Goal: Use online tool/utility: Utilize a website feature to perform a specific function

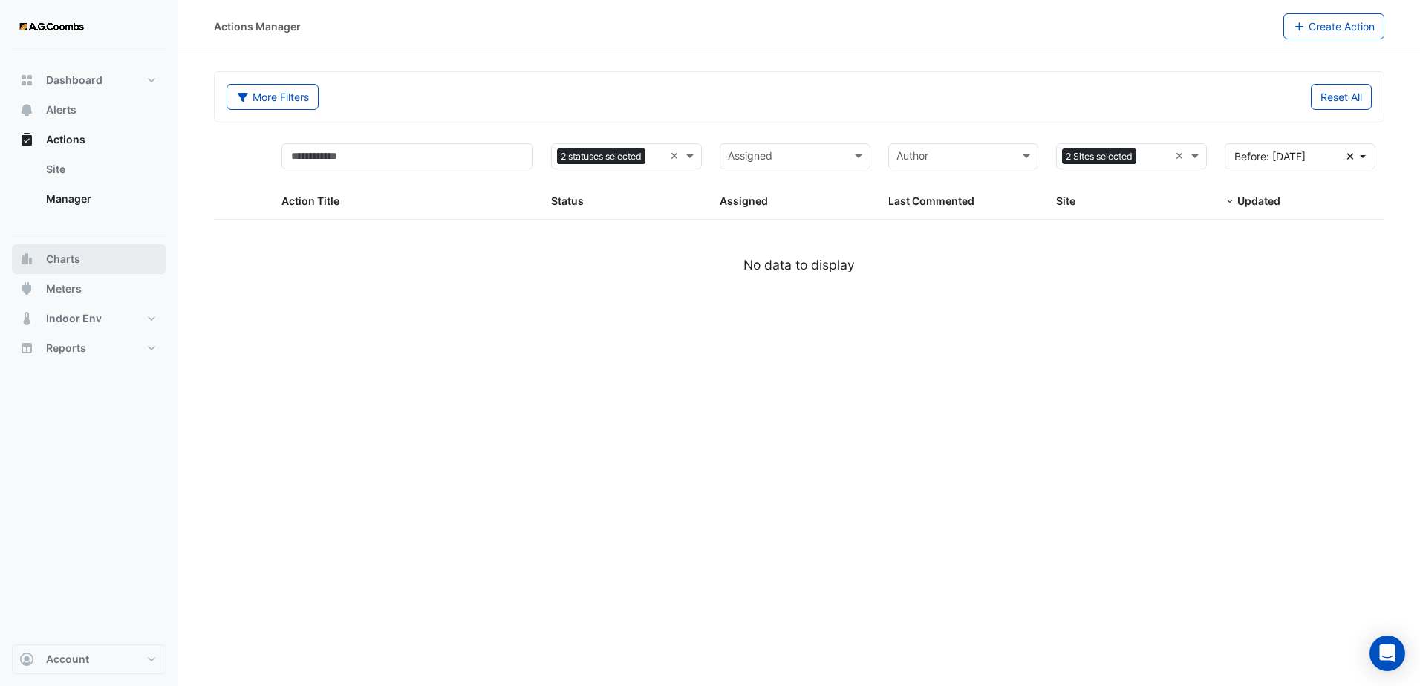
click at [86, 269] on button "Charts" at bounding box center [89, 259] width 154 height 30
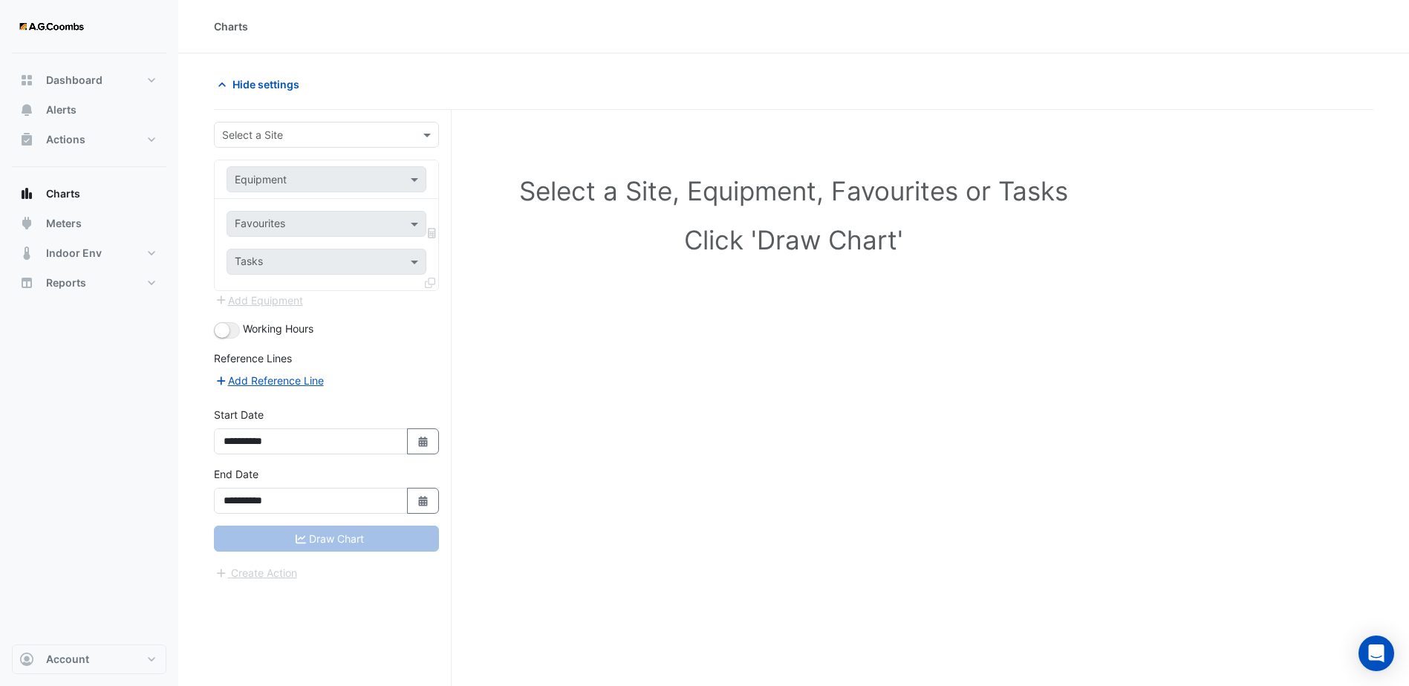
click at [408, 143] on div "Select a Site" at bounding box center [326, 135] width 225 height 26
click at [367, 169] on div "[STREET_ADDRESS]" at bounding box center [327, 167] width 224 height 22
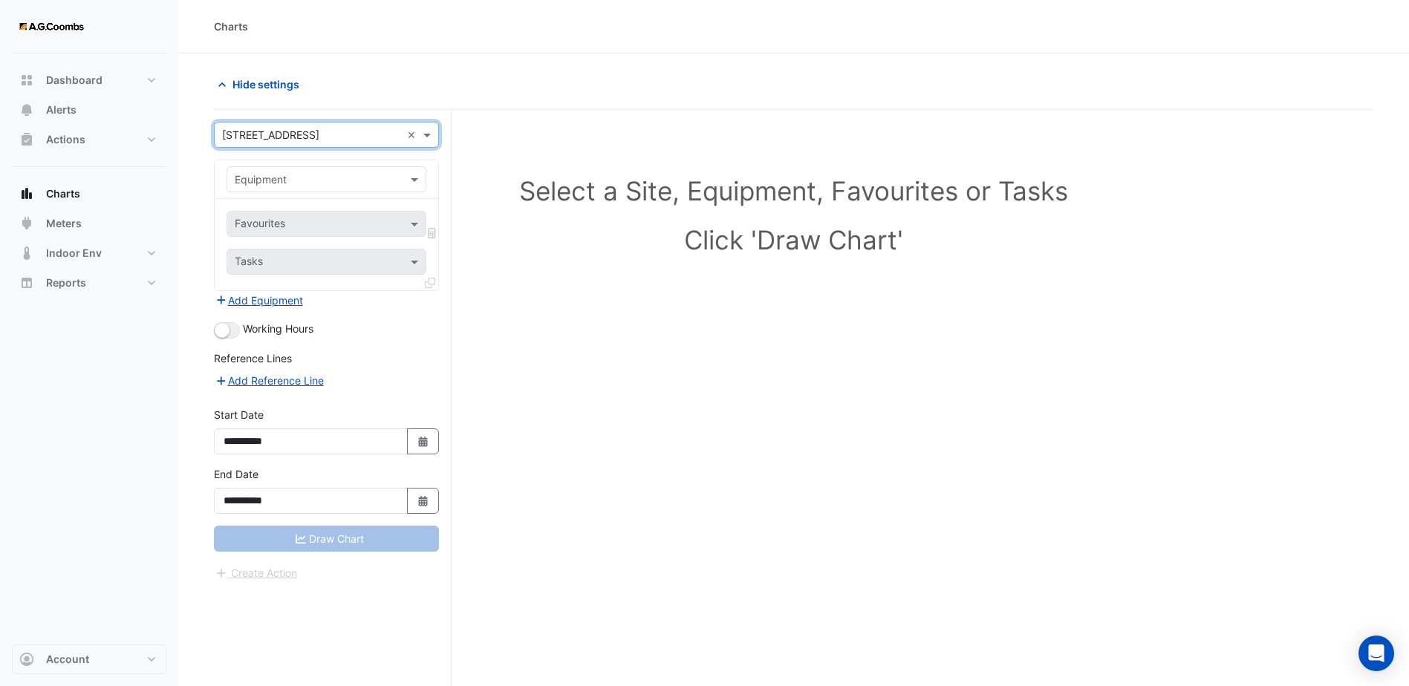
click at [398, 183] on div at bounding box center [326, 179] width 198 height 17
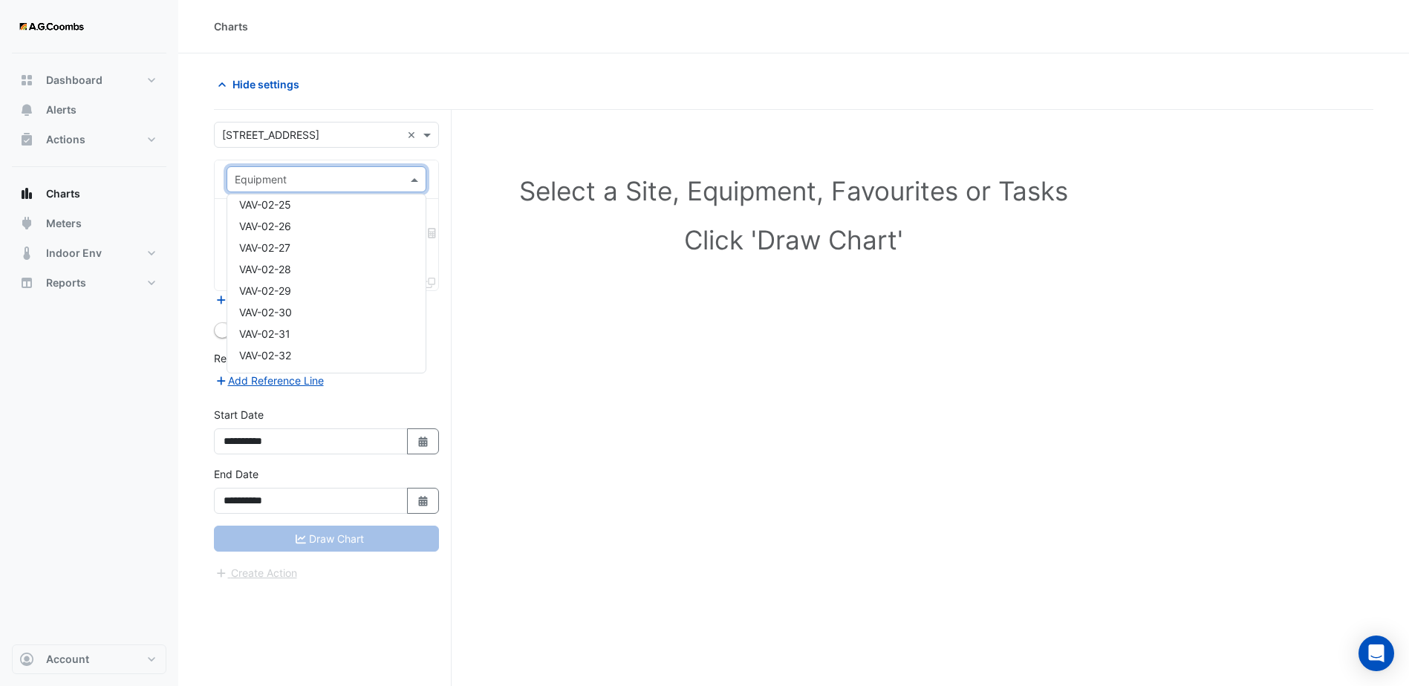
scroll to position [6341, 0]
click at [299, 287] on div "VAV-02-30" at bounding box center [326, 287] width 198 height 22
click at [408, 220] on span at bounding box center [416, 224] width 19 height 16
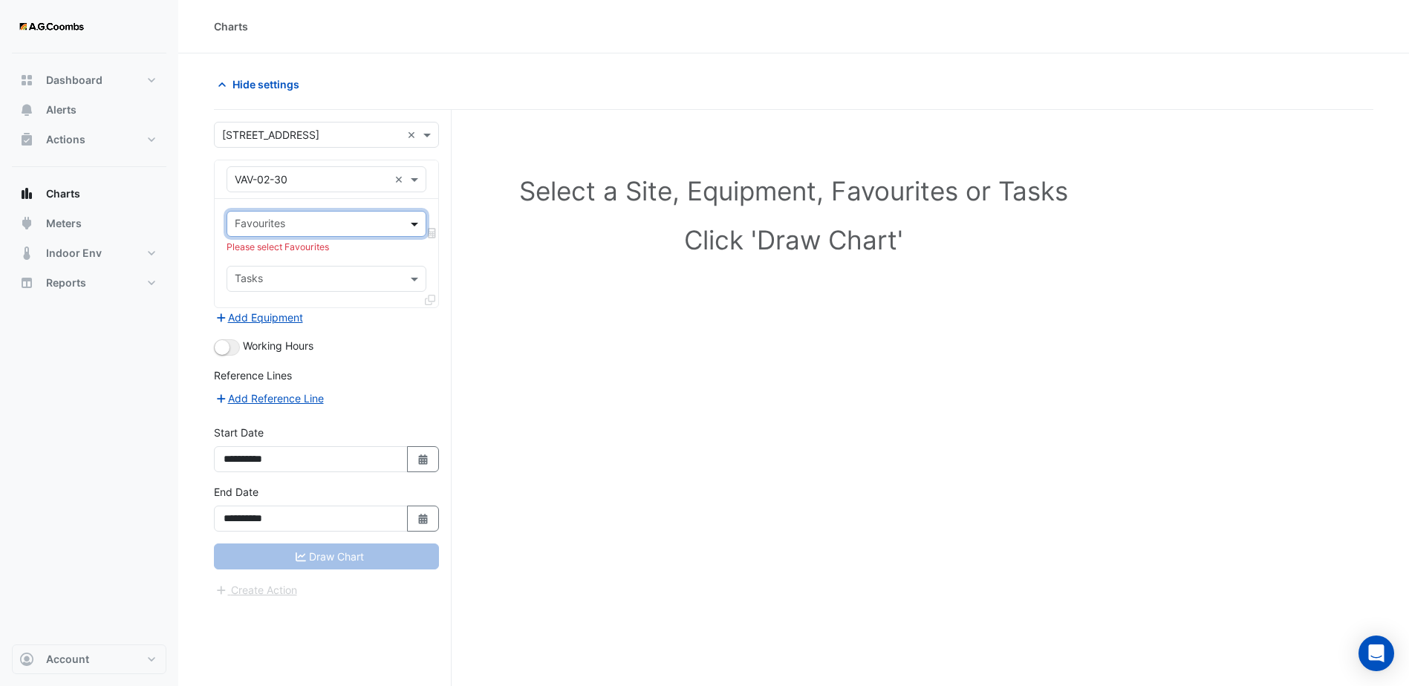
click at [411, 220] on span at bounding box center [416, 224] width 19 height 16
click at [414, 225] on span at bounding box center [416, 224] width 19 height 16
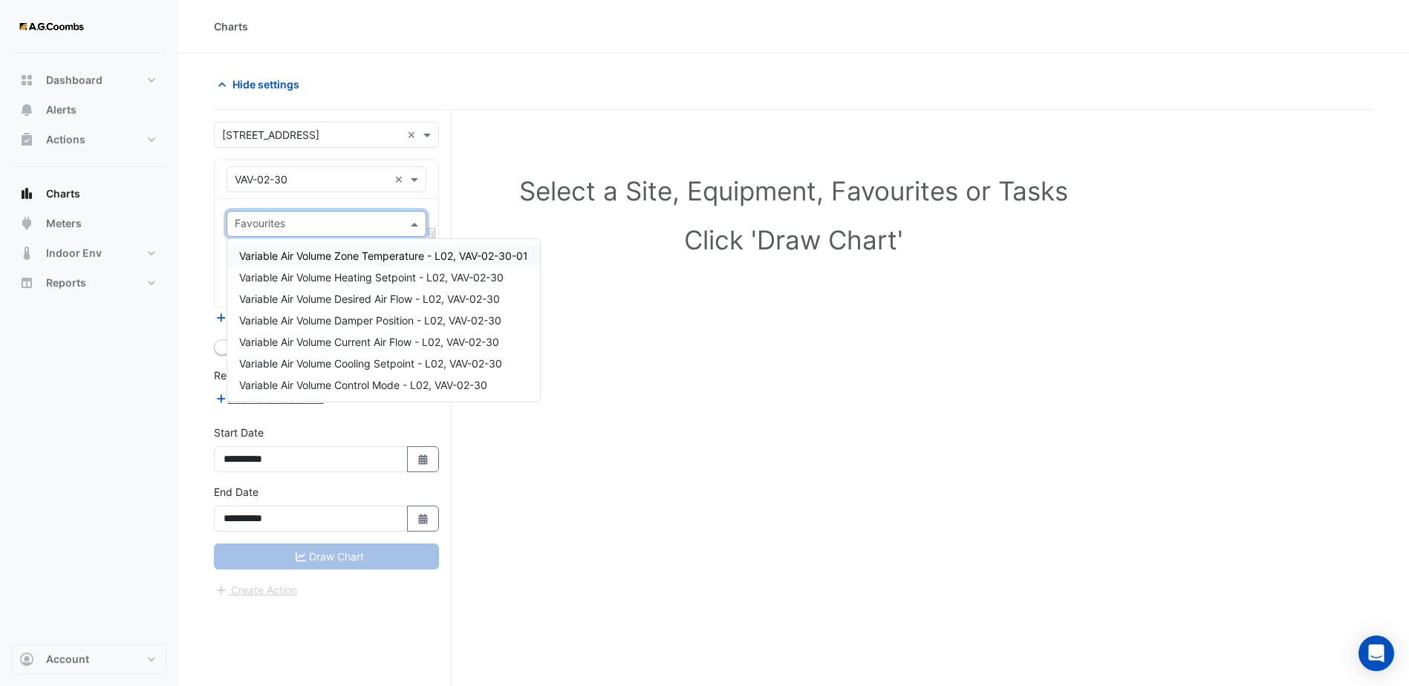
click at [435, 204] on div "Favourites Please select Favourites Tasks" at bounding box center [327, 253] width 224 height 108
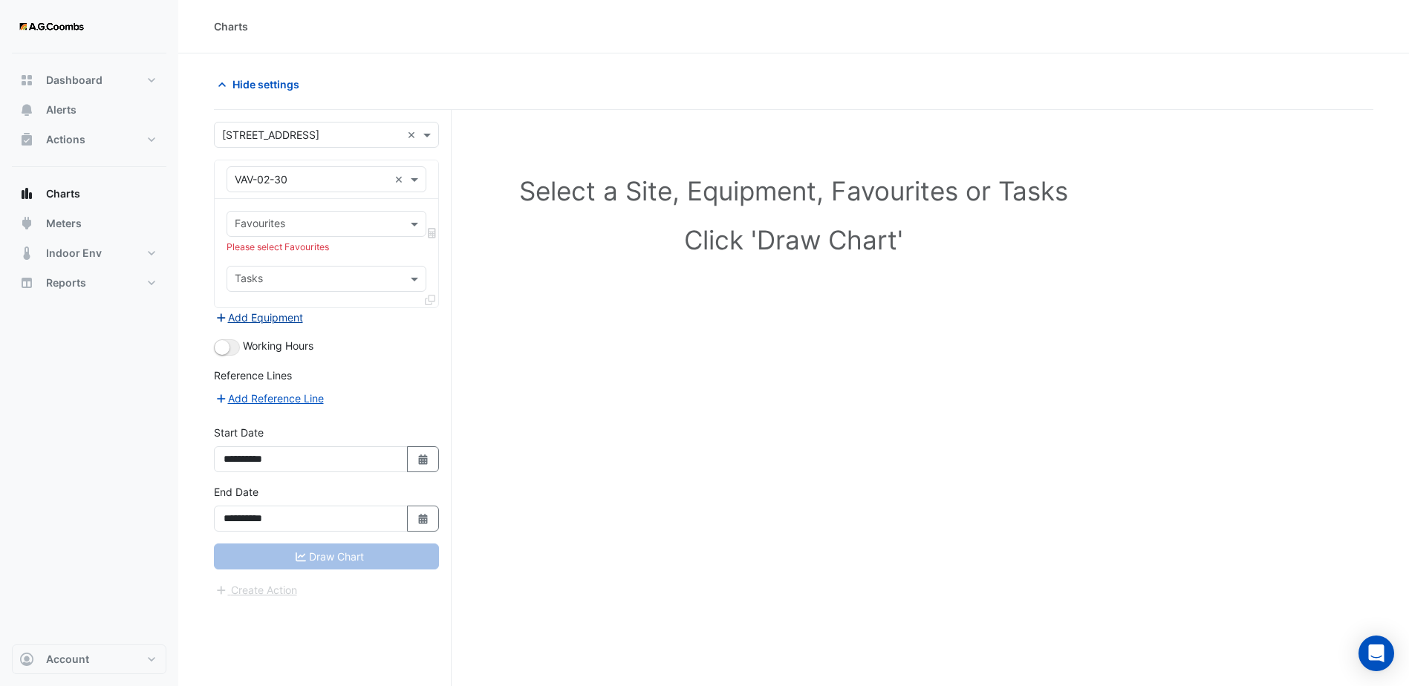
click at [304, 322] on button "Add Equipment" at bounding box center [259, 317] width 90 height 17
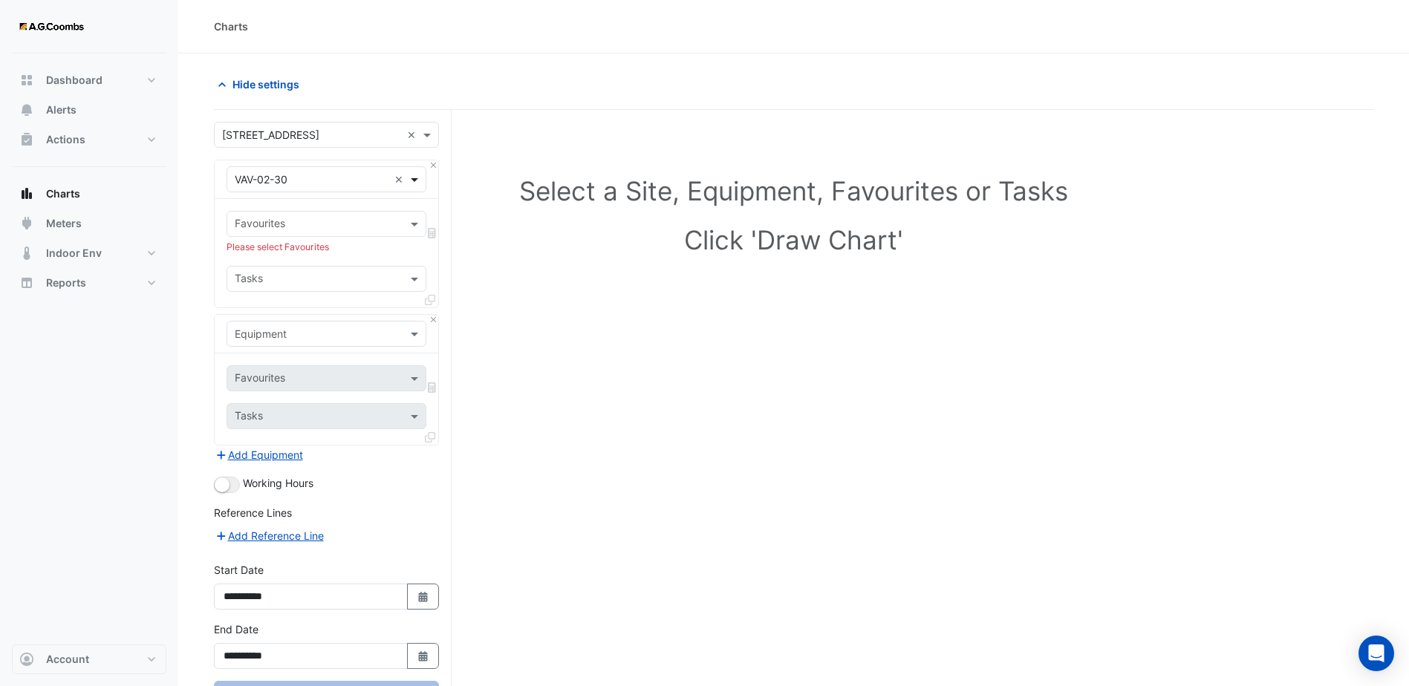
click at [419, 175] on span at bounding box center [416, 180] width 19 height 16
click at [355, 267] on div "VAV-06-02" at bounding box center [326, 267] width 198 height 22
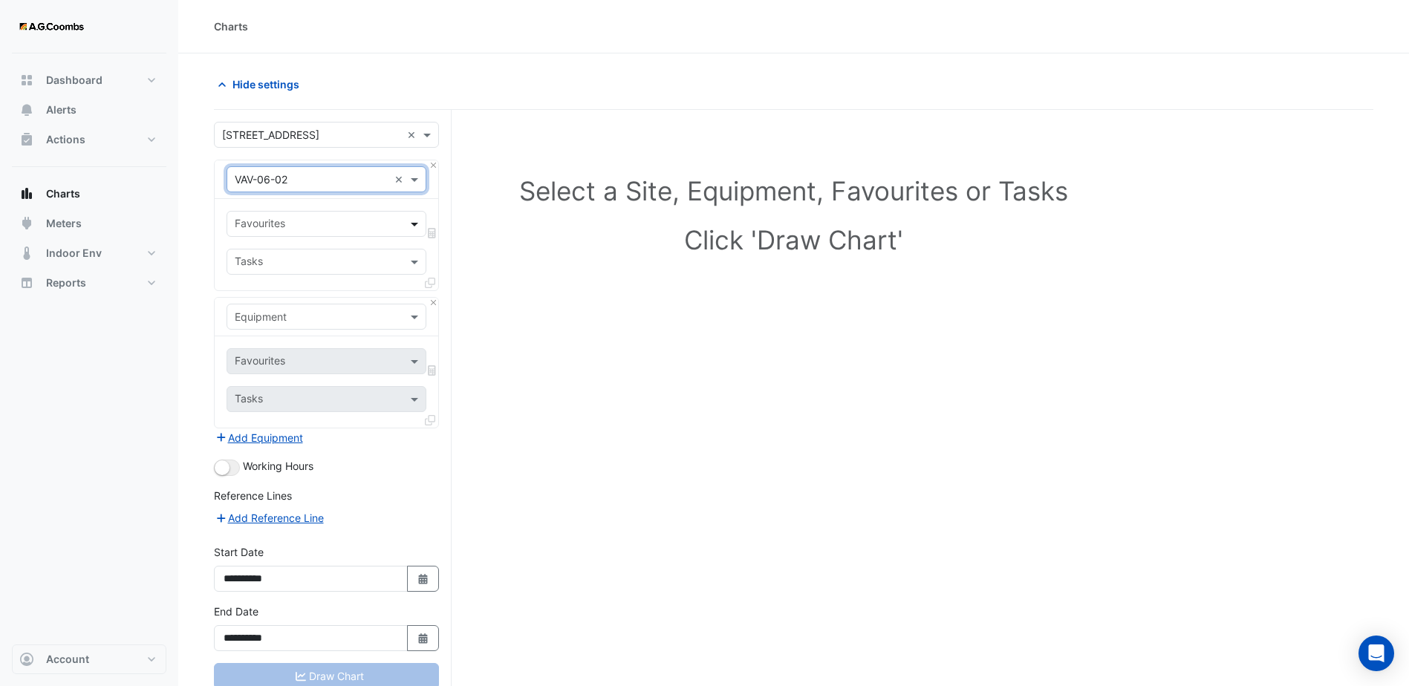
click at [416, 221] on span at bounding box center [416, 224] width 19 height 16
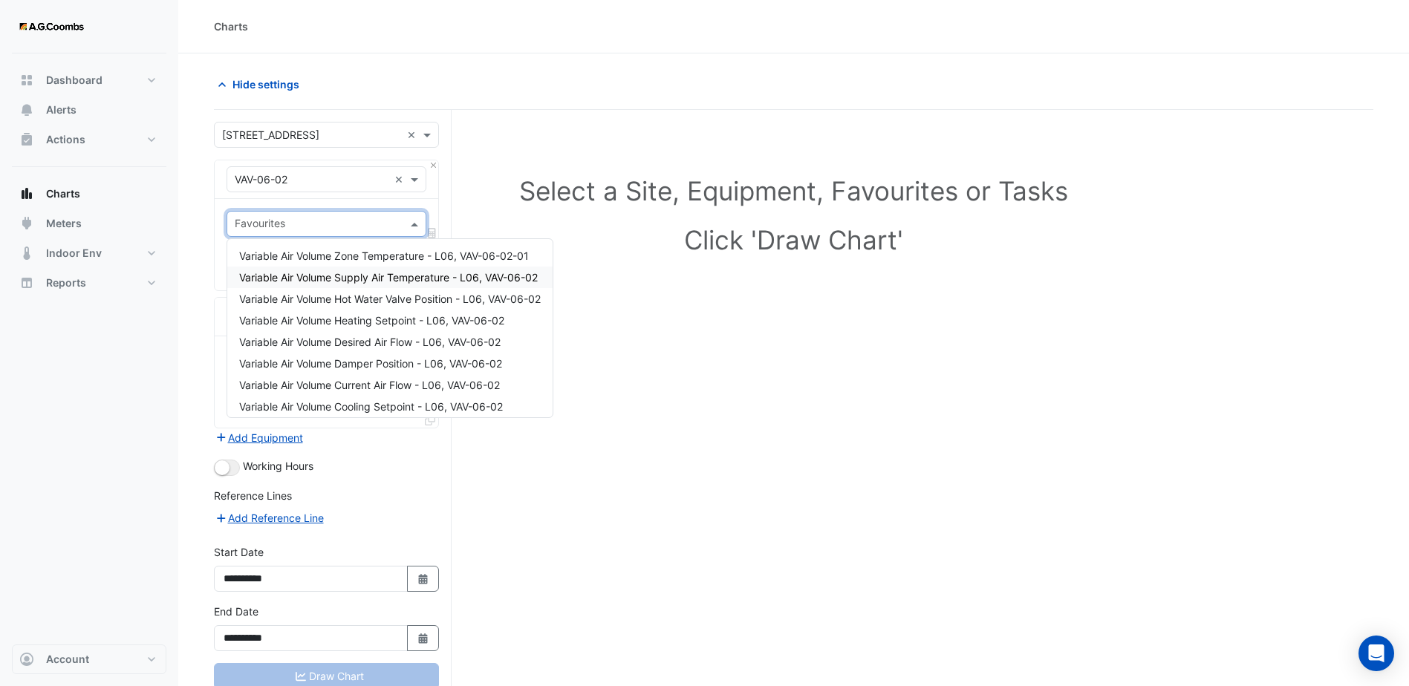
click at [427, 278] on span "Variable Air Volume Supply Air Temperature - L06, VAV-06-02" at bounding box center [388, 277] width 299 height 13
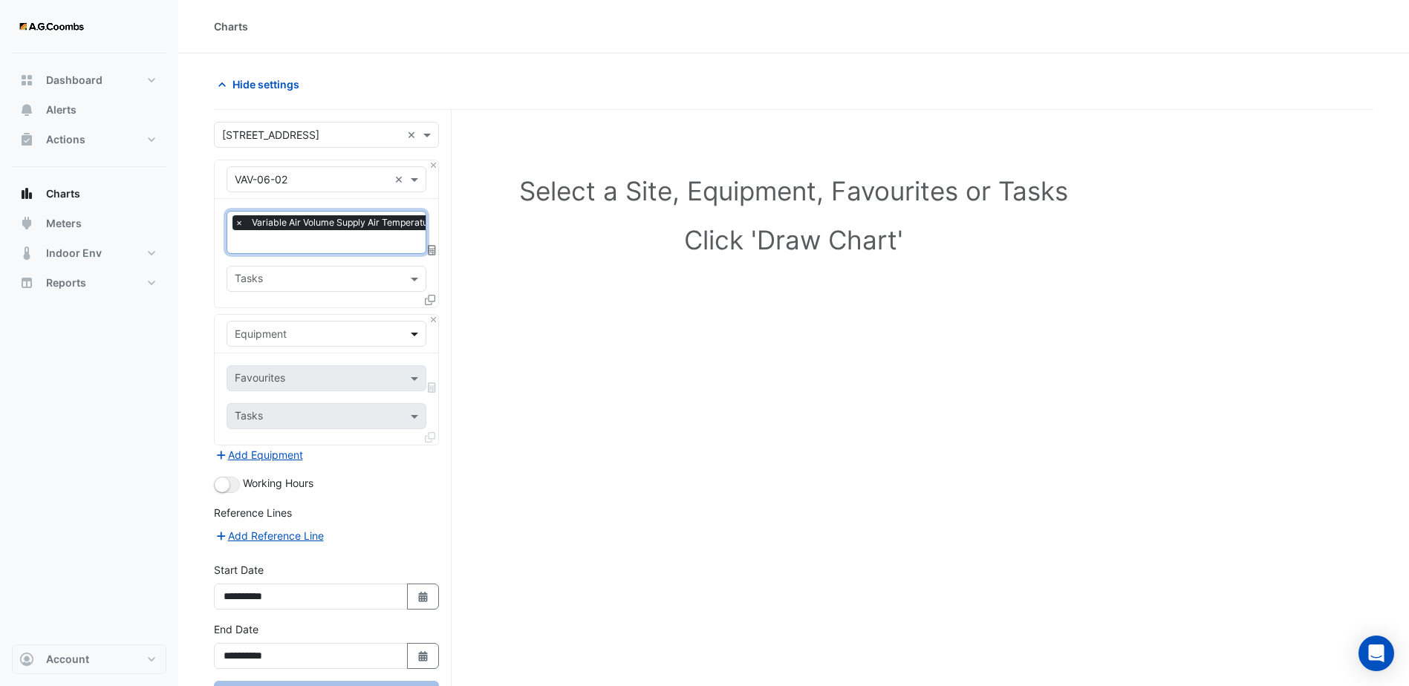
click at [417, 334] on span at bounding box center [416, 334] width 19 height 16
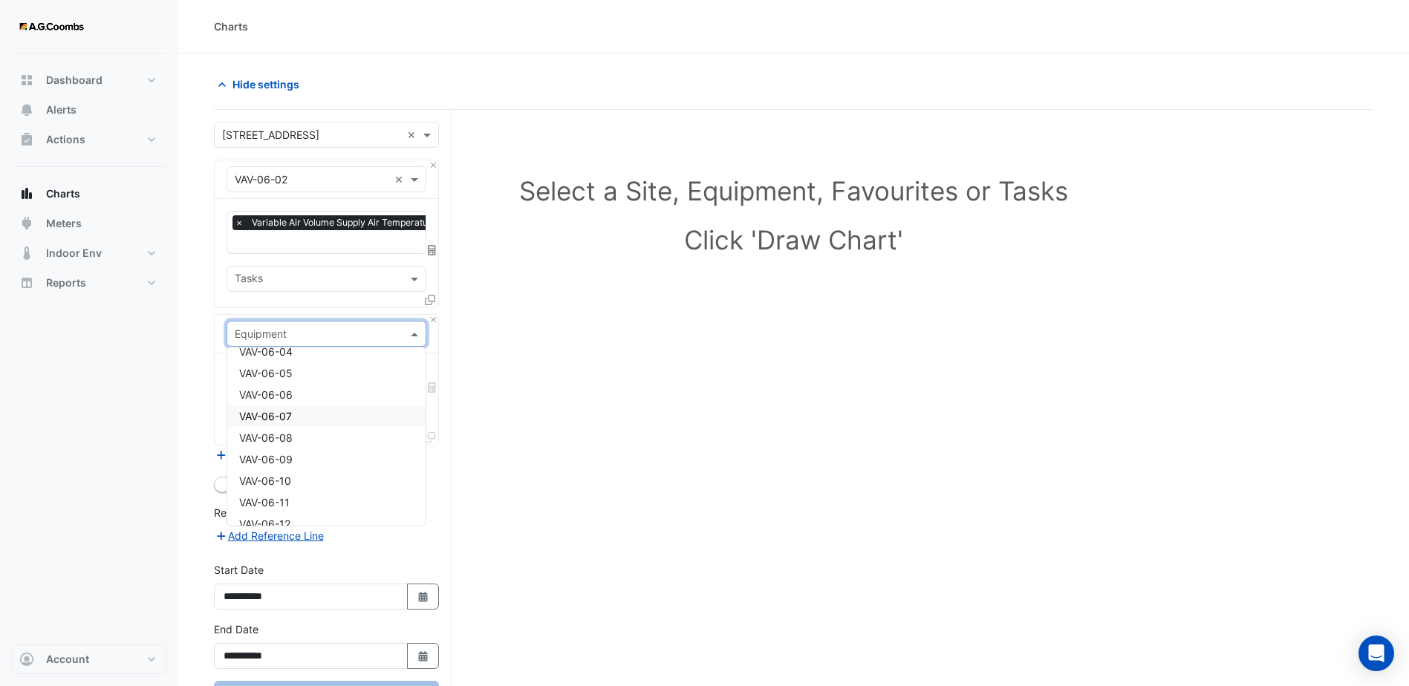
scroll to position [9133, 0]
click at [365, 405] on div "VAV-06-03" at bounding box center [326, 405] width 198 height 22
click at [408, 368] on div "Favourites" at bounding box center [326, 378] width 200 height 26
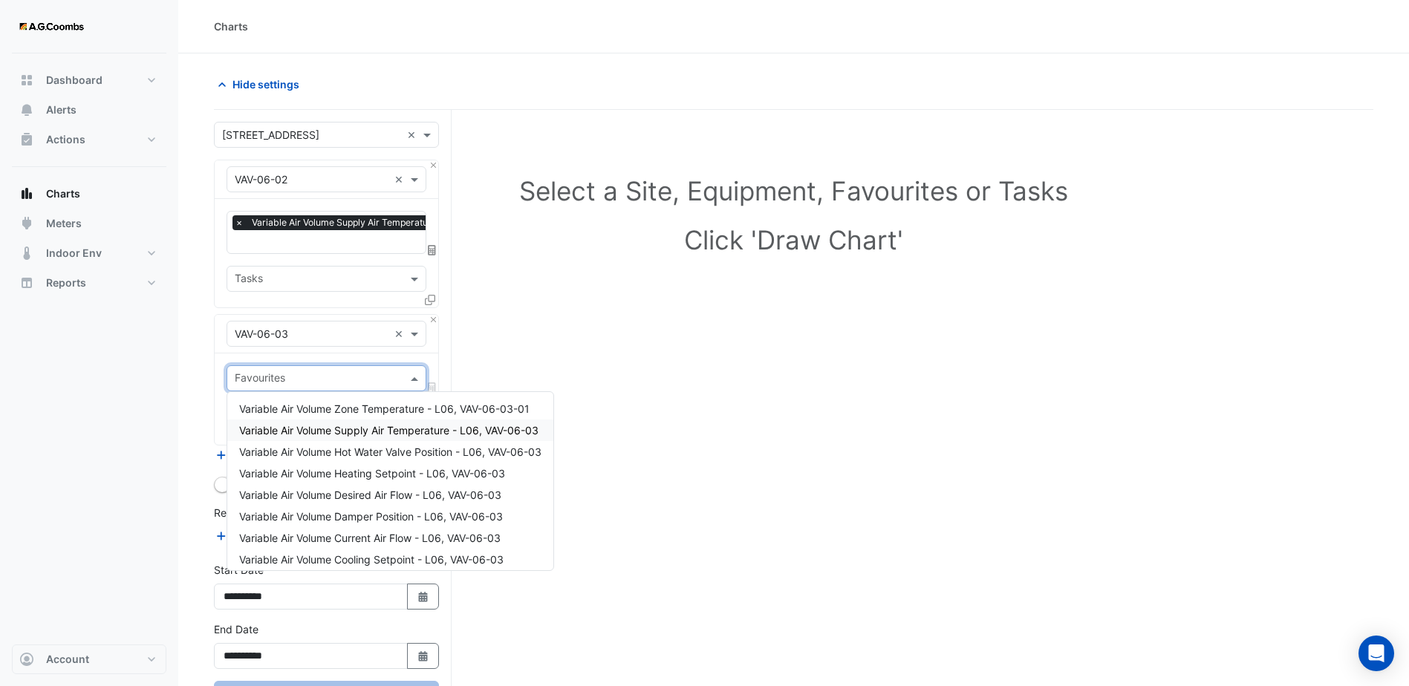
click at [411, 436] on span "Variable Air Volume Supply Air Temperature - L06, VAV-06-03" at bounding box center [388, 430] width 299 height 13
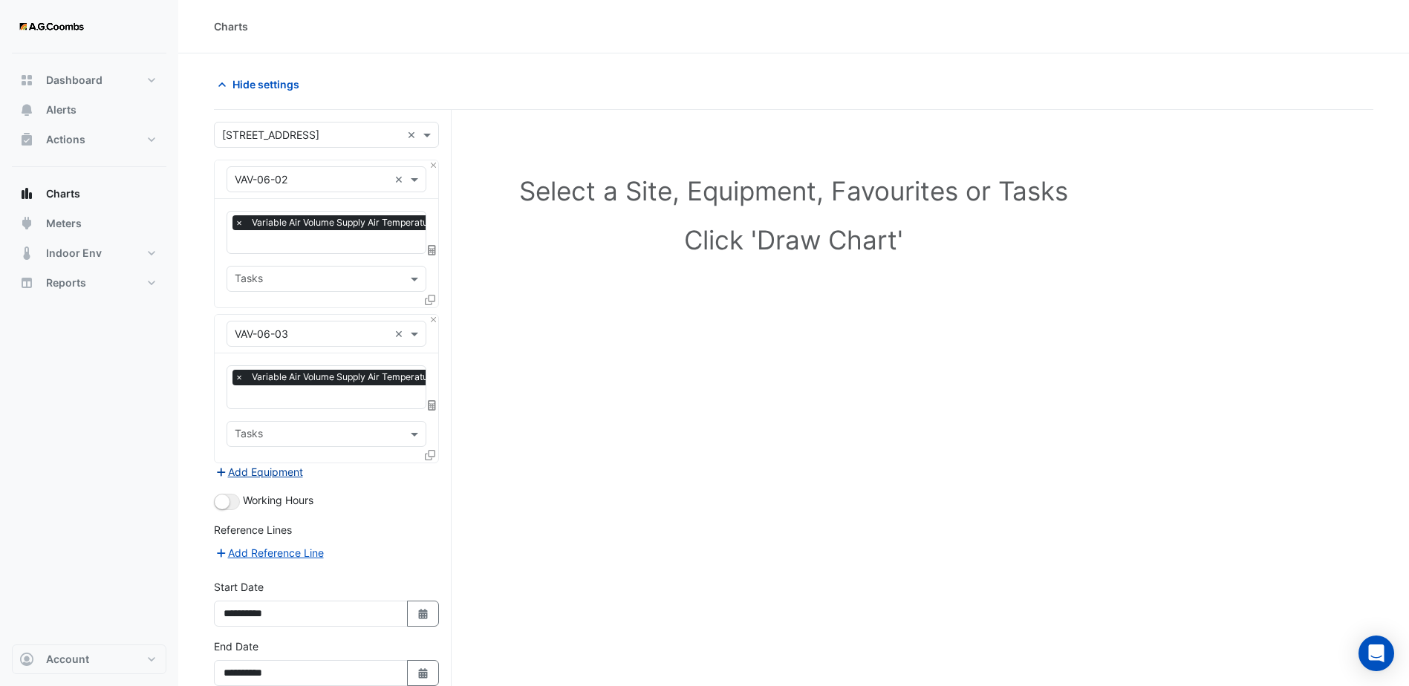
click at [249, 470] on button "Add Equipment" at bounding box center [259, 471] width 90 height 17
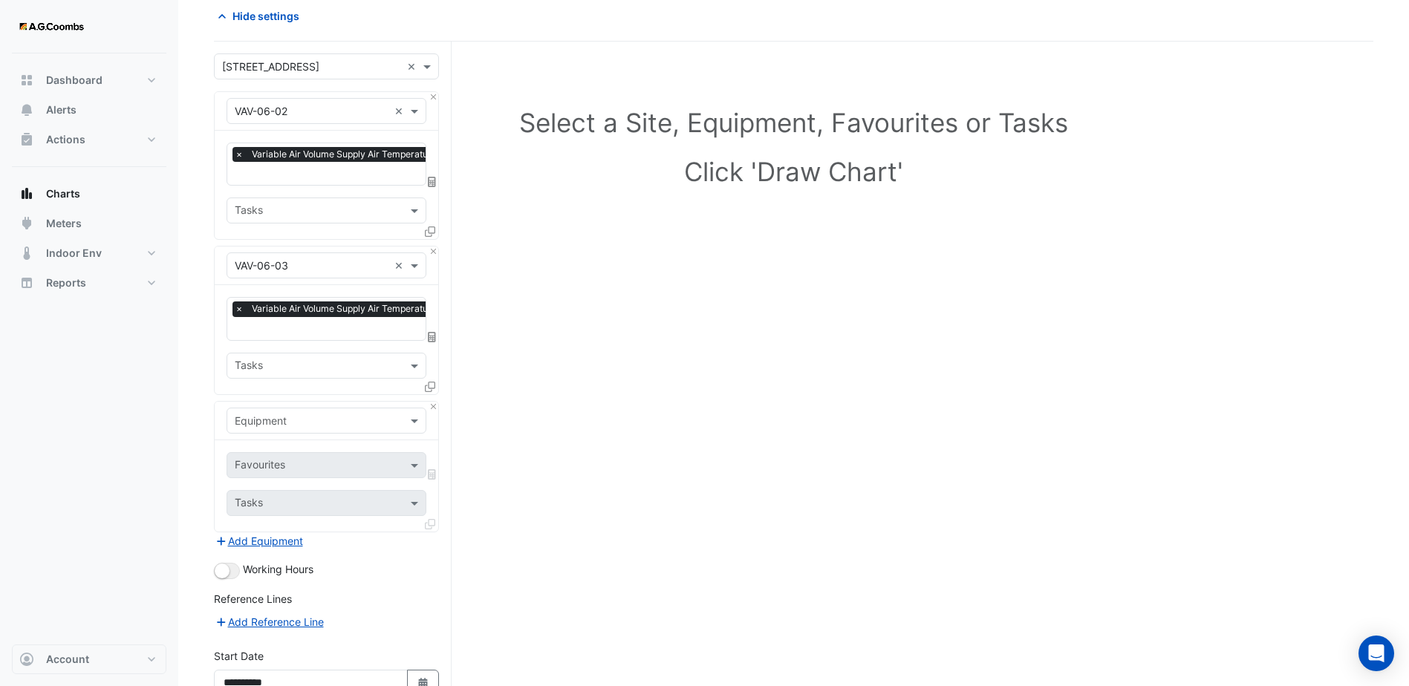
scroll to position [149, 0]
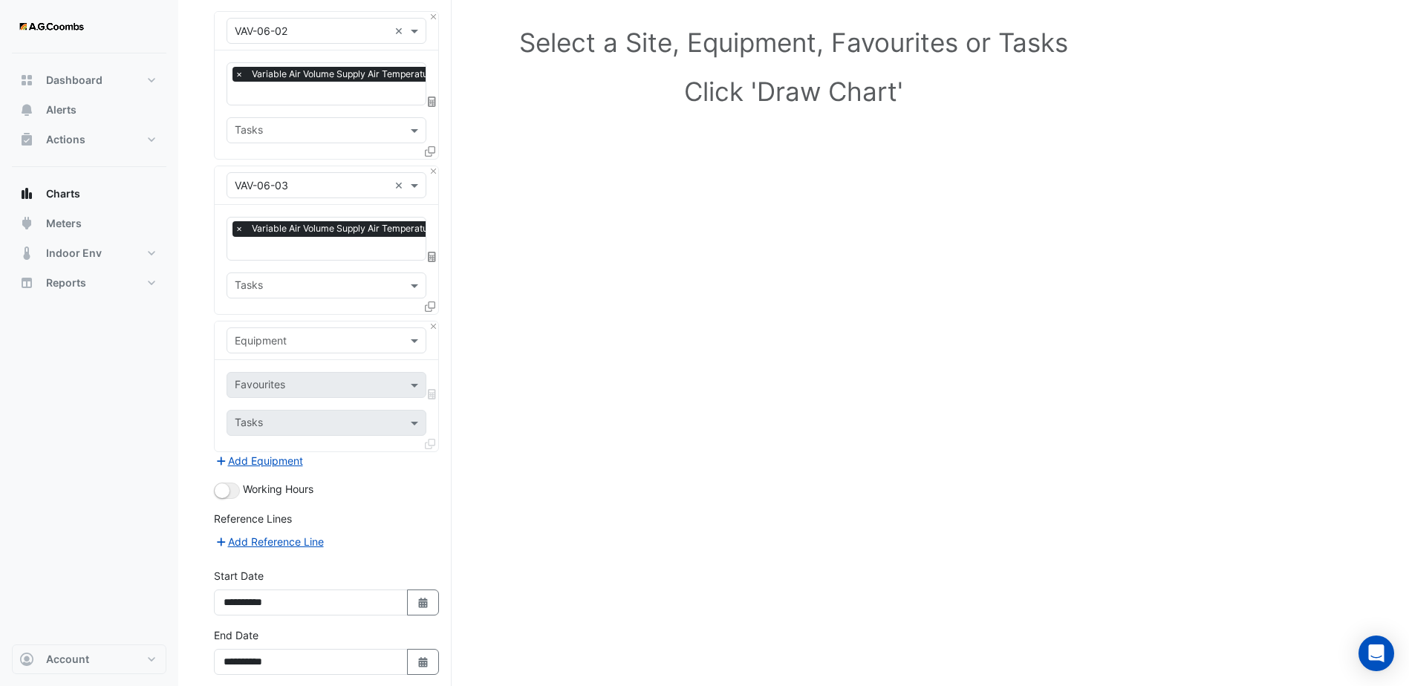
click at [414, 348] on div "Equipment" at bounding box center [326, 340] width 200 height 26
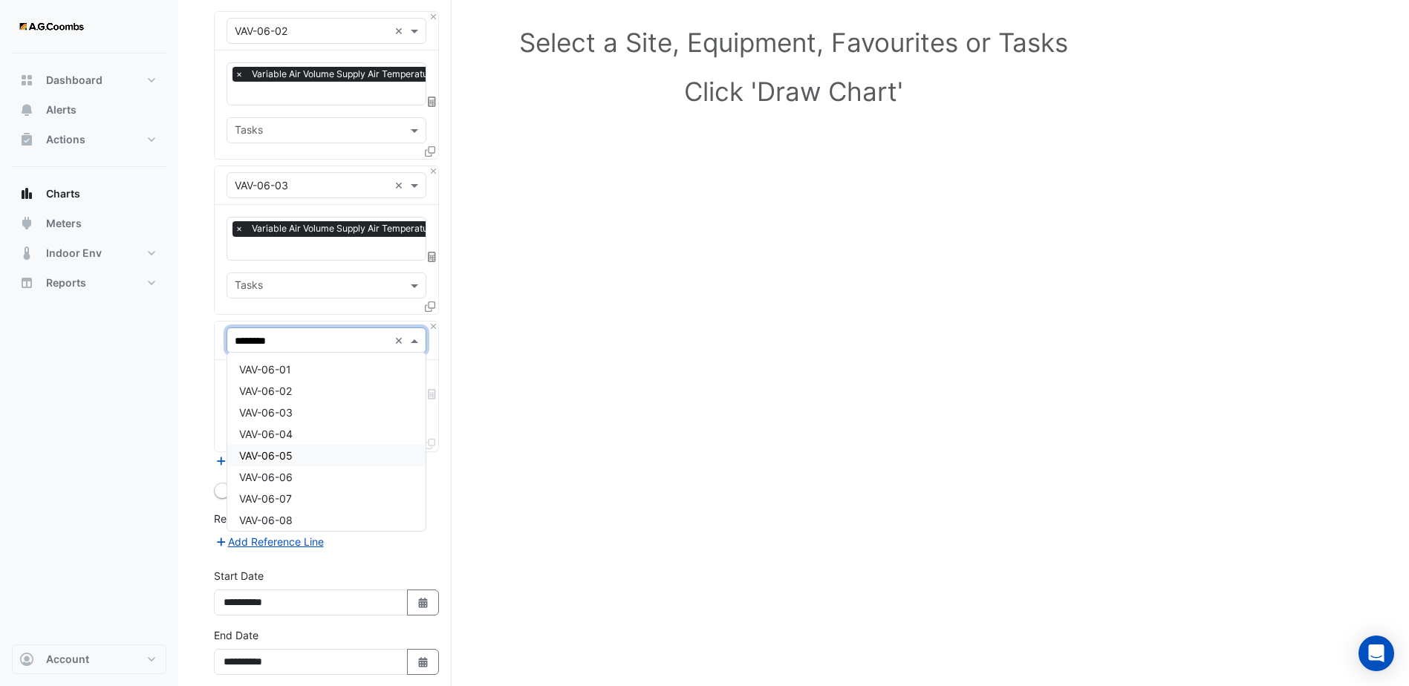
type input "*********"
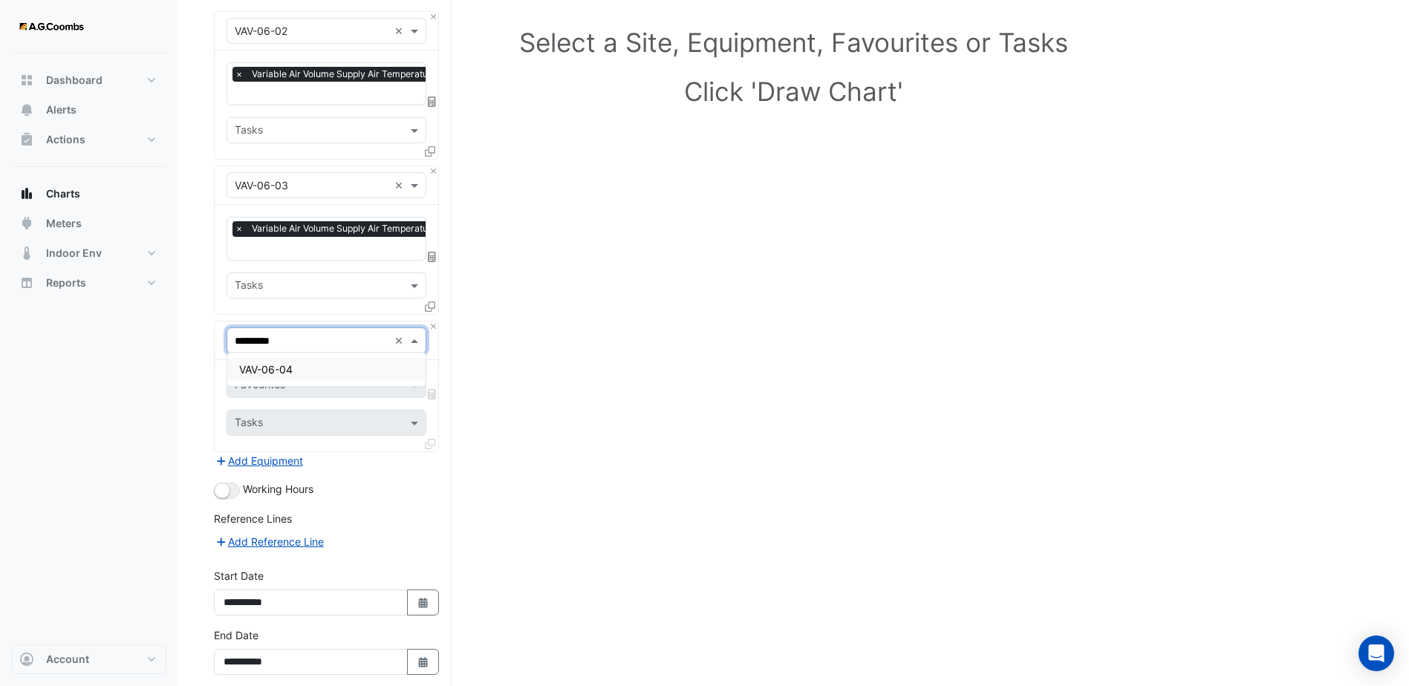
click at [299, 368] on div "VAV-06-04" at bounding box center [326, 370] width 198 height 22
click at [414, 380] on span at bounding box center [416, 385] width 19 height 16
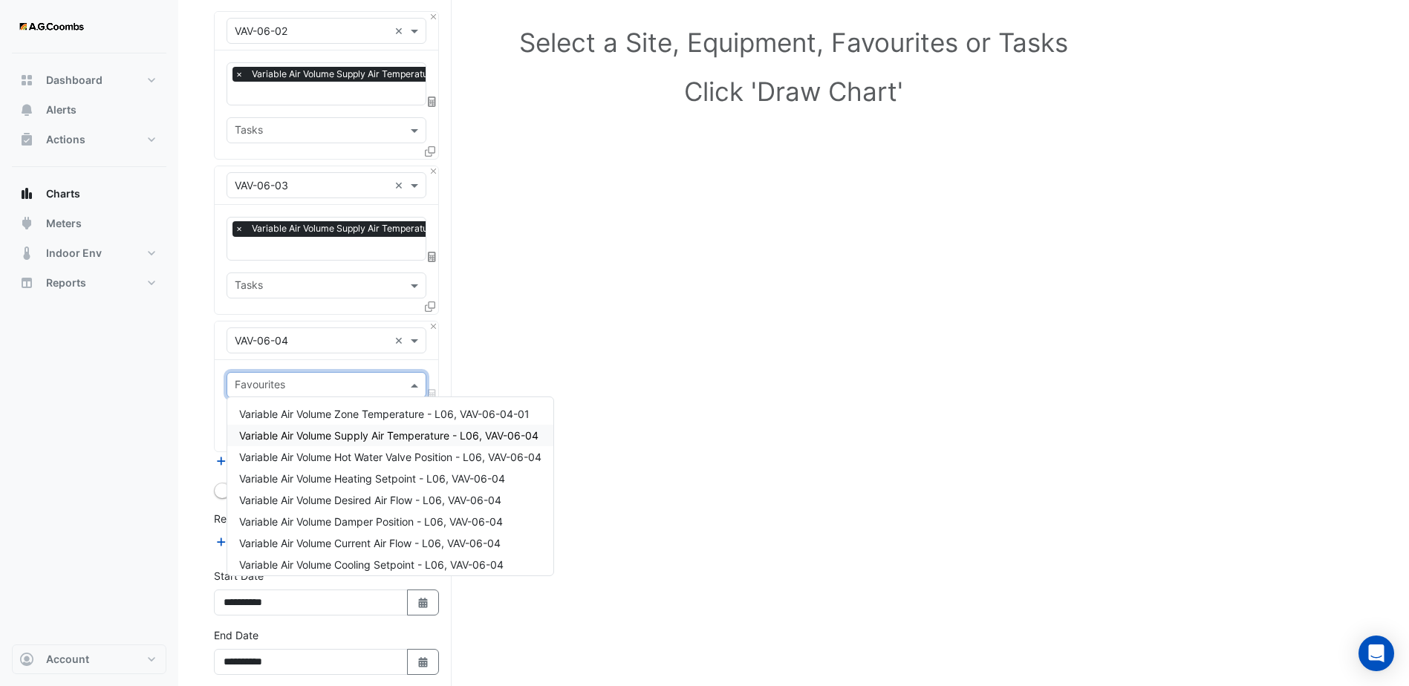
click at [391, 438] on span "Variable Air Volume Supply Air Temperature - L06, VAV-06-04" at bounding box center [388, 435] width 299 height 13
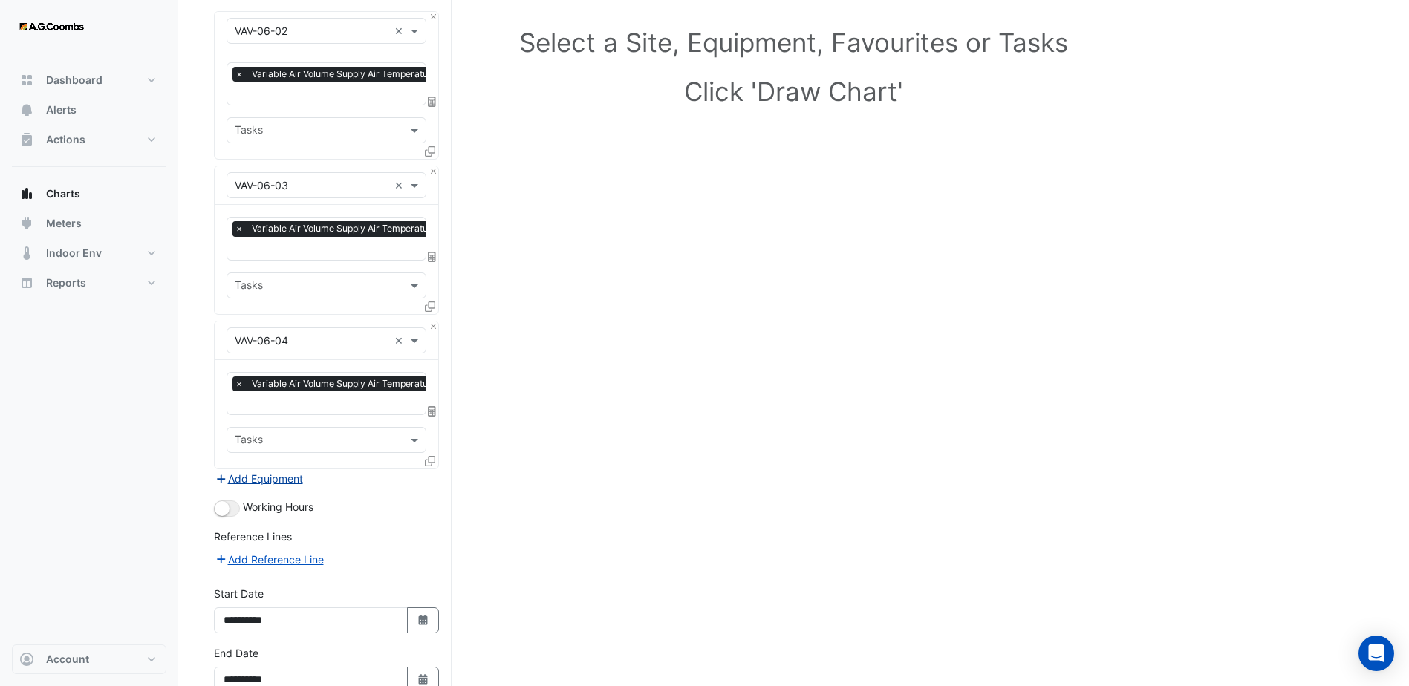
click at [304, 478] on button "Add Equipment" at bounding box center [259, 478] width 90 height 17
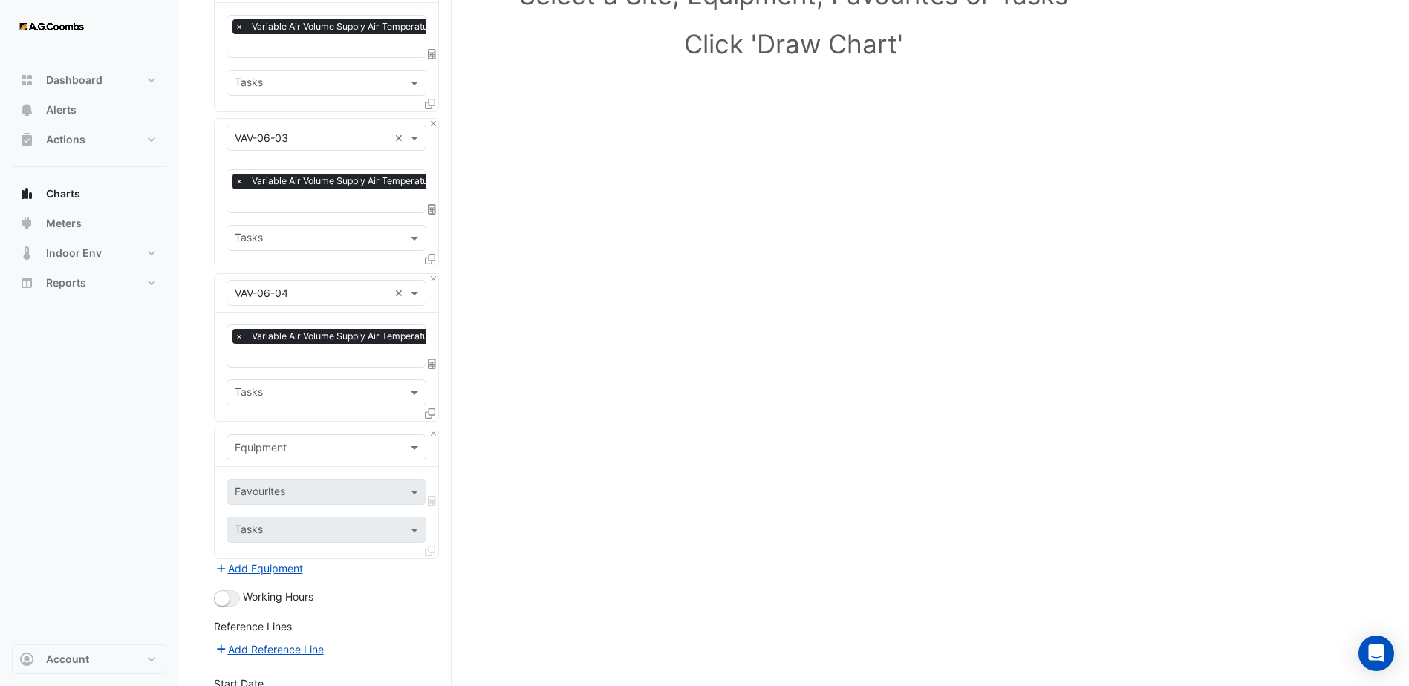
scroll to position [223, 0]
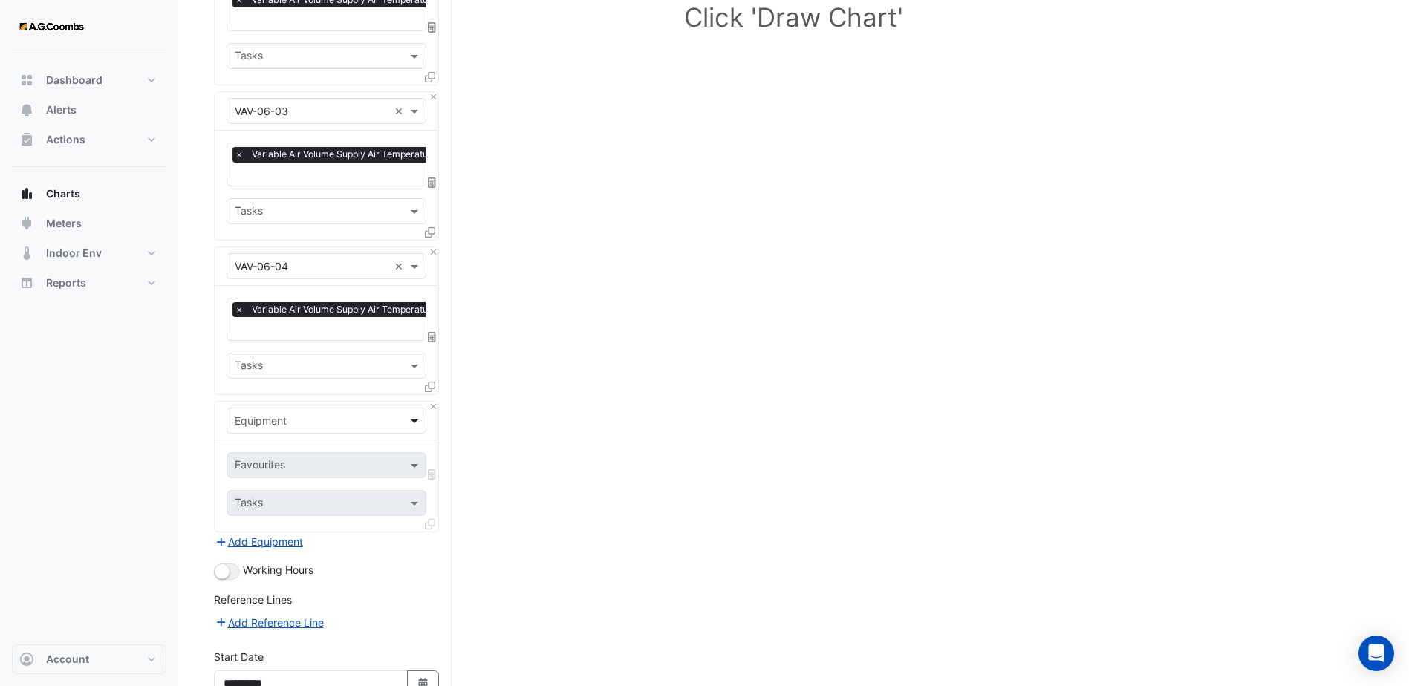
click at [412, 414] on span at bounding box center [416, 421] width 19 height 16
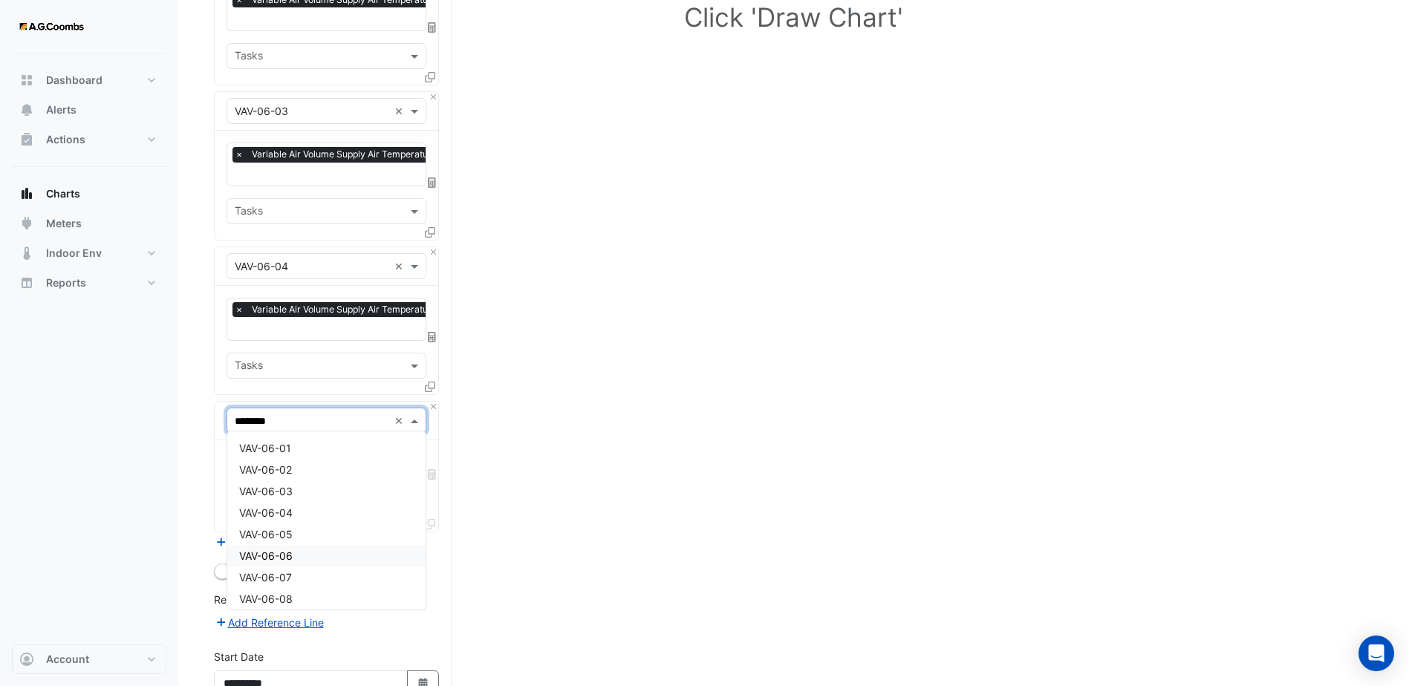
type input "*********"
click at [316, 453] on div "VAV-06-05" at bounding box center [326, 448] width 198 height 22
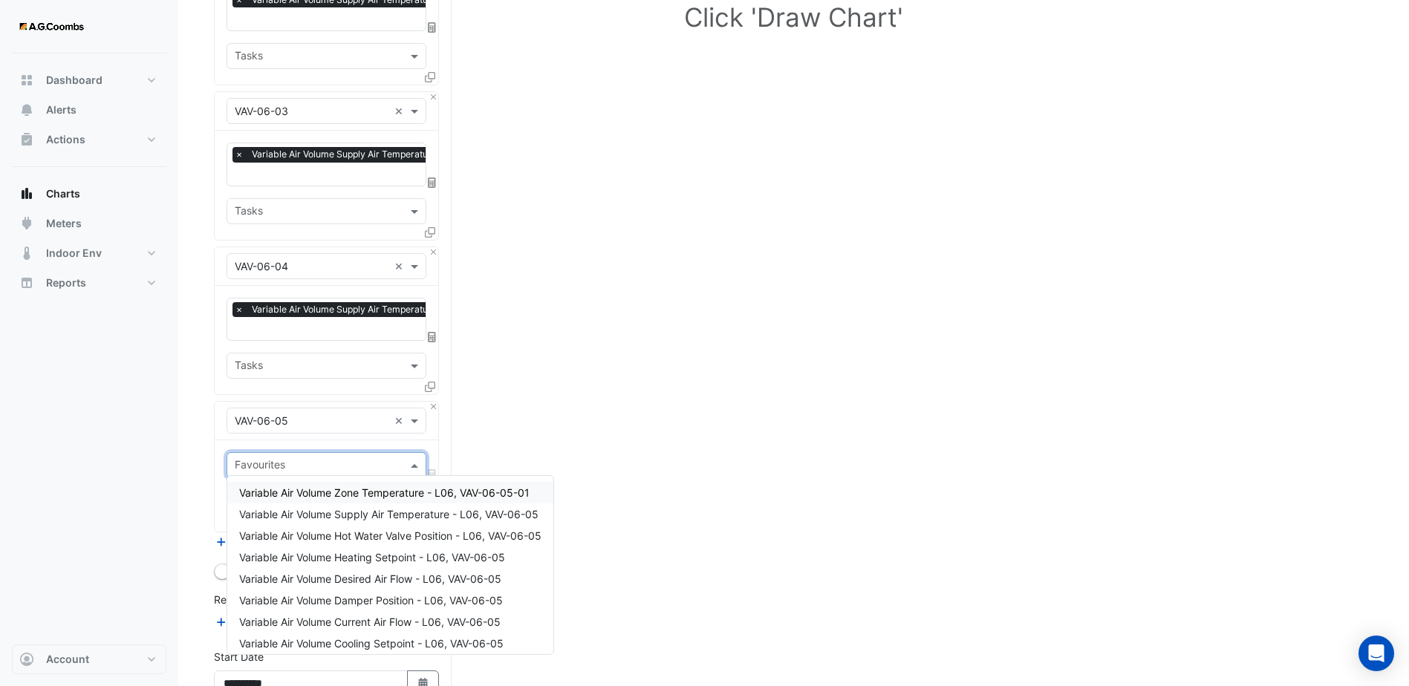
click at [411, 457] on span at bounding box center [416, 465] width 19 height 16
click at [388, 514] on span "Variable Air Volume Supply Air Temperature - L06, VAV-06-05" at bounding box center [388, 514] width 299 height 13
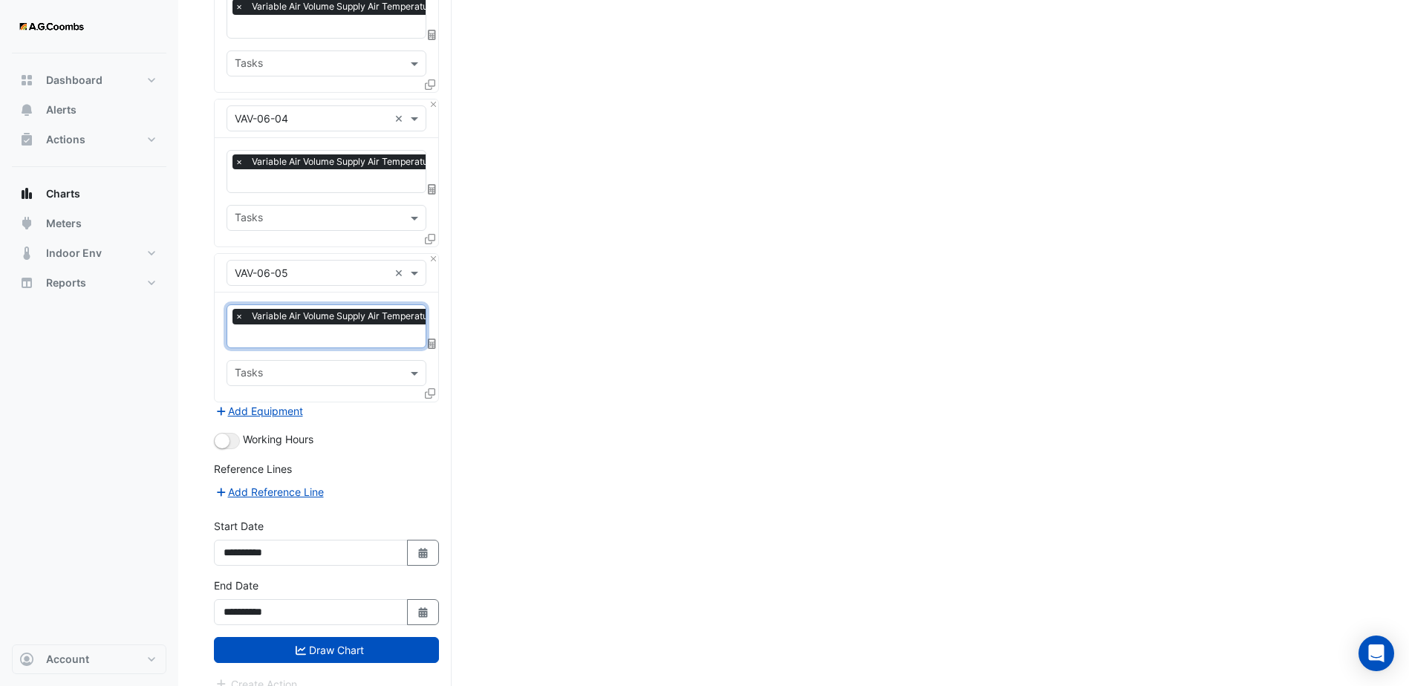
scroll to position [371, 0]
click at [264, 406] on button "Add Equipment" at bounding box center [259, 410] width 90 height 17
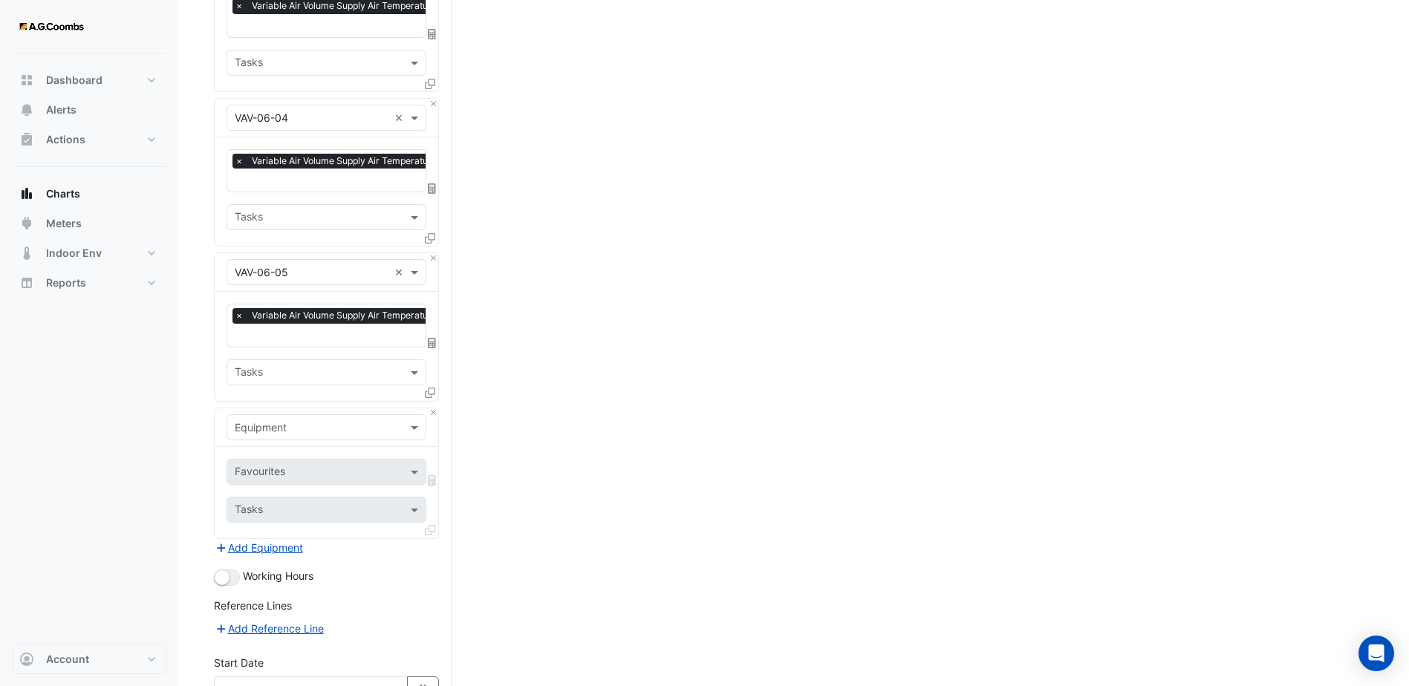
scroll to position [446, 0]
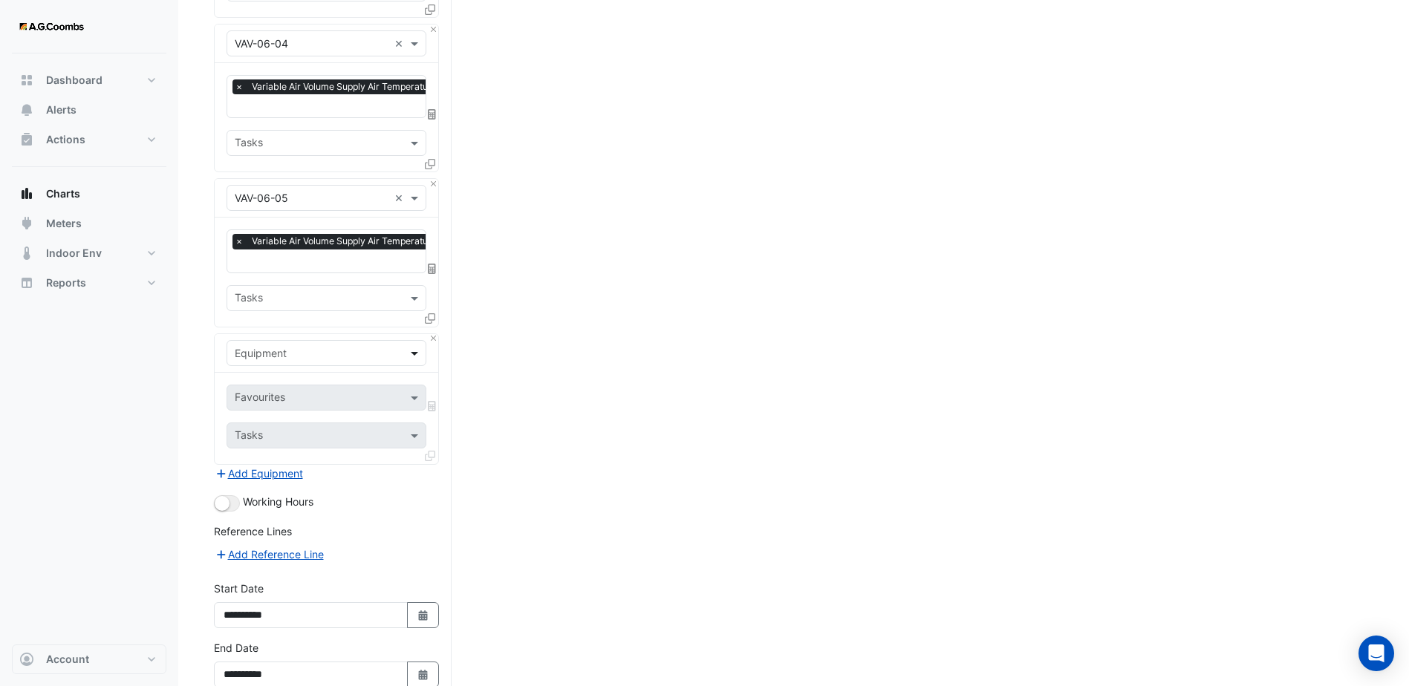
click at [416, 347] on span at bounding box center [416, 353] width 19 height 16
type input "*********"
click at [419, 348] on span at bounding box center [416, 353] width 19 height 16
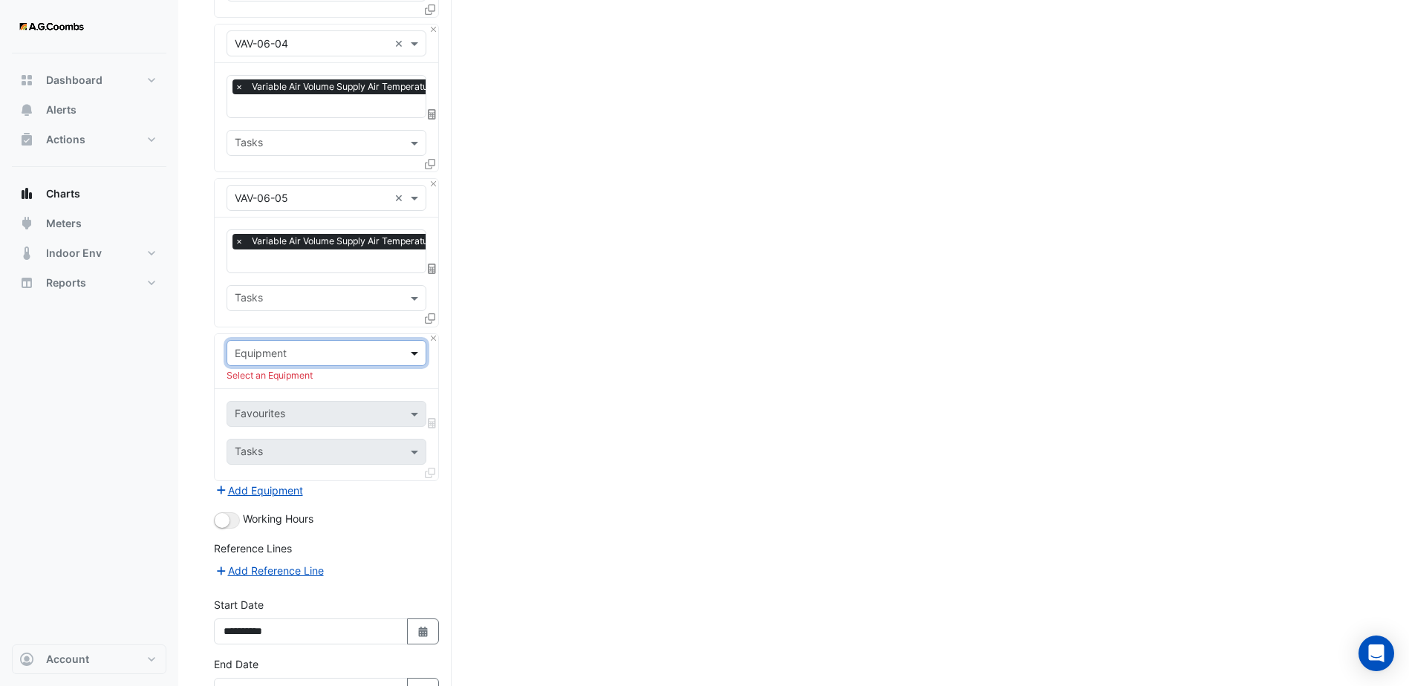
click at [419, 348] on span at bounding box center [416, 353] width 19 height 16
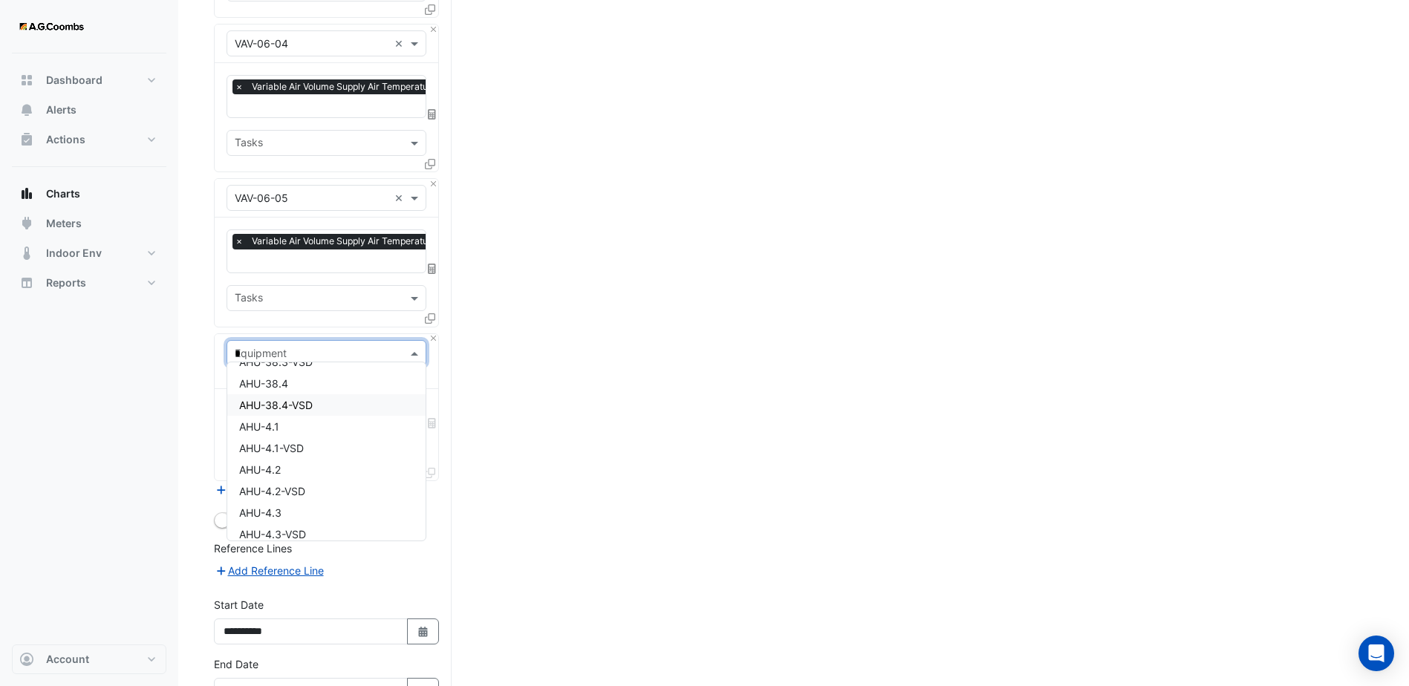
scroll to position [146, 0]
type input "******"
click at [317, 477] on div "VAV-06-06" at bounding box center [326, 487] width 198 height 22
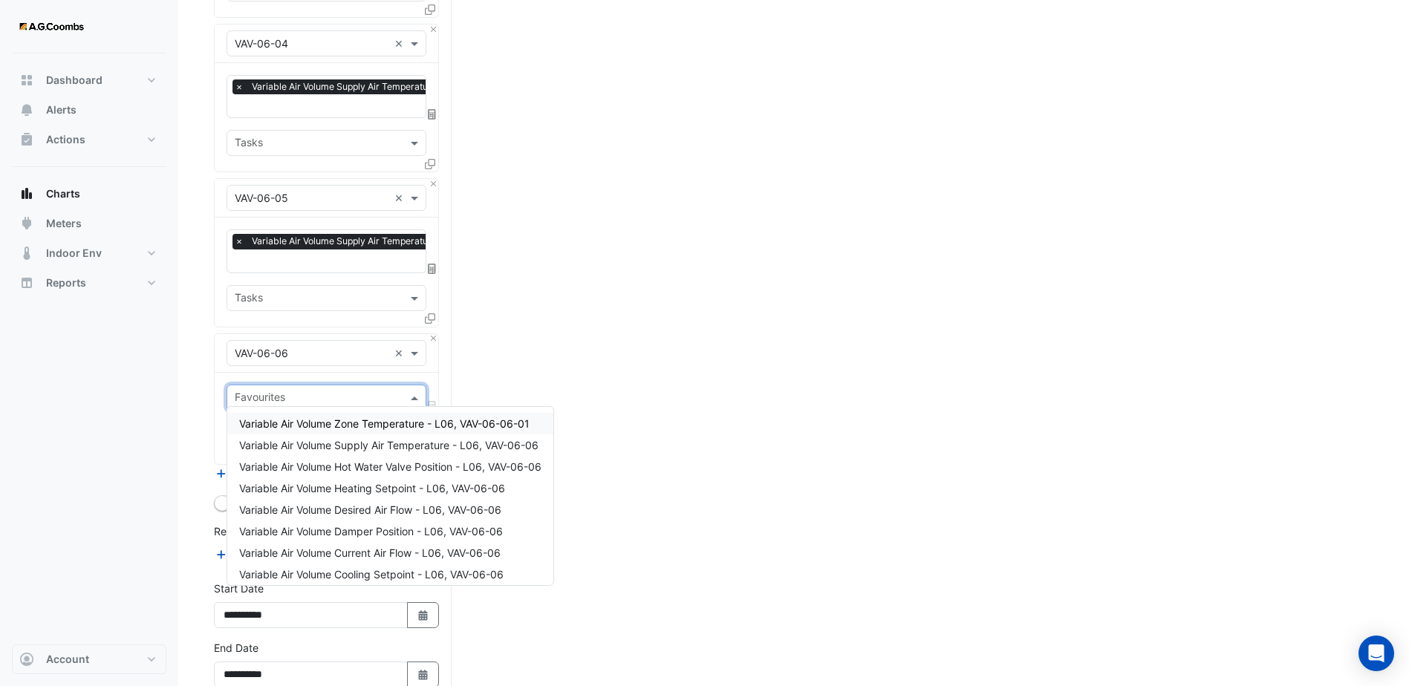
click at [358, 391] on input "text" at bounding box center [318, 399] width 166 height 16
click at [346, 449] on span "Variable Air Volume Supply Air Temperature - L06, VAV-06-06" at bounding box center [388, 445] width 299 height 13
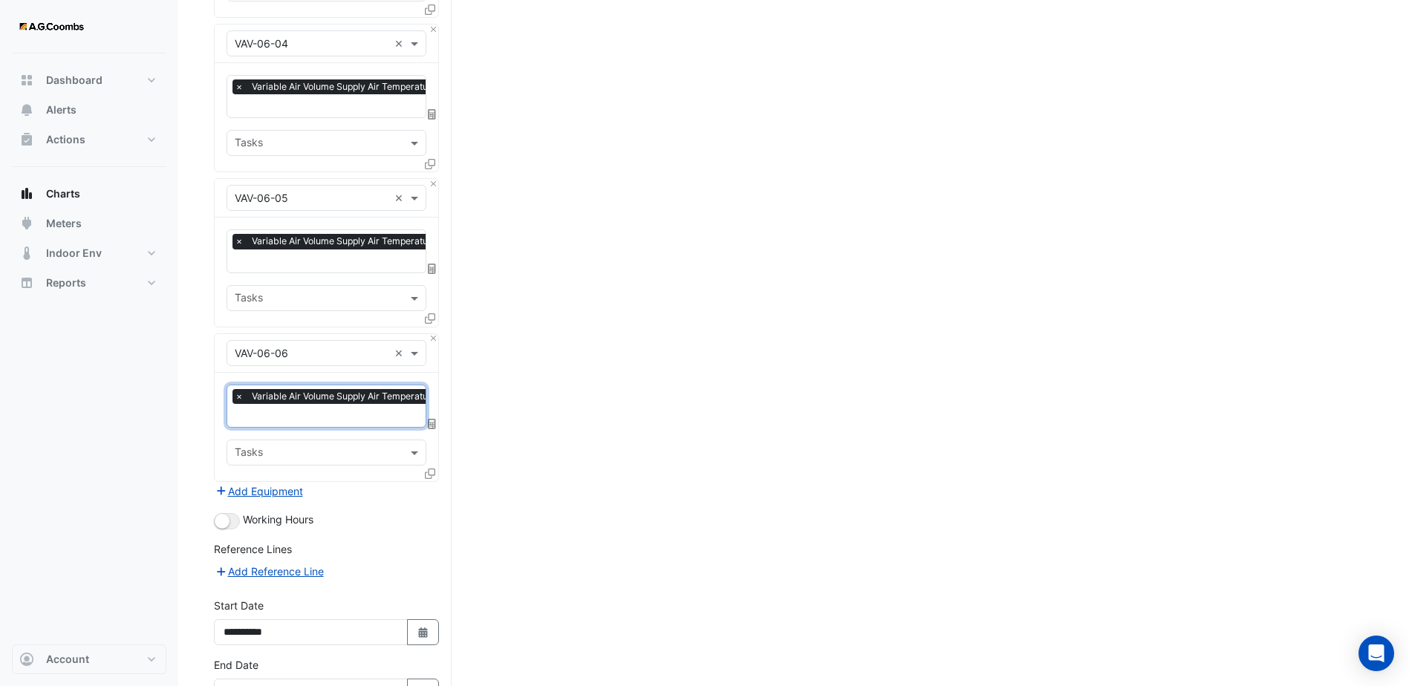
click at [265, 353] on input "text" at bounding box center [312, 354] width 154 height 16
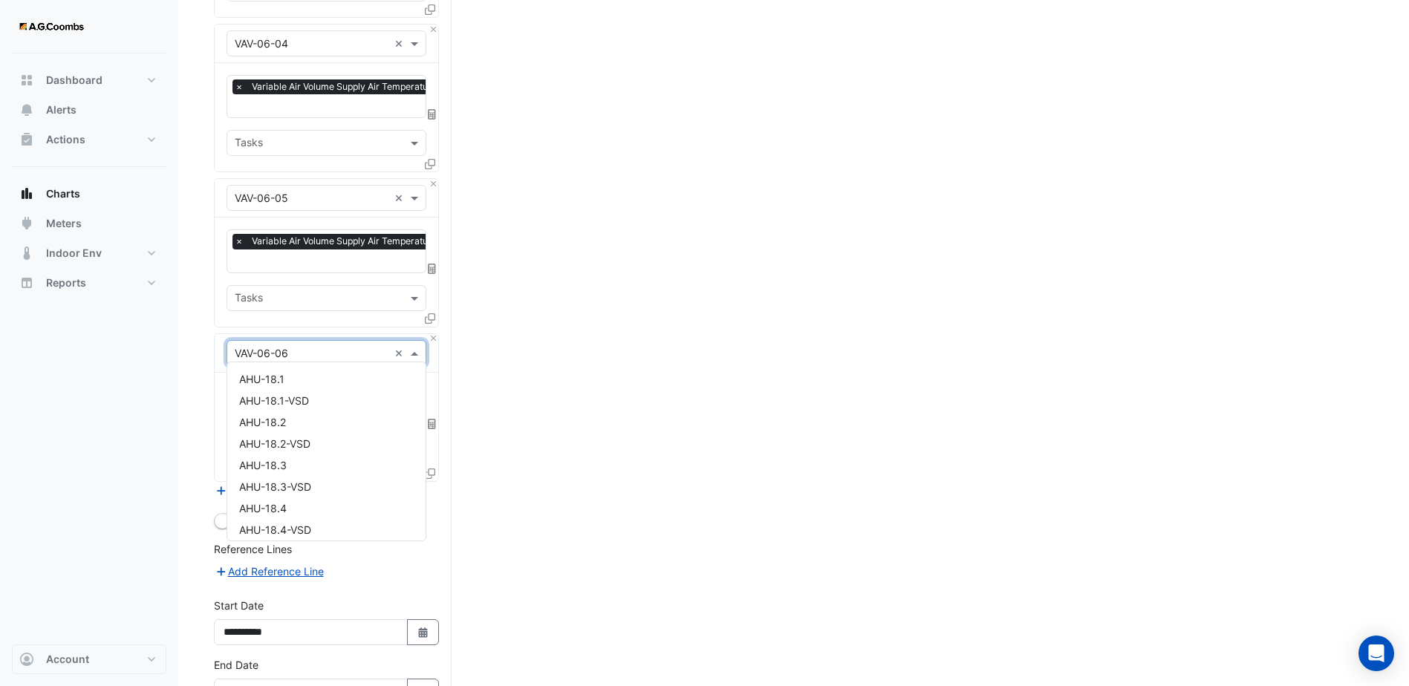
scroll to position [9244, 0]
click at [265, 353] on input "text" at bounding box center [312, 354] width 154 height 16
click at [524, 410] on div "Select a Site, Equipment, Favourites or Tasks Click 'Draw Chart'" at bounding box center [793, 224] width 1159 height 1120
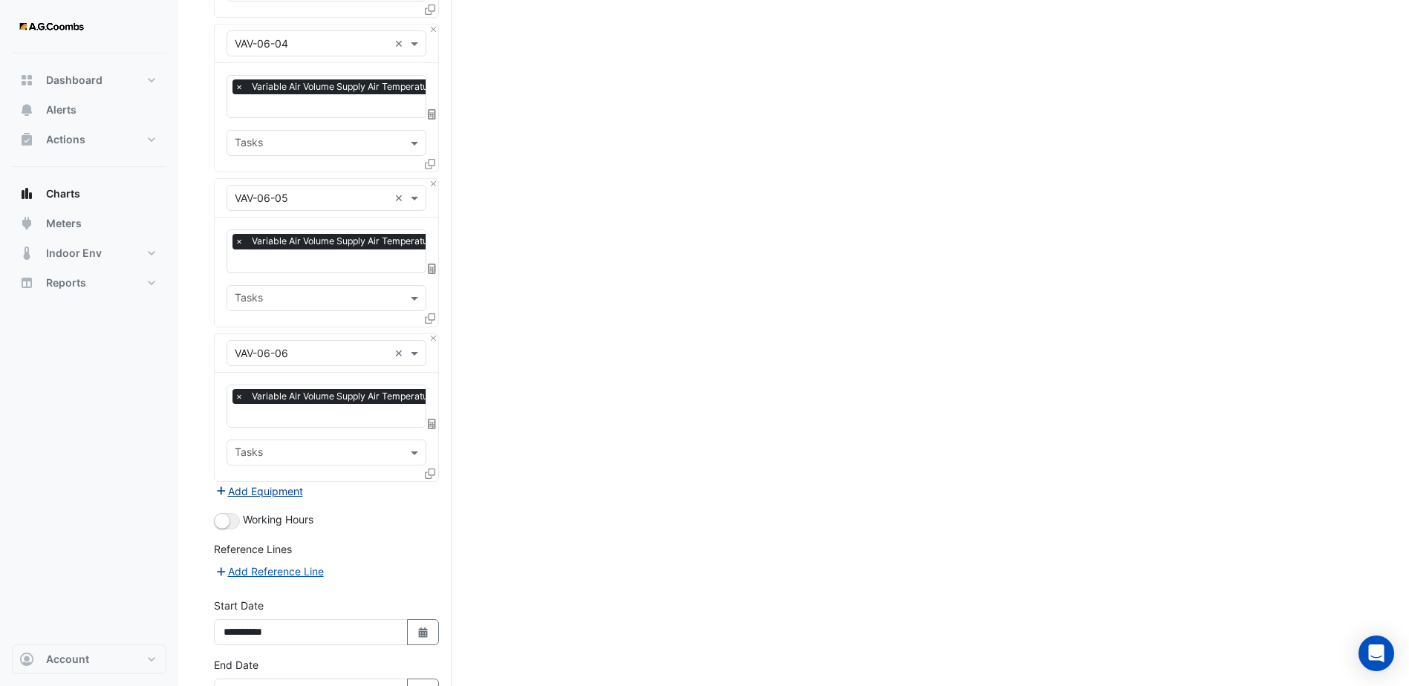
click at [283, 483] on button "Add Equipment" at bounding box center [259, 491] width 90 height 17
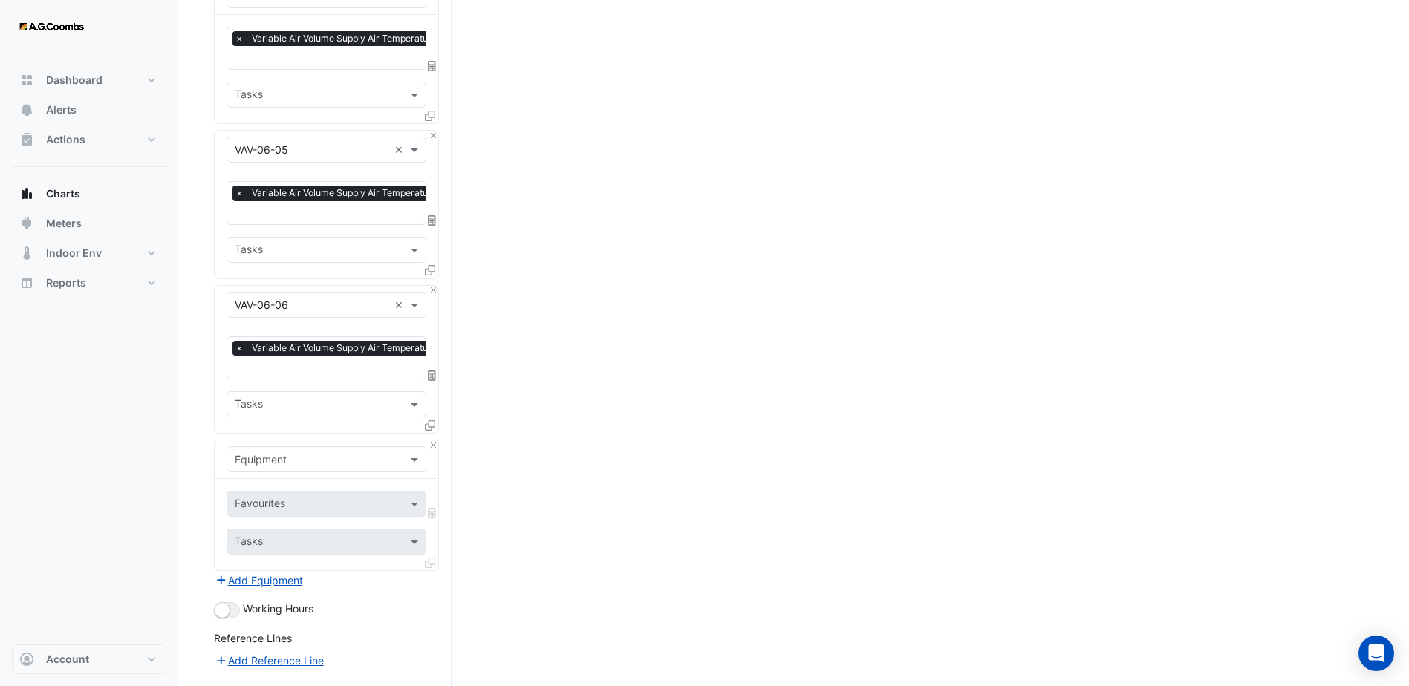
scroll to position [520, 0]
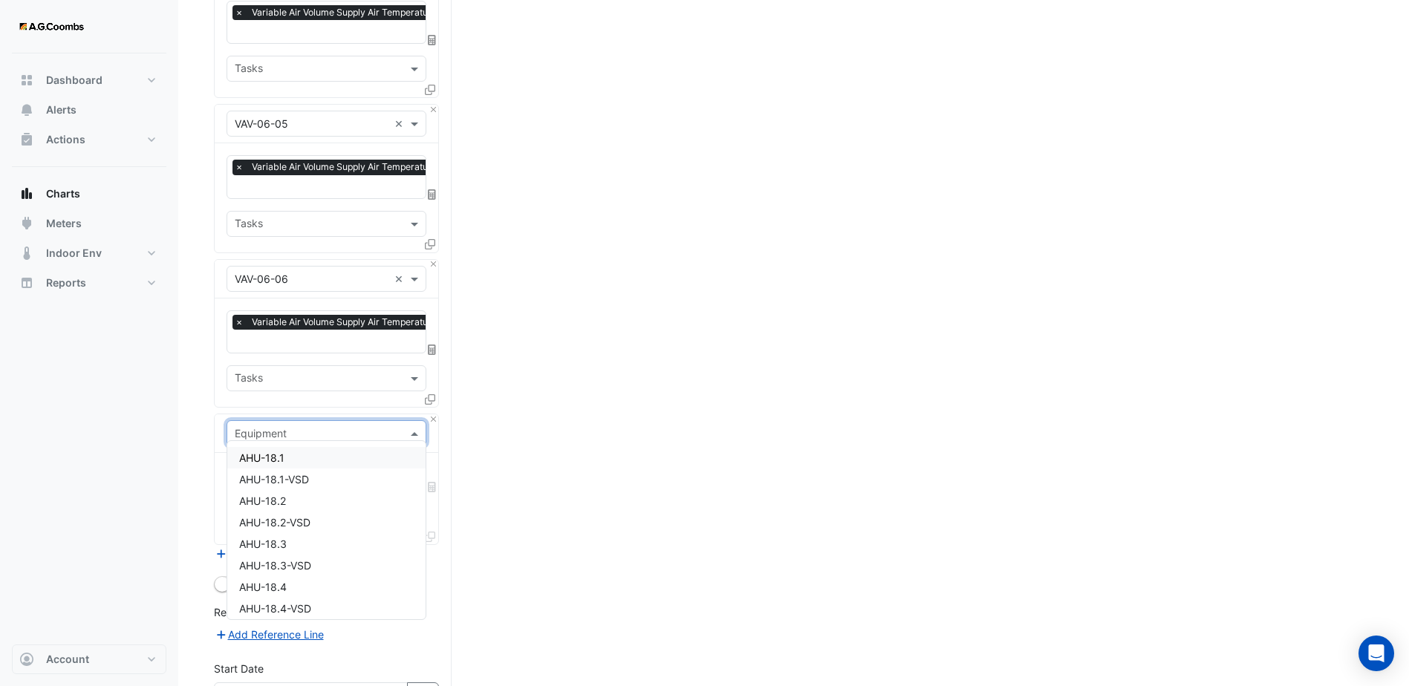
click at [409, 425] on span at bounding box center [416, 433] width 19 height 16
type input "******"
drag, startPoint x: 268, startPoint y: 424, endPoint x: 216, endPoint y: 424, distance: 52.0
click at [216, 424] on div "Equipment ****** ×" at bounding box center [327, 433] width 224 height 39
type input "******"
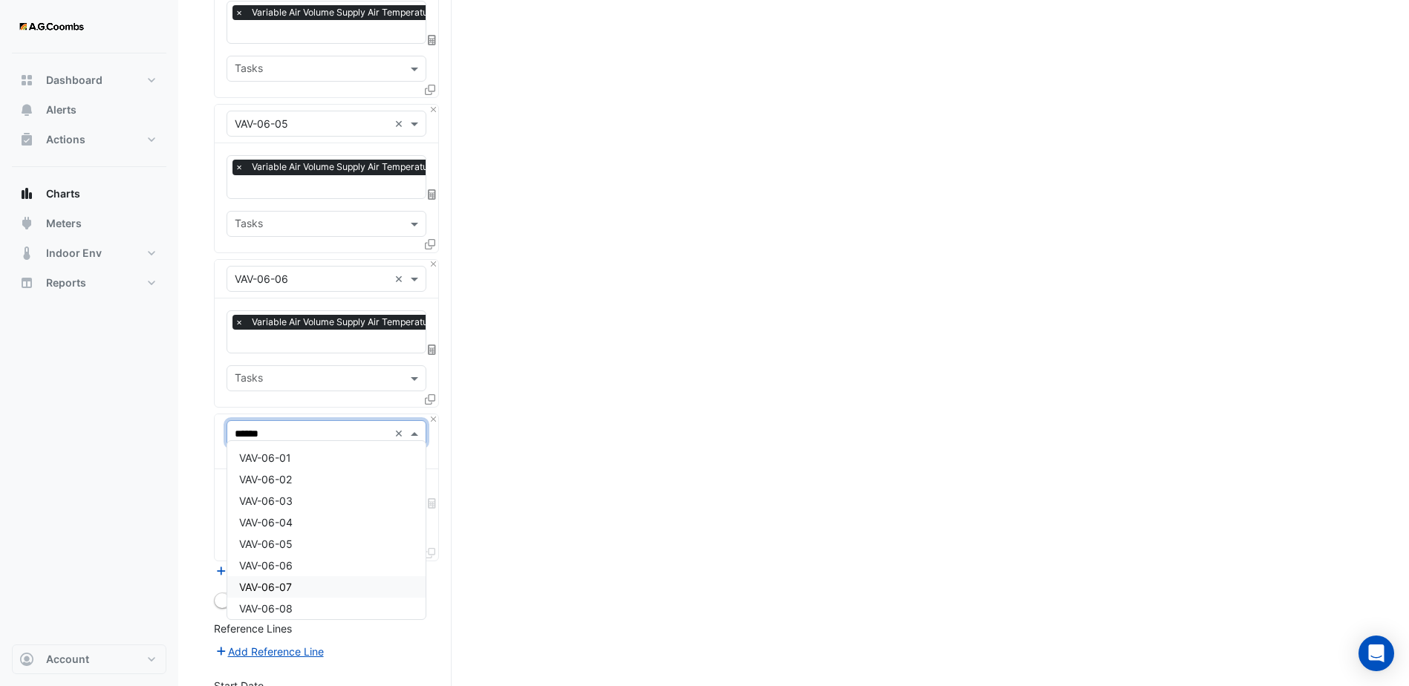
click at [278, 579] on div "VAV-06-07" at bounding box center [326, 587] width 198 height 22
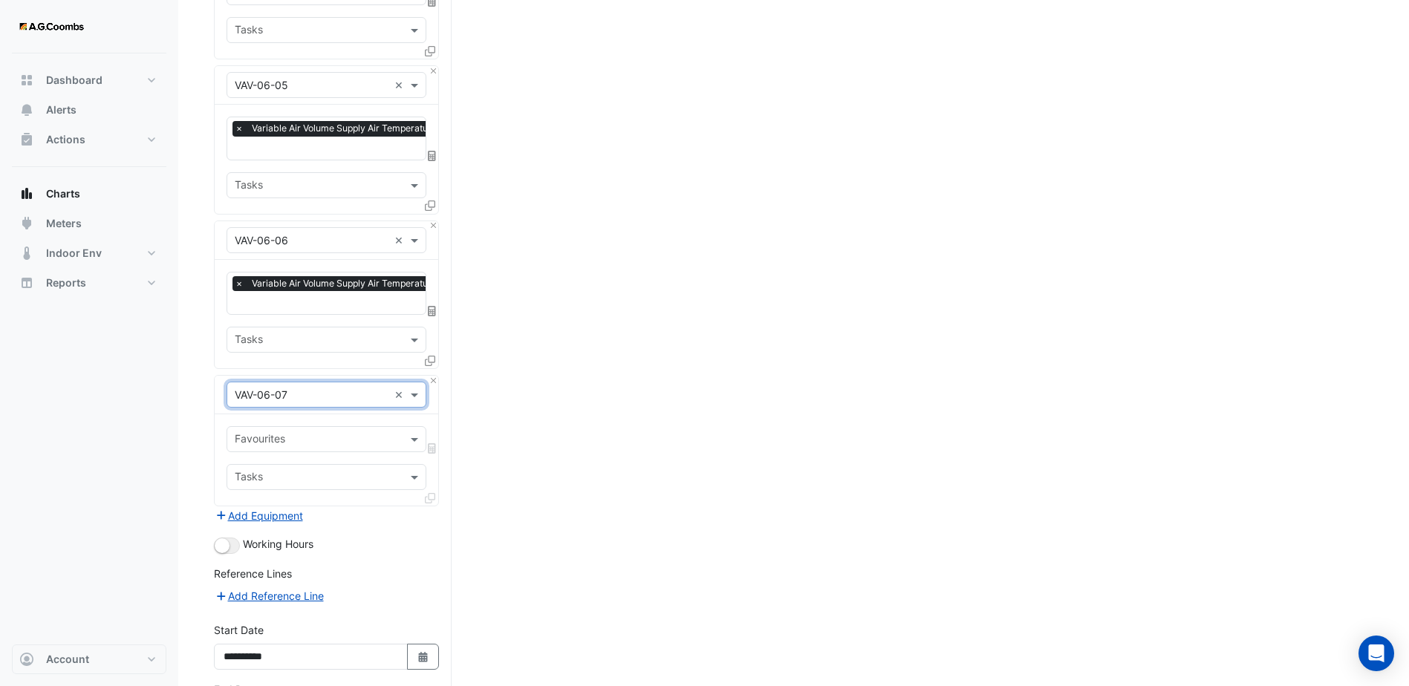
scroll to position [594, 0]
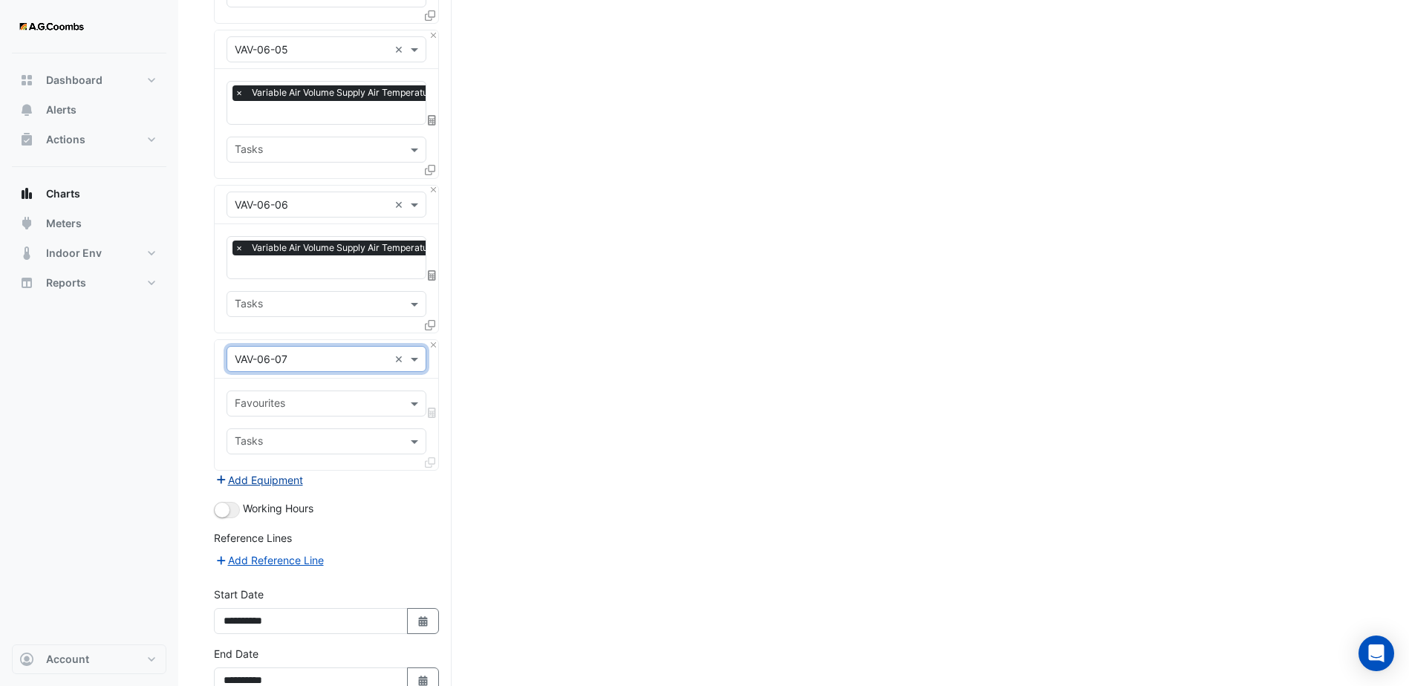
click at [280, 472] on button "Add Equipment" at bounding box center [259, 480] width 90 height 17
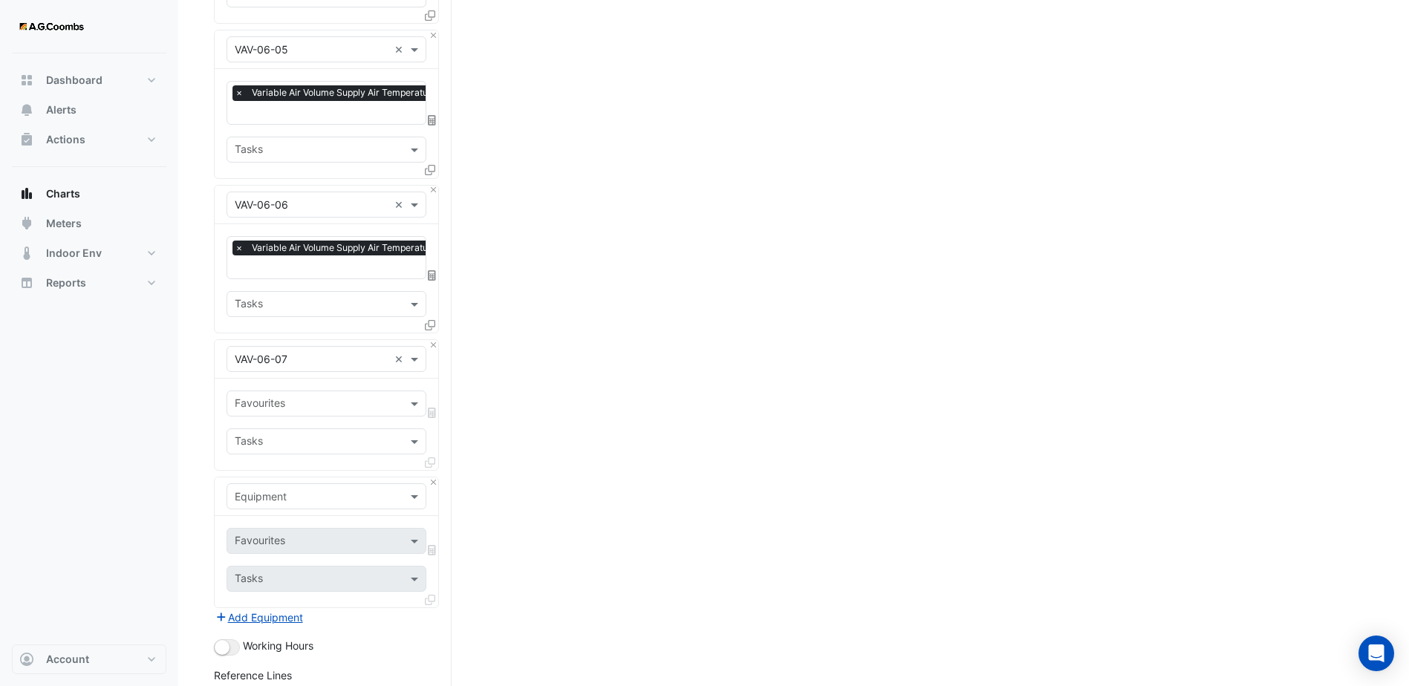
click at [385, 489] on input "text" at bounding box center [312, 497] width 154 height 16
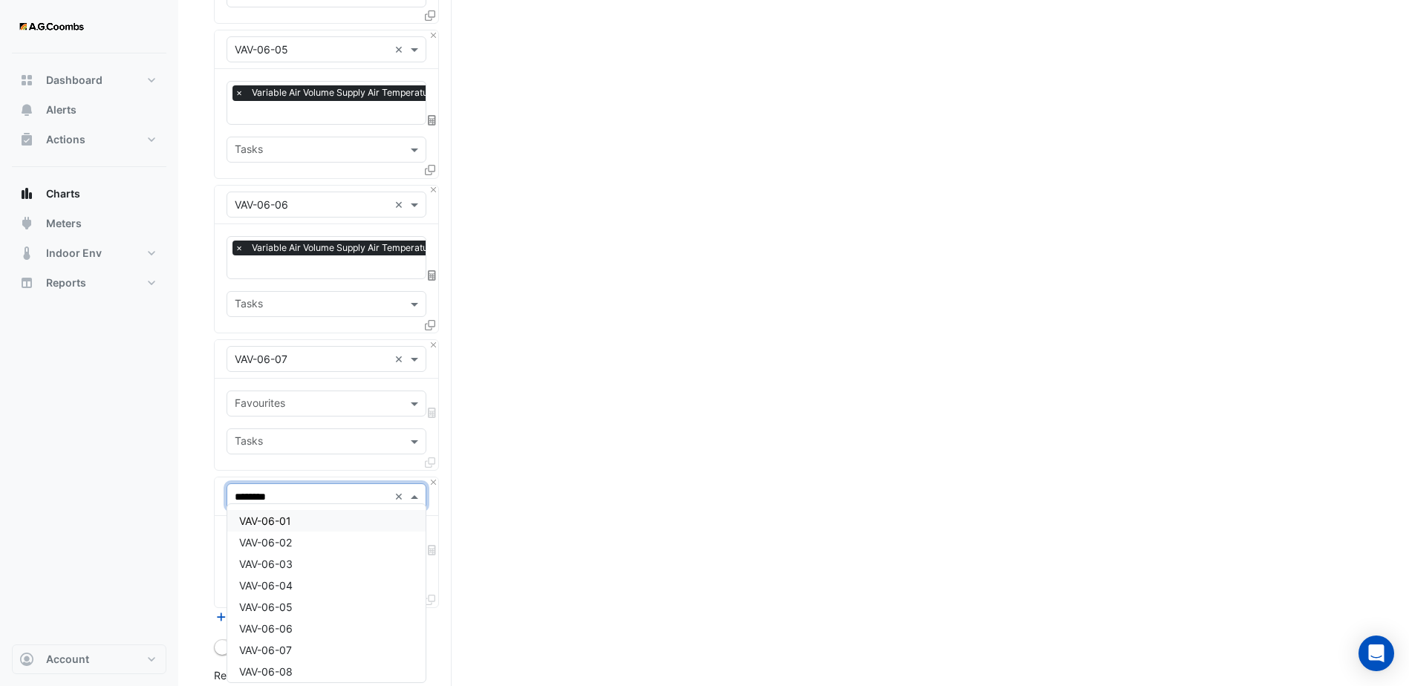
type input "*********"
click at [308, 515] on div "VAV-06-08" at bounding box center [326, 521] width 198 height 22
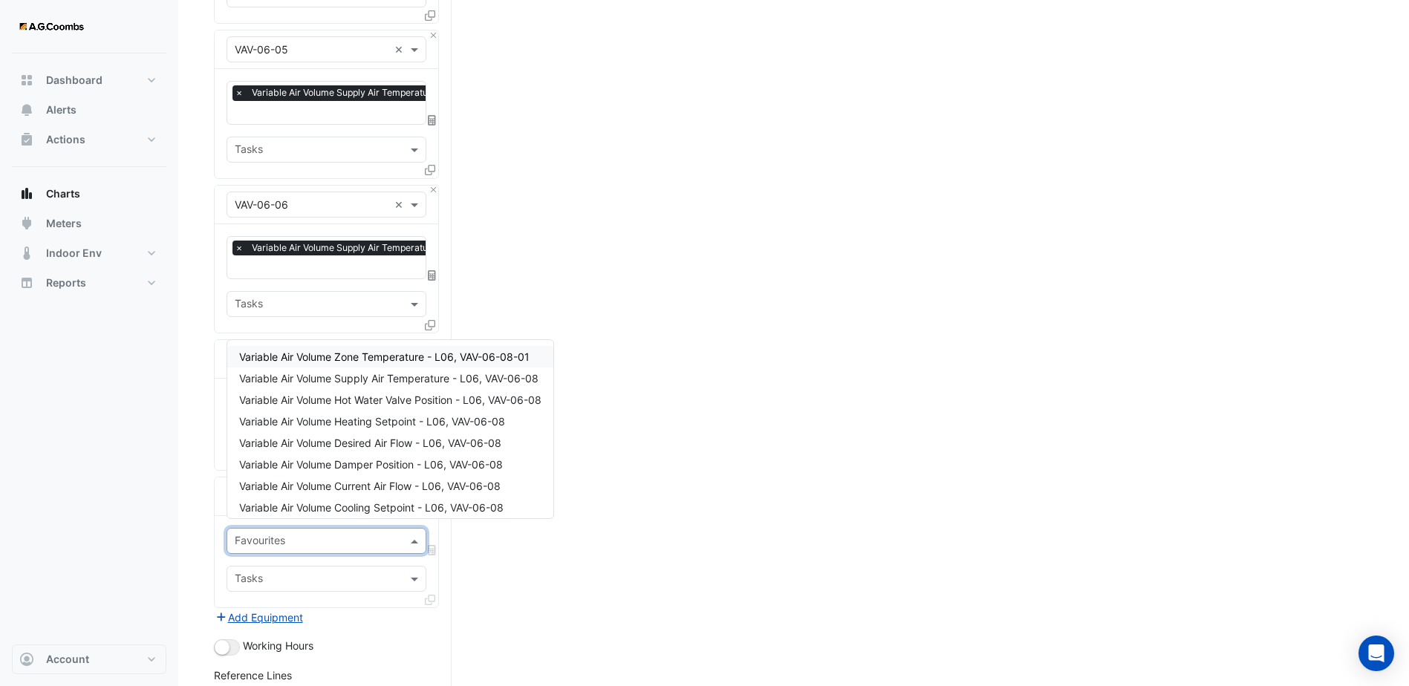
click at [403, 530] on div "Favourites" at bounding box center [326, 541] width 200 height 26
drag, startPoint x: 388, startPoint y: 382, endPoint x: 378, endPoint y: 397, distance: 17.5
click at [388, 382] on span "Variable Air Volume Supply Air Temperature - L06, VAV-06-08" at bounding box center [388, 378] width 299 height 13
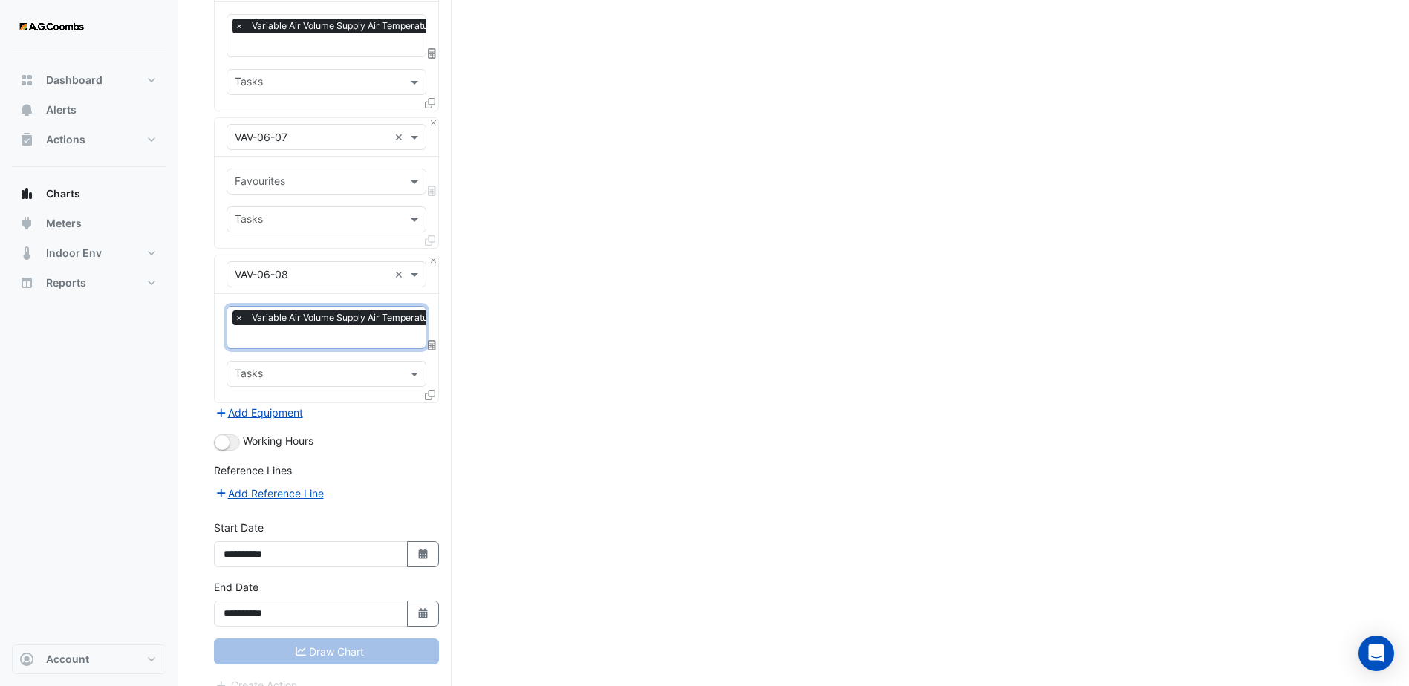
scroll to position [817, 0]
click at [258, 403] on button "Add Equipment" at bounding box center [259, 411] width 90 height 17
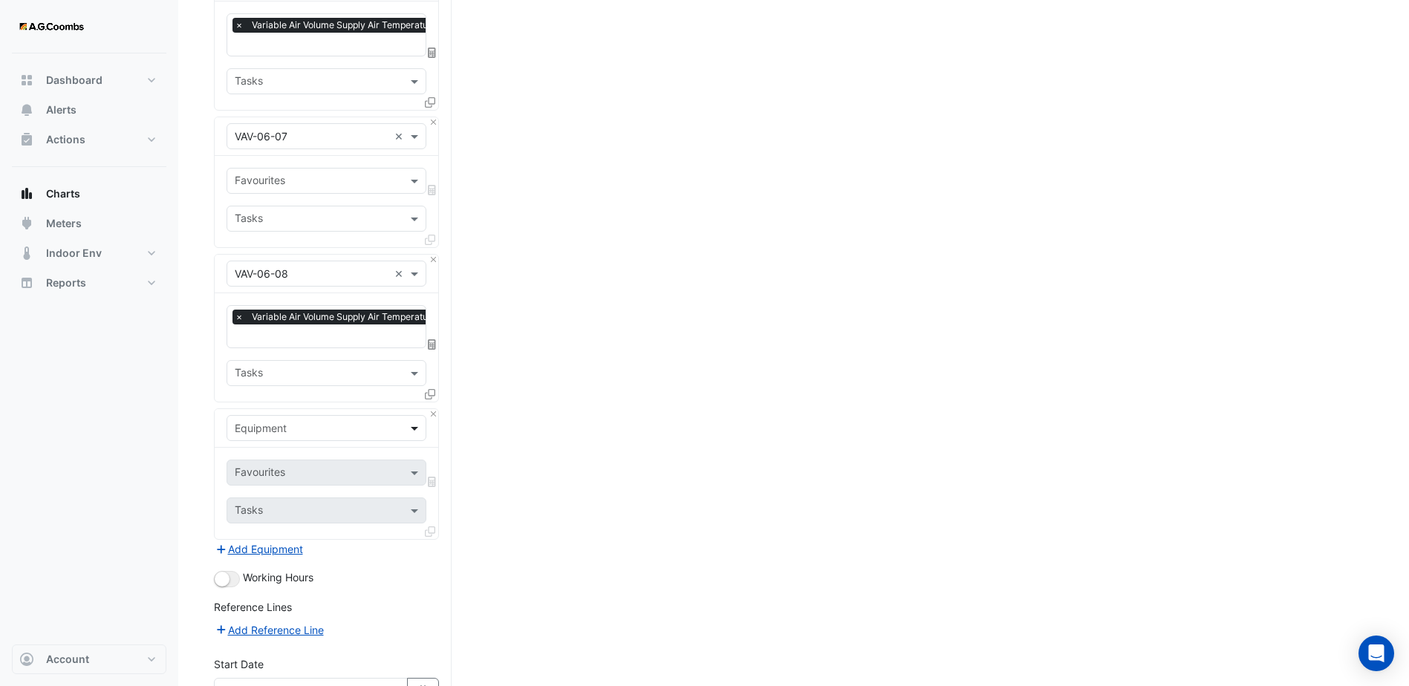
click at [411, 420] on span at bounding box center [416, 428] width 19 height 16
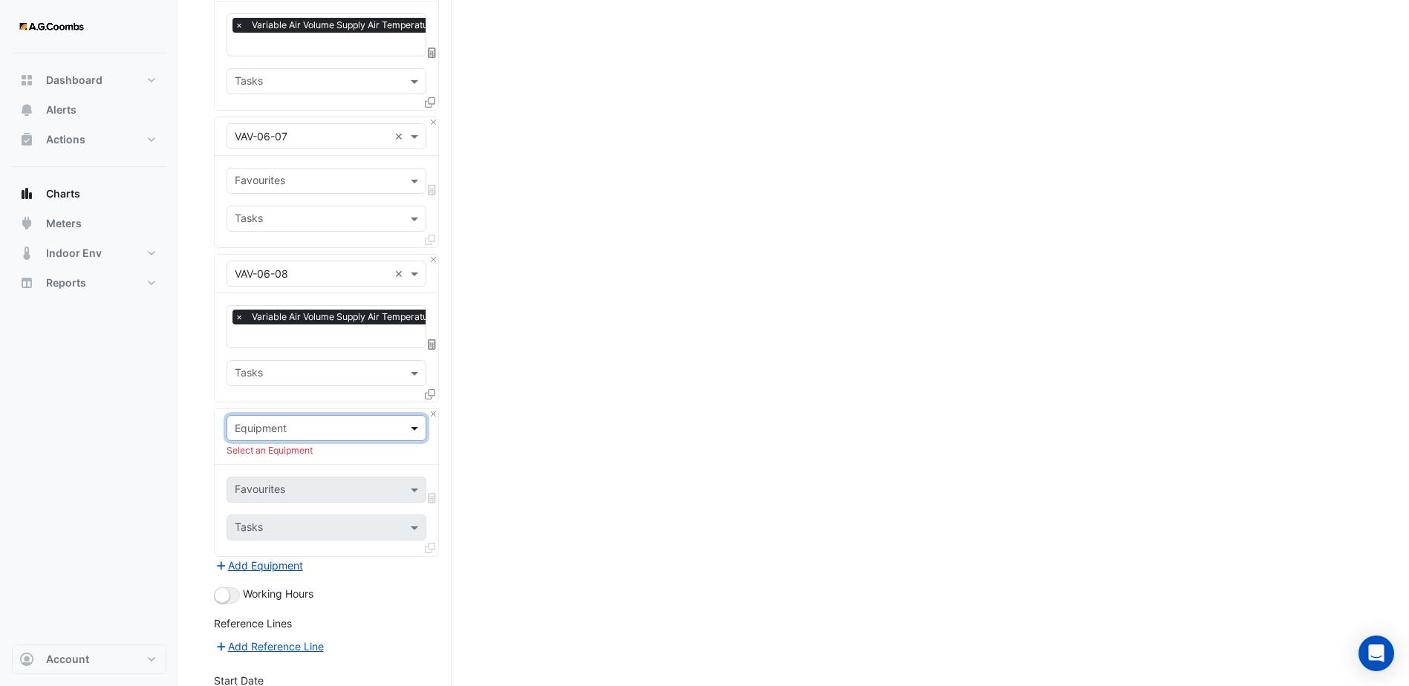
click at [411, 420] on span at bounding box center [416, 428] width 19 height 16
paste input "******"
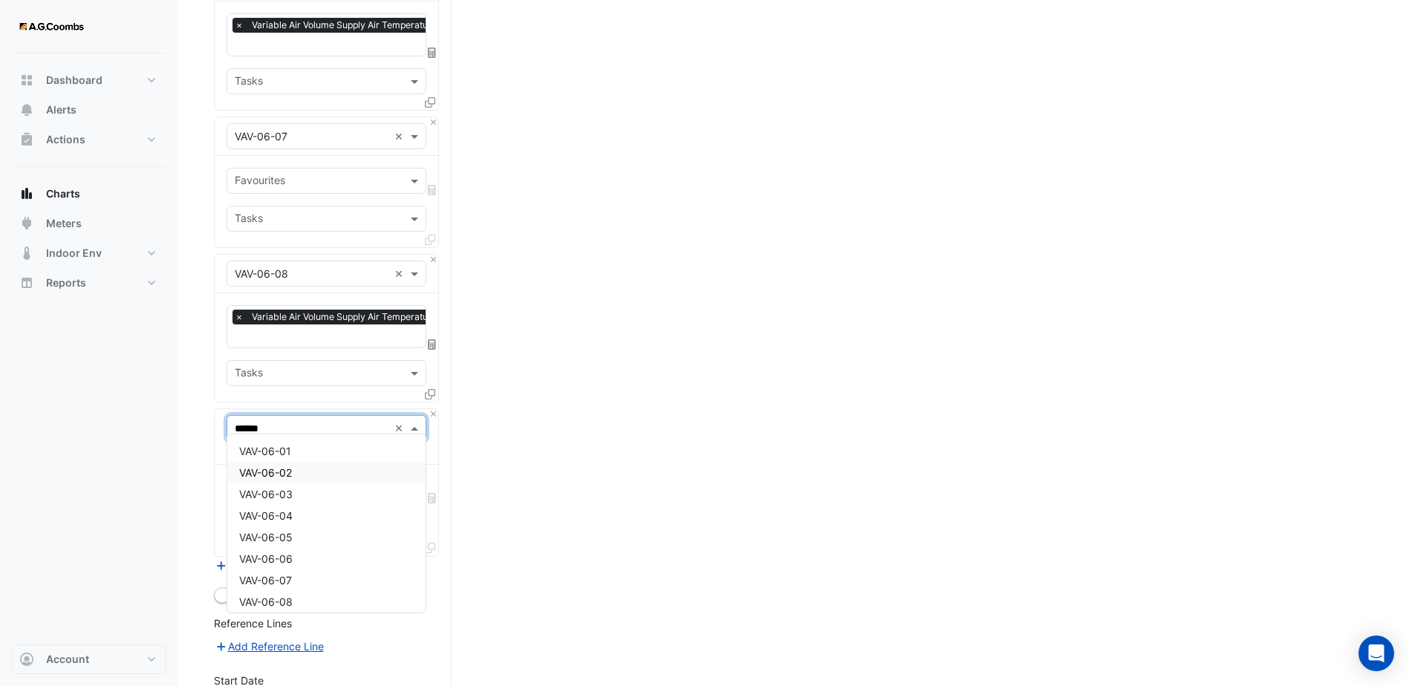
type input "******"
click at [287, 445] on span "VAV-06-01" at bounding box center [265, 451] width 52 height 13
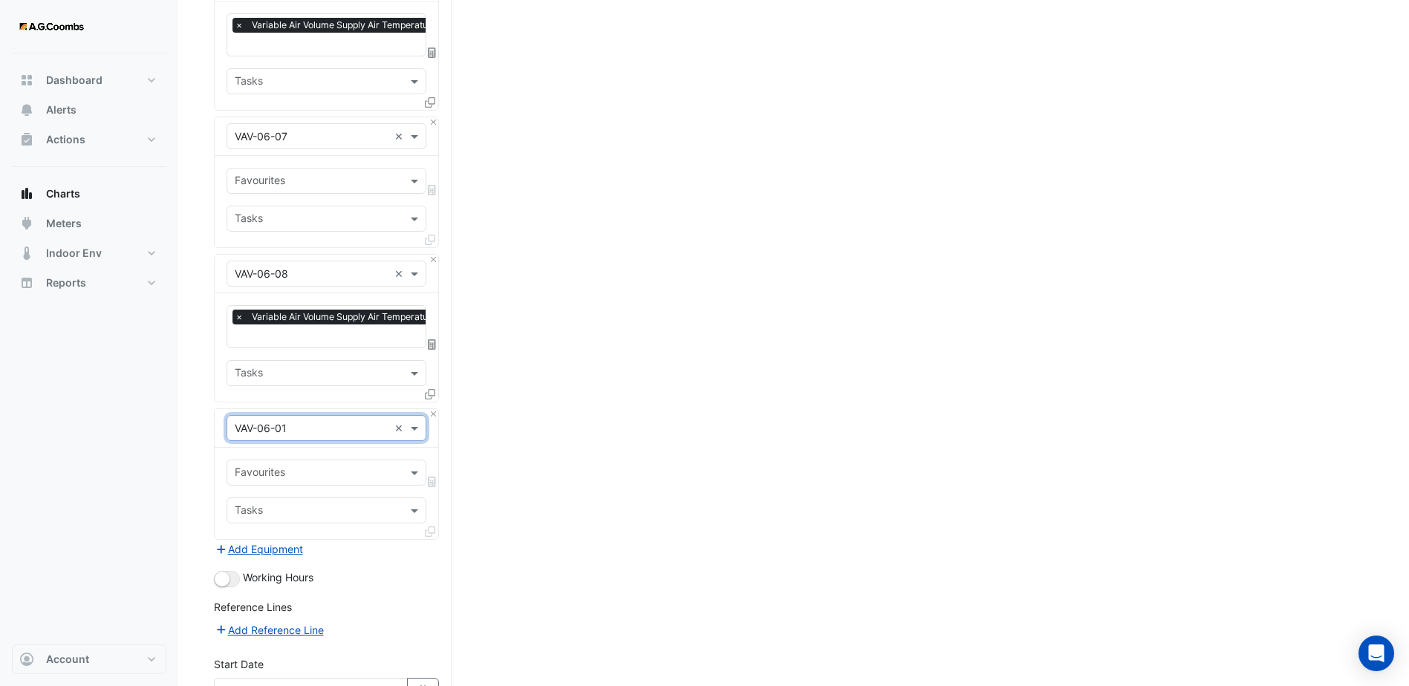
click at [412, 475] on div "Favourites" at bounding box center [326, 473] width 200 height 26
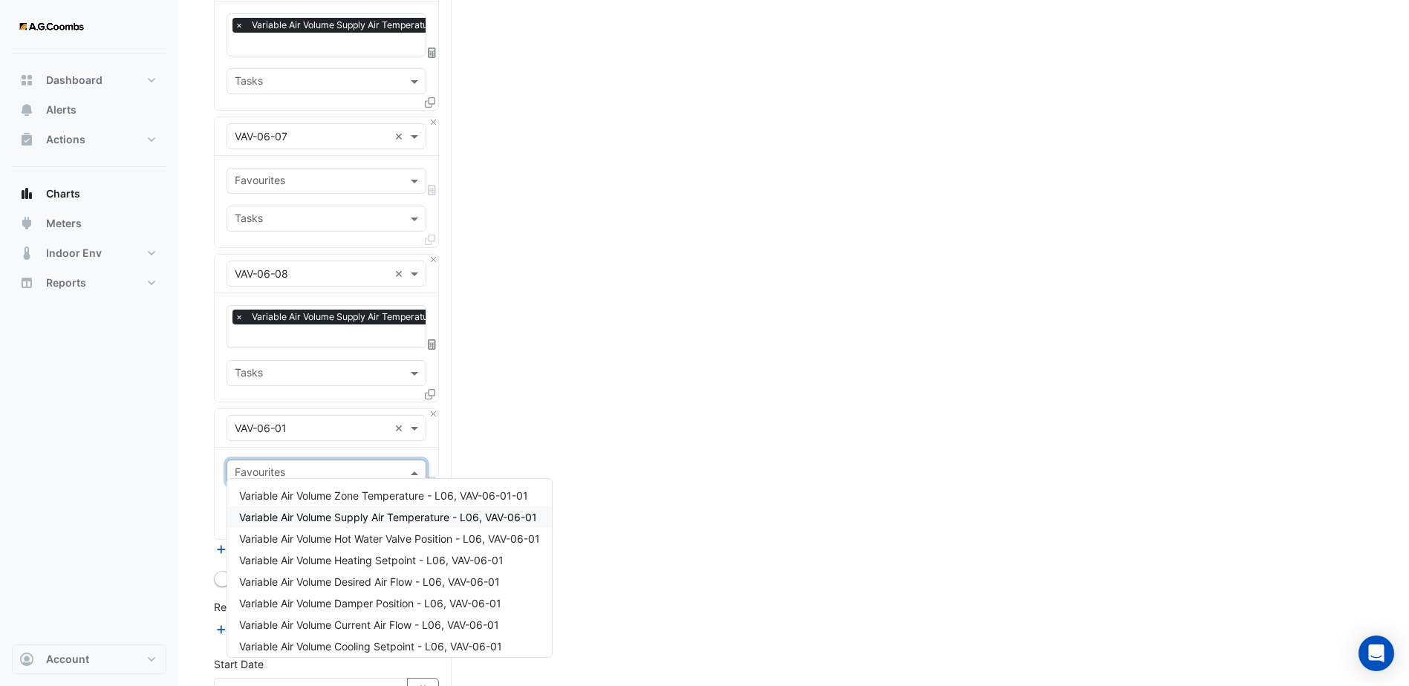
click at [403, 517] on span "Variable Air Volume Supply Air Temperature - L06, VAV-06-01" at bounding box center [388, 517] width 298 height 13
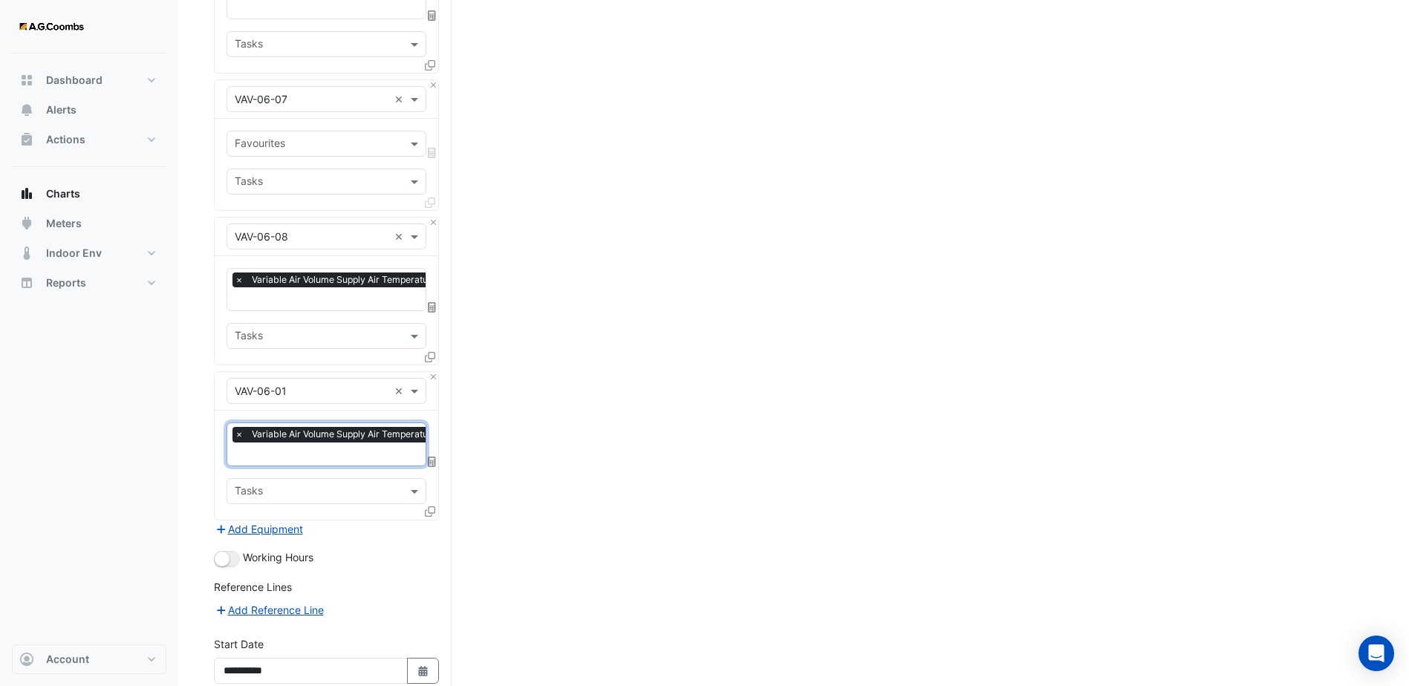
scroll to position [891, 0]
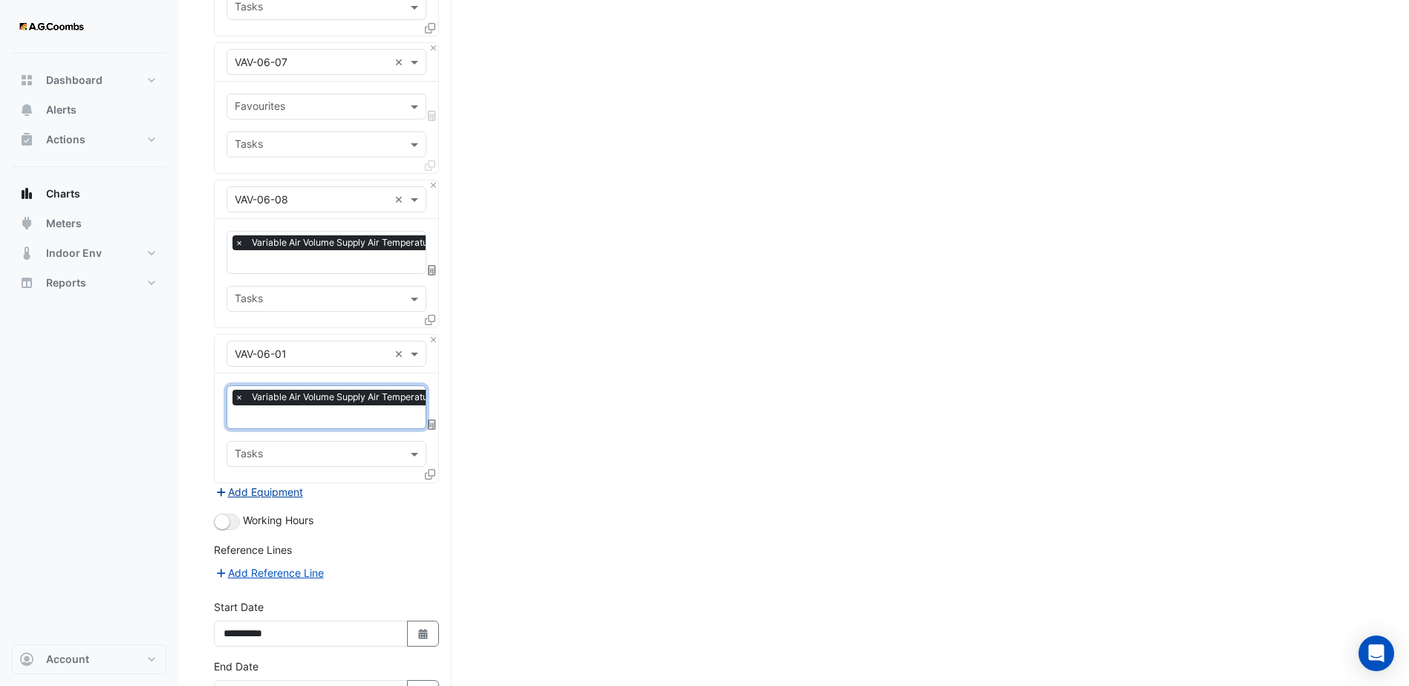
click at [284, 483] on button "Add Equipment" at bounding box center [259, 491] width 90 height 17
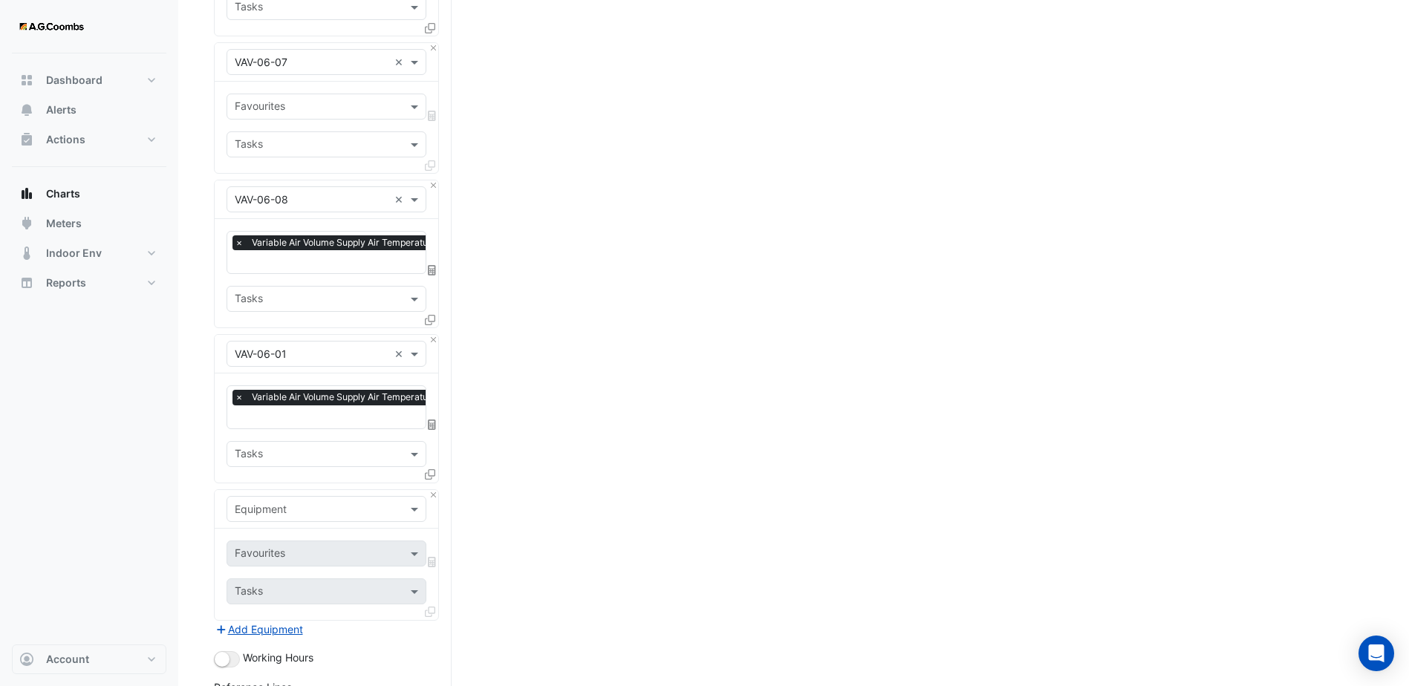
click at [270, 502] on input "text" at bounding box center [312, 510] width 154 height 16
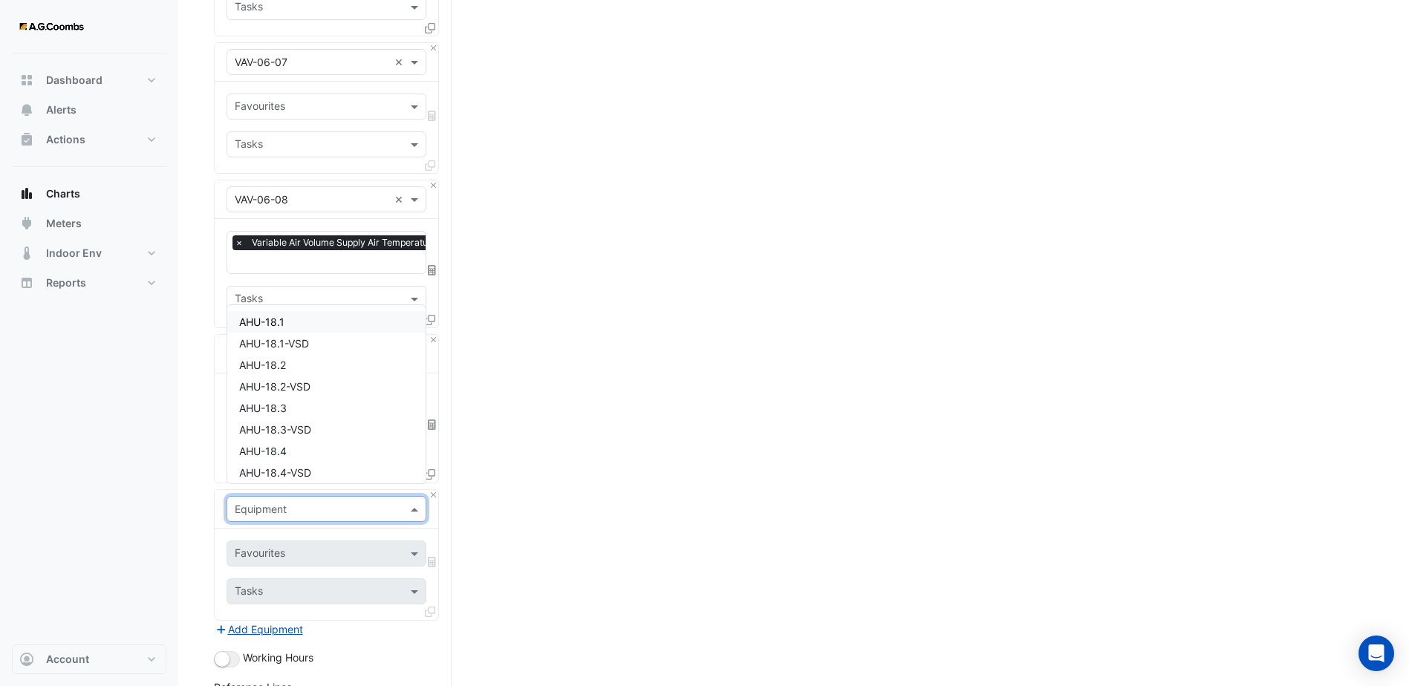
paste input "******"
type input "******"
click at [298, 428] on div "VAV-06-09" at bounding box center [326, 420] width 198 height 22
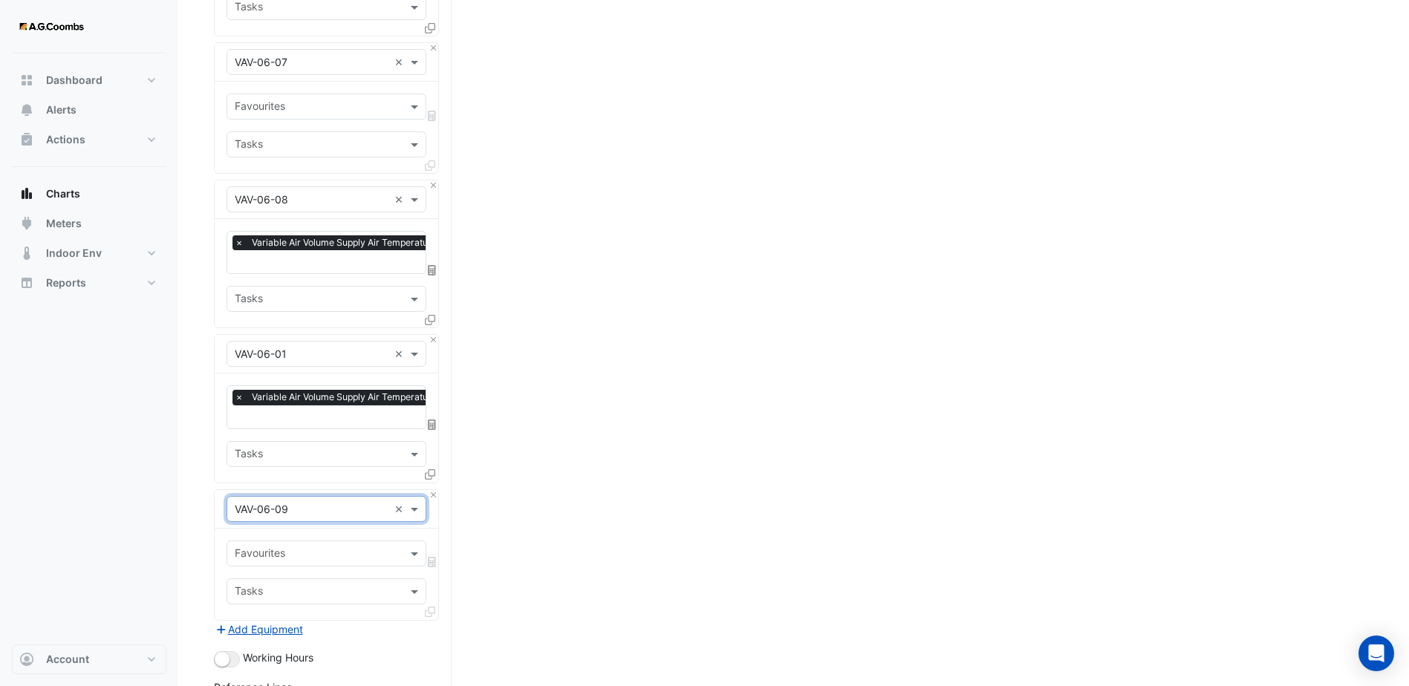
click at [414, 541] on div "Favourites" at bounding box center [326, 554] width 200 height 26
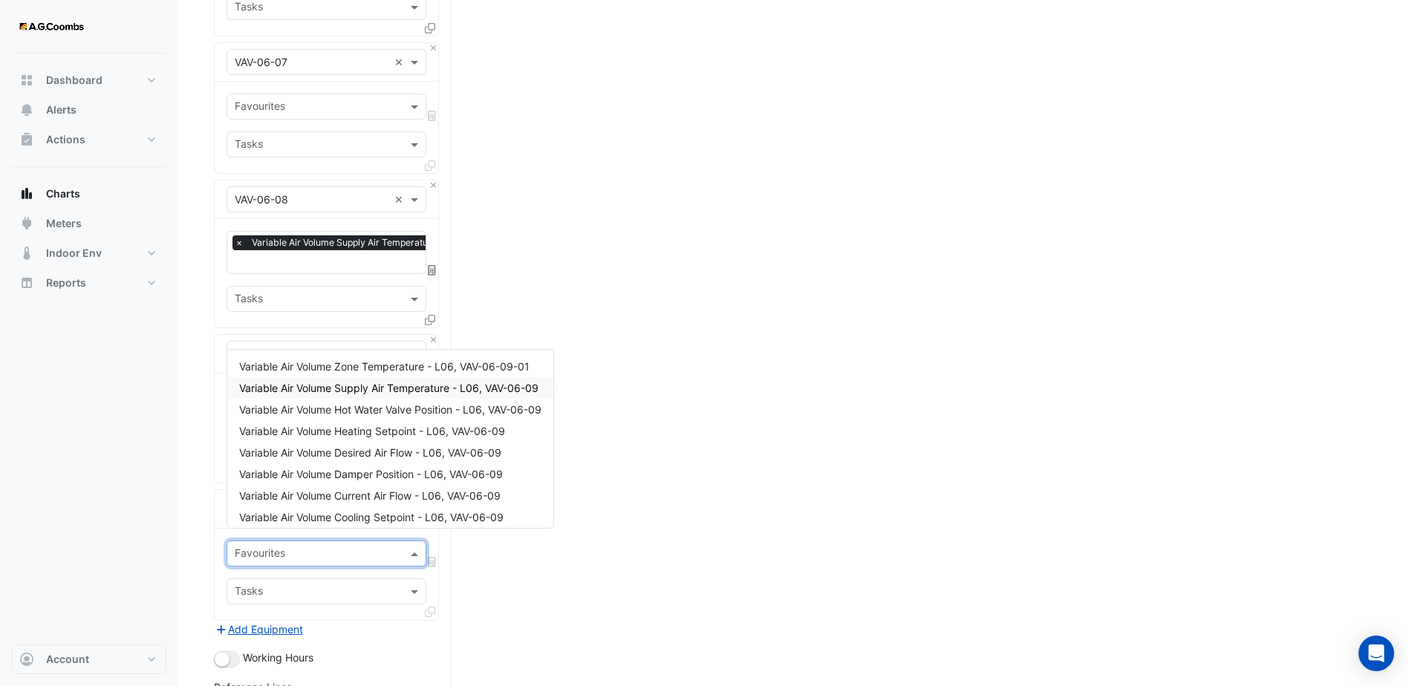
click at [350, 388] on span "Variable Air Volume Supply Air Temperature - L06, VAV-06-09" at bounding box center [388, 388] width 299 height 13
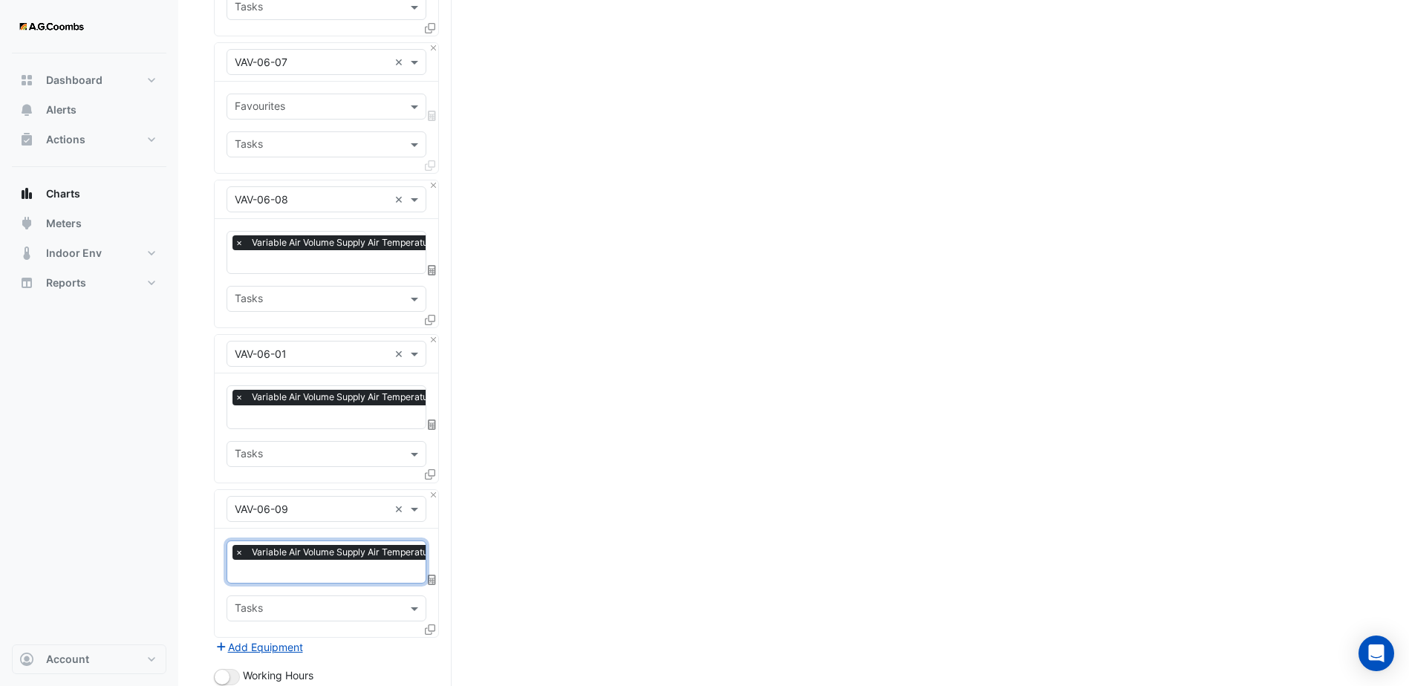
scroll to position [965, 0]
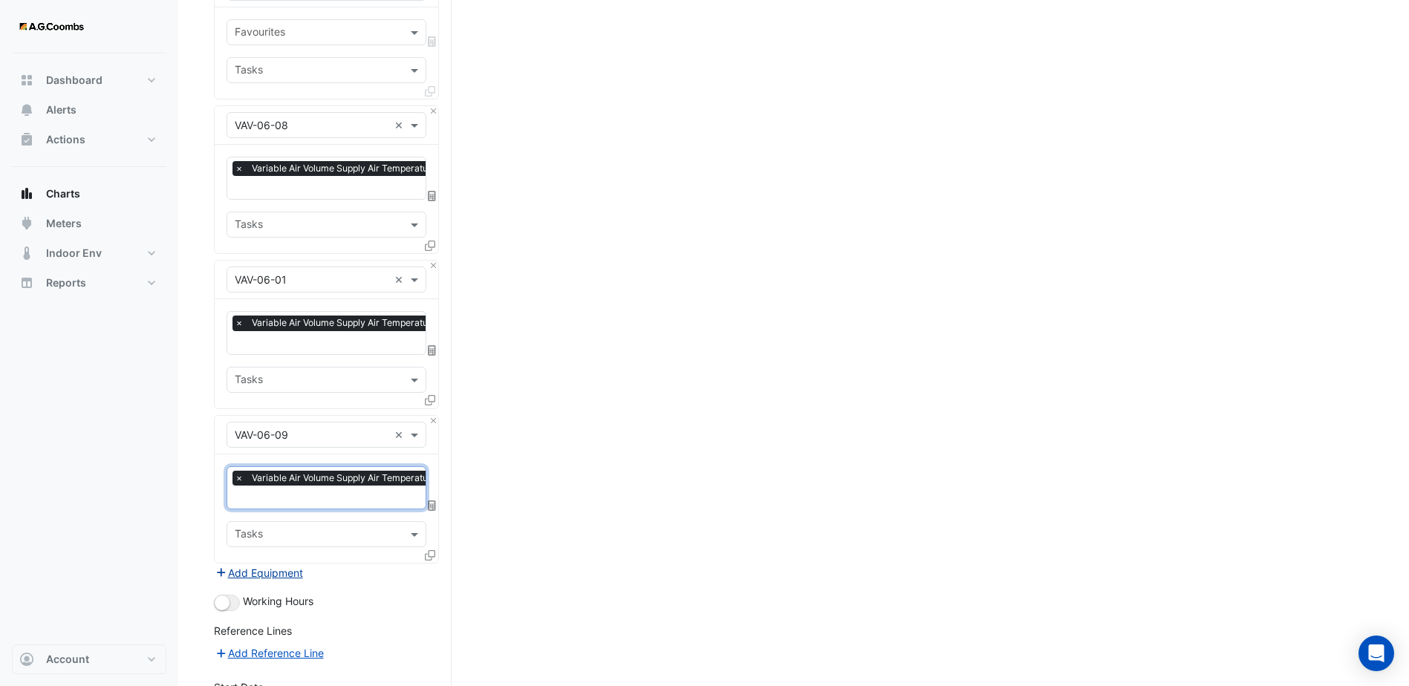
click at [274, 564] on button "Add Equipment" at bounding box center [259, 572] width 90 height 17
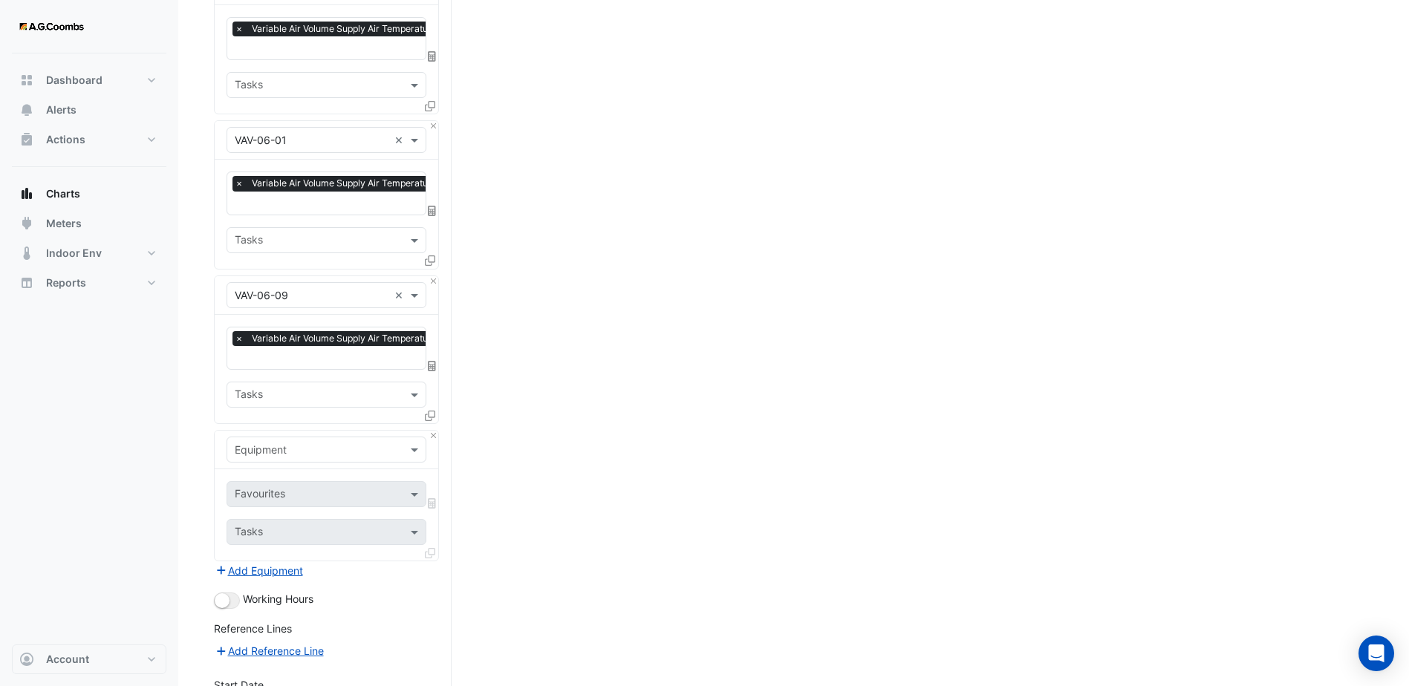
scroll to position [1114, 0]
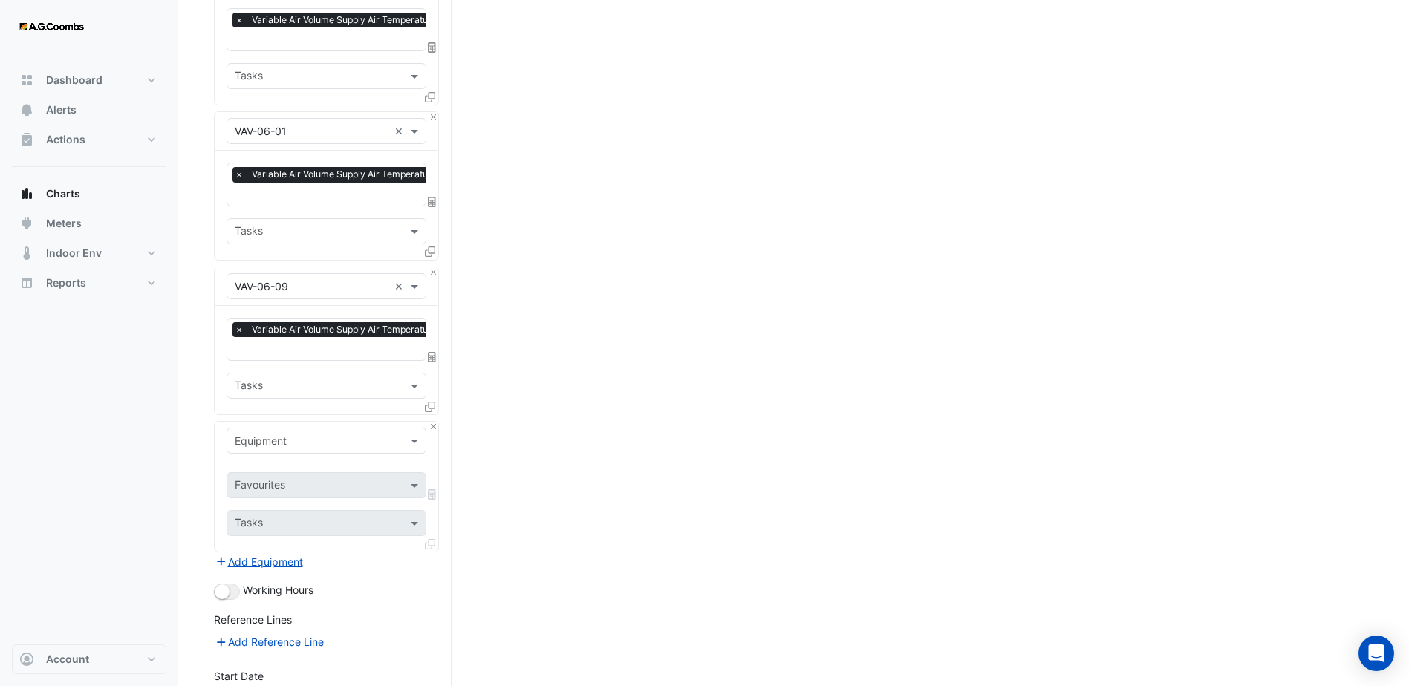
click at [391, 432] on div at bounding box center [326, 440] width 198 height 17
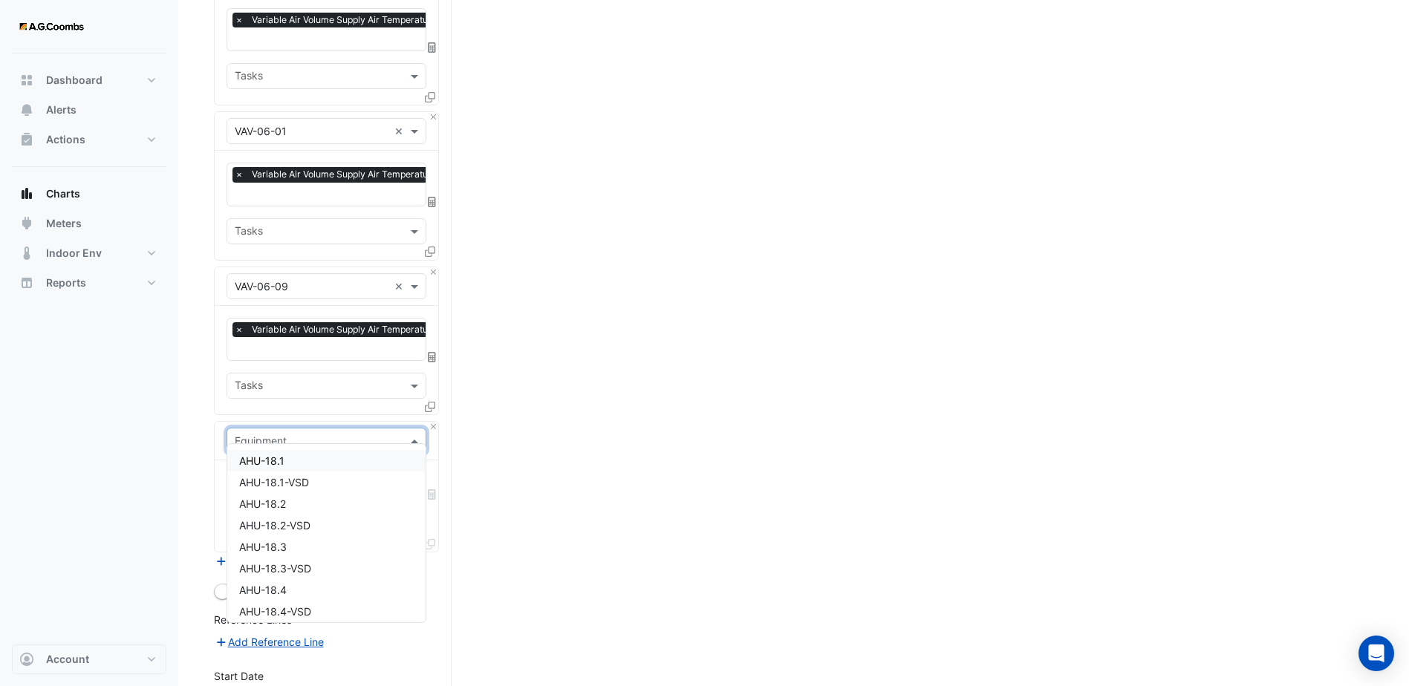
paste input "******"
type input "******"
click at [307, 511] on div "VAV-06-10" at bounding box center [326, 506] width 198 height 22
click at [405, 480] on div "Favourites" at bounding box center [326, 485] width 200 height 26
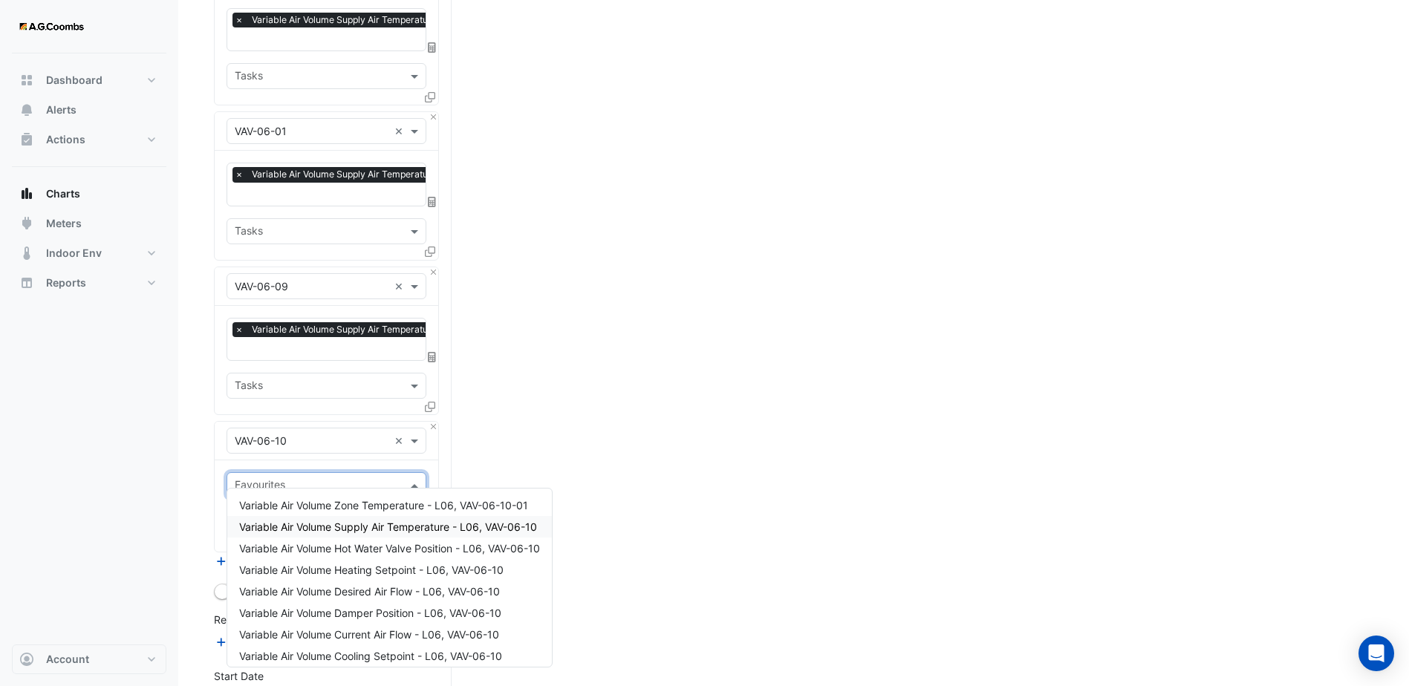
click at [388, 527] on span "Variable Air Volume Supply Air Temperature - L06, VAV-06-10" at bounding box center [388, 527] width 298 height 13
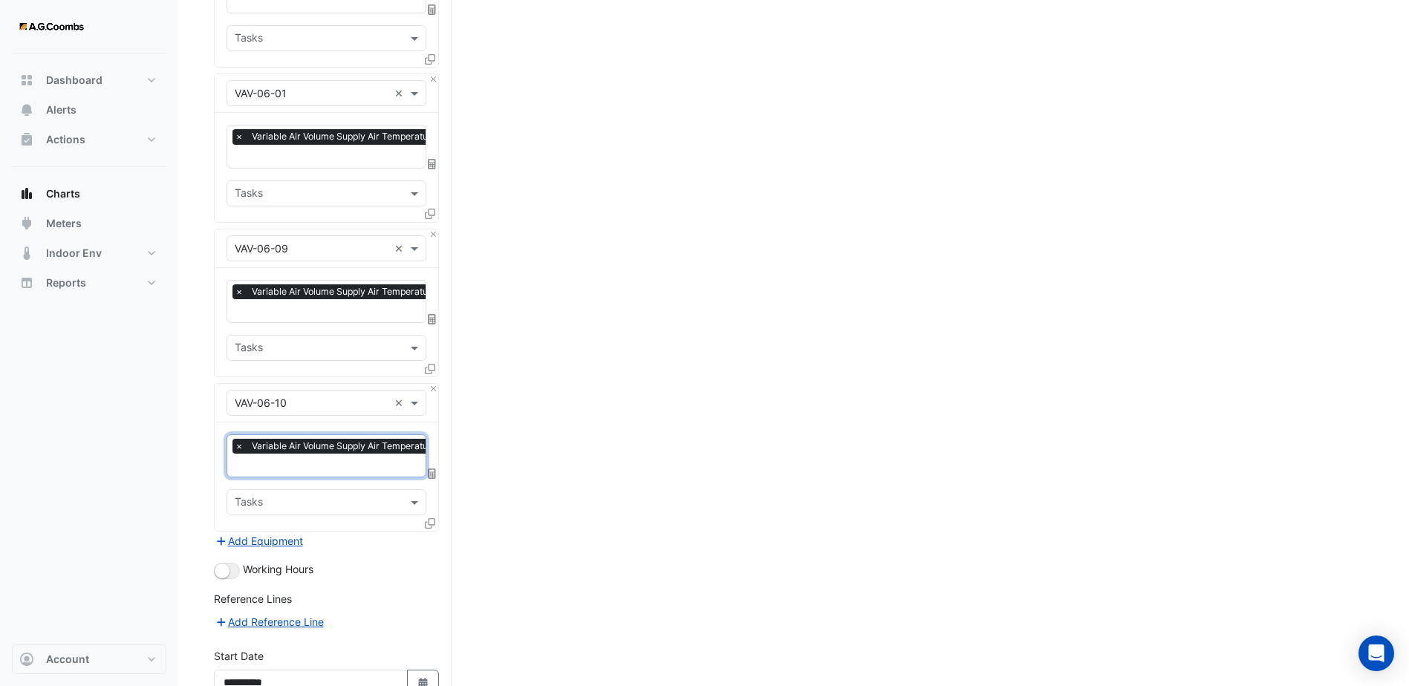
scroll to position [1188, 0]
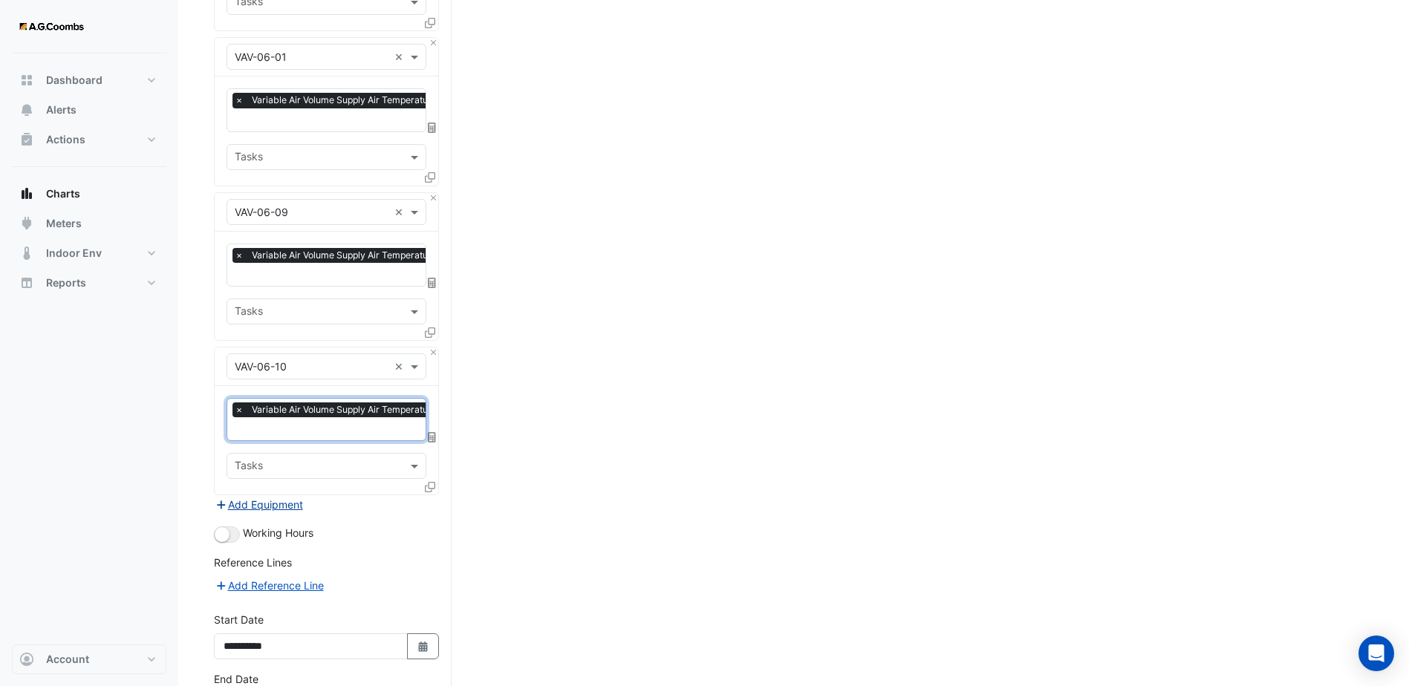
click at [281, 496] on button "Add Equipment" at bounding box center [259, 504] width 90 height 17
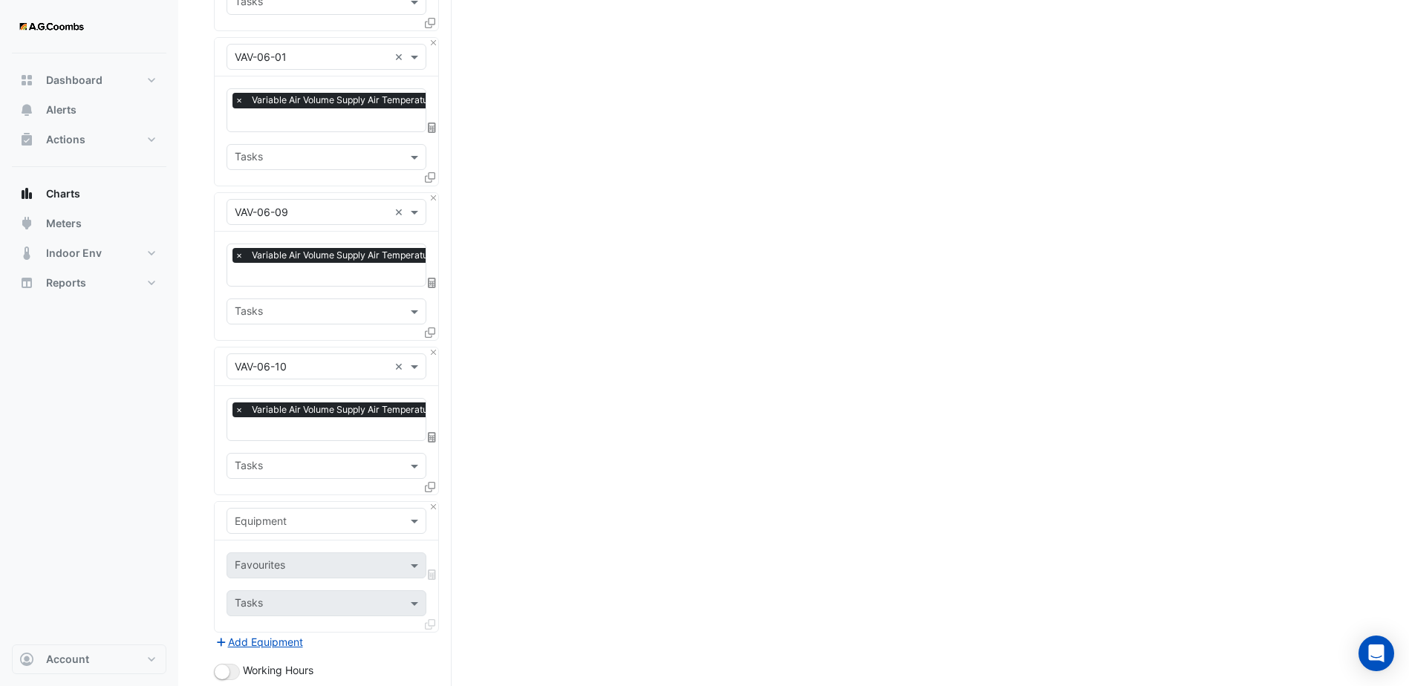
click at [315, 514] on input "text" at bounding box center [312, 522] width 154 height 16
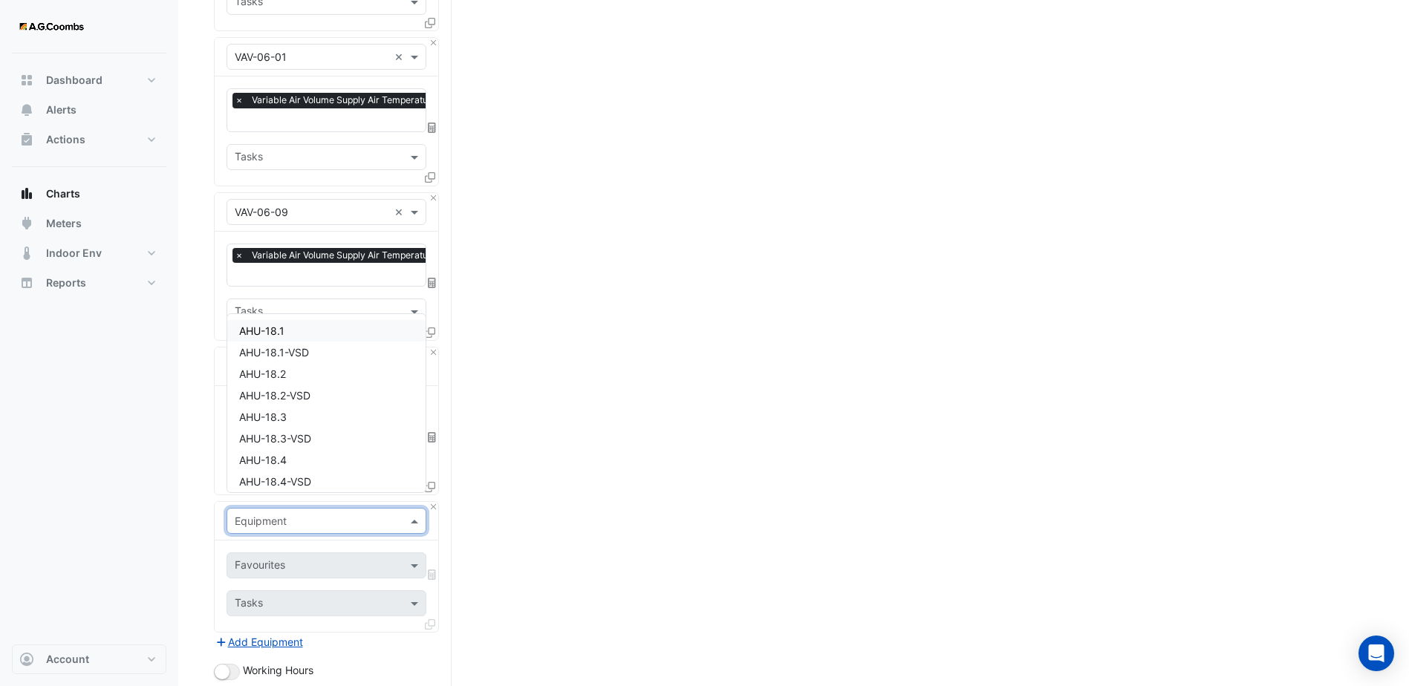
paste input "******"
type input "******"
click at [300, 474] on div "VAV-06-11" at bounding box center [326, 472] width 198 height 22
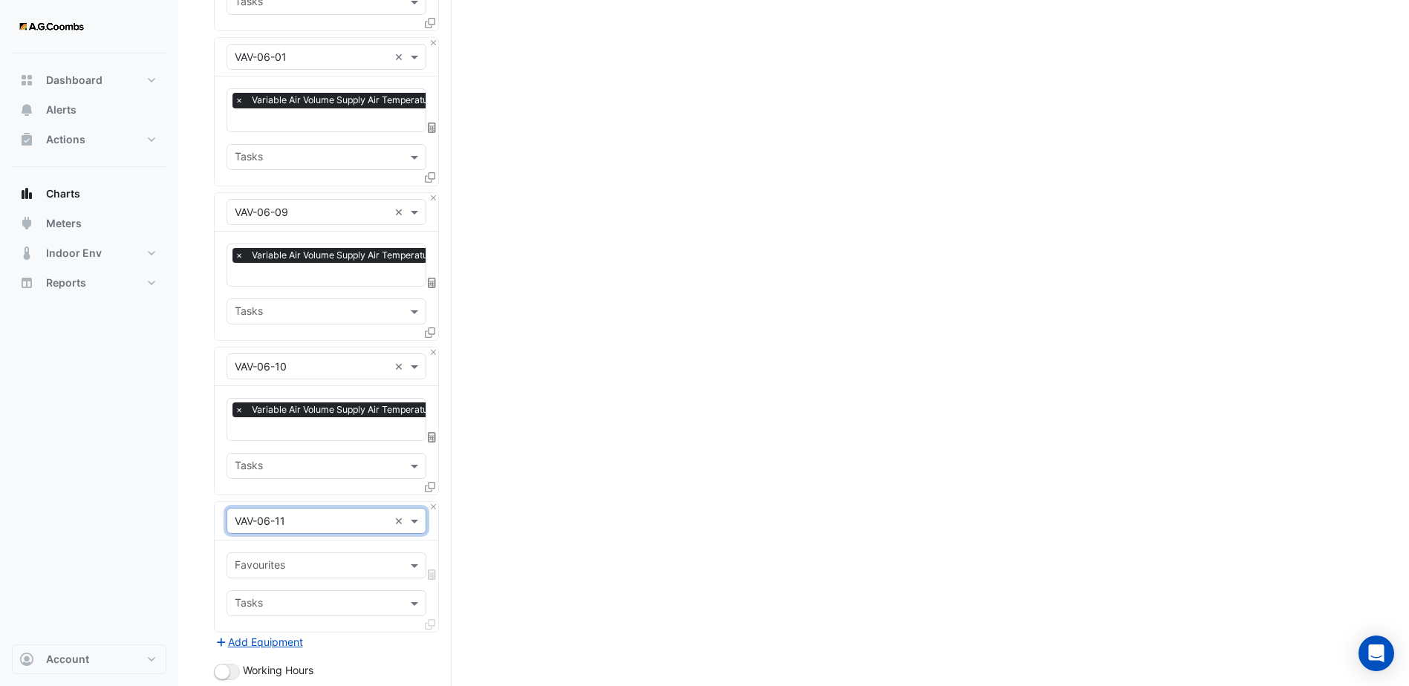
click at [368, 559] on input "text" at bounding box center [318, 567] width 166 height 16
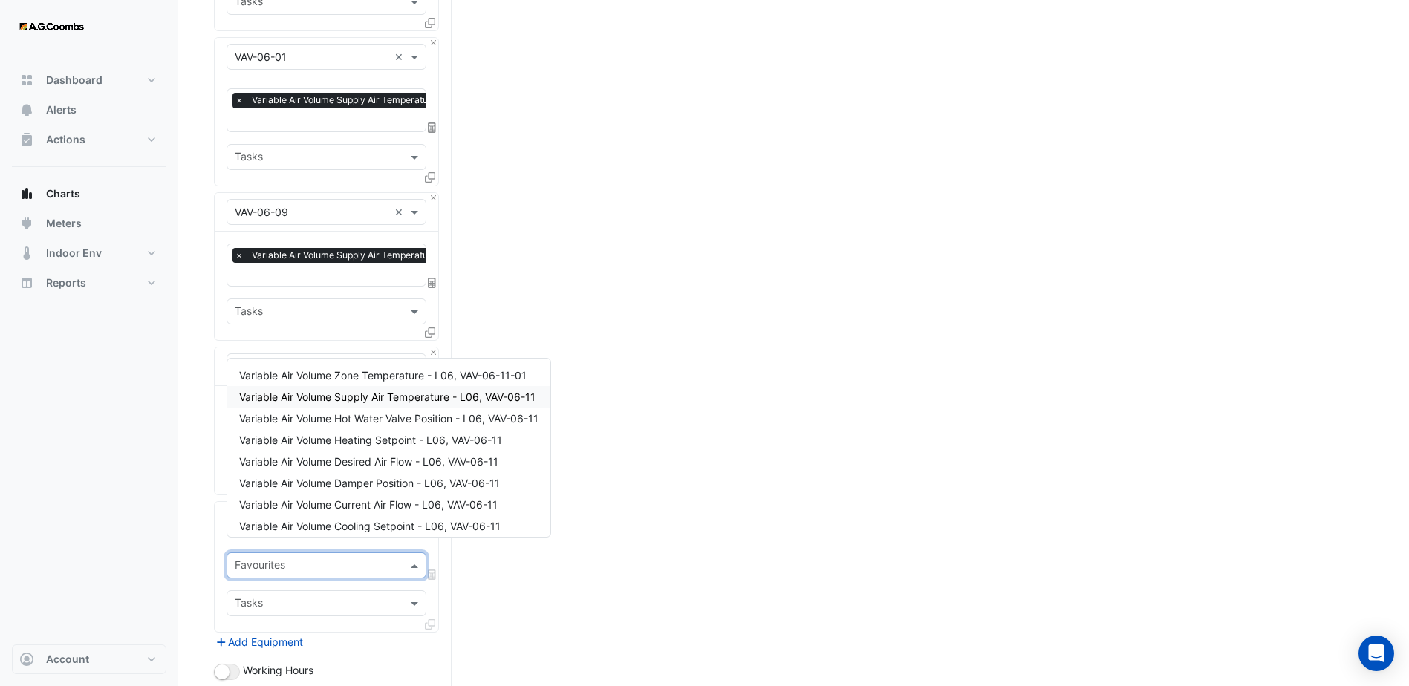
click at [417, 399] on span "Variable Air Volume Supply Air Temperature - L06, VAV-06-11" at bounding box center [387, 397] width 296 height 13
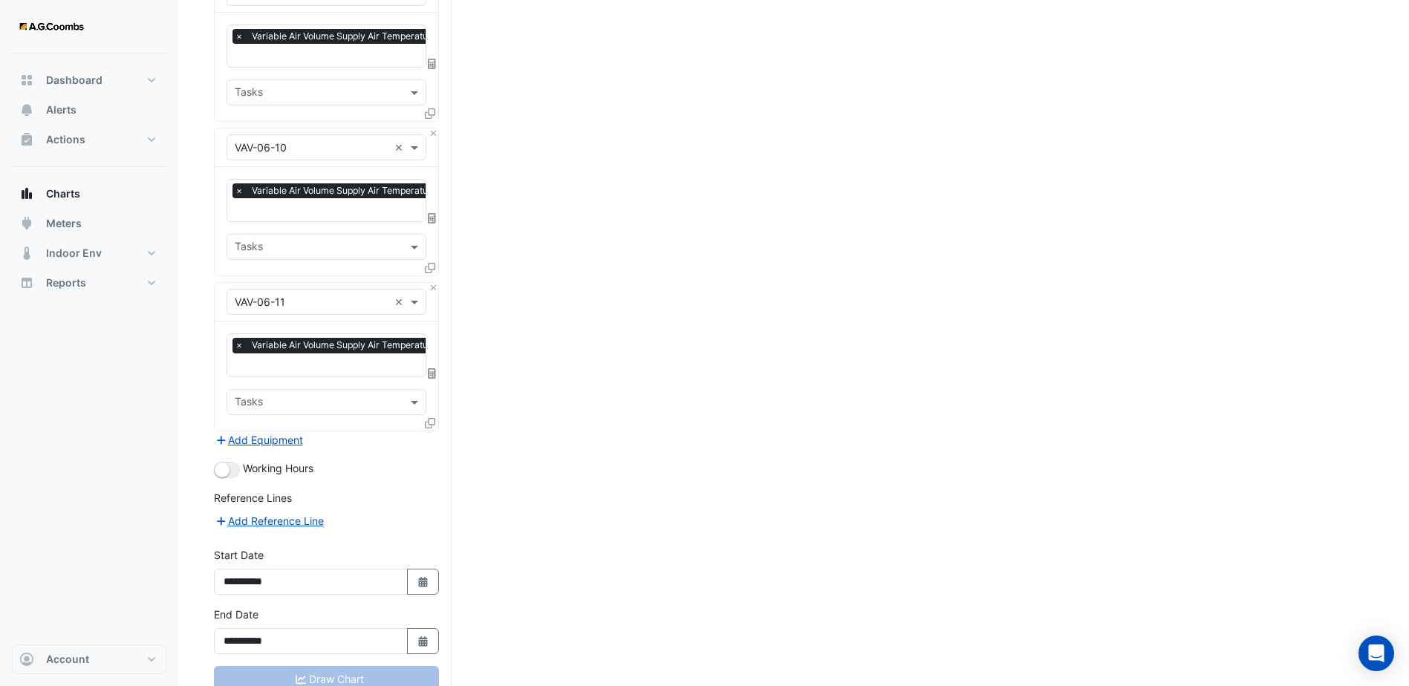
scroll to position [1411, 0]
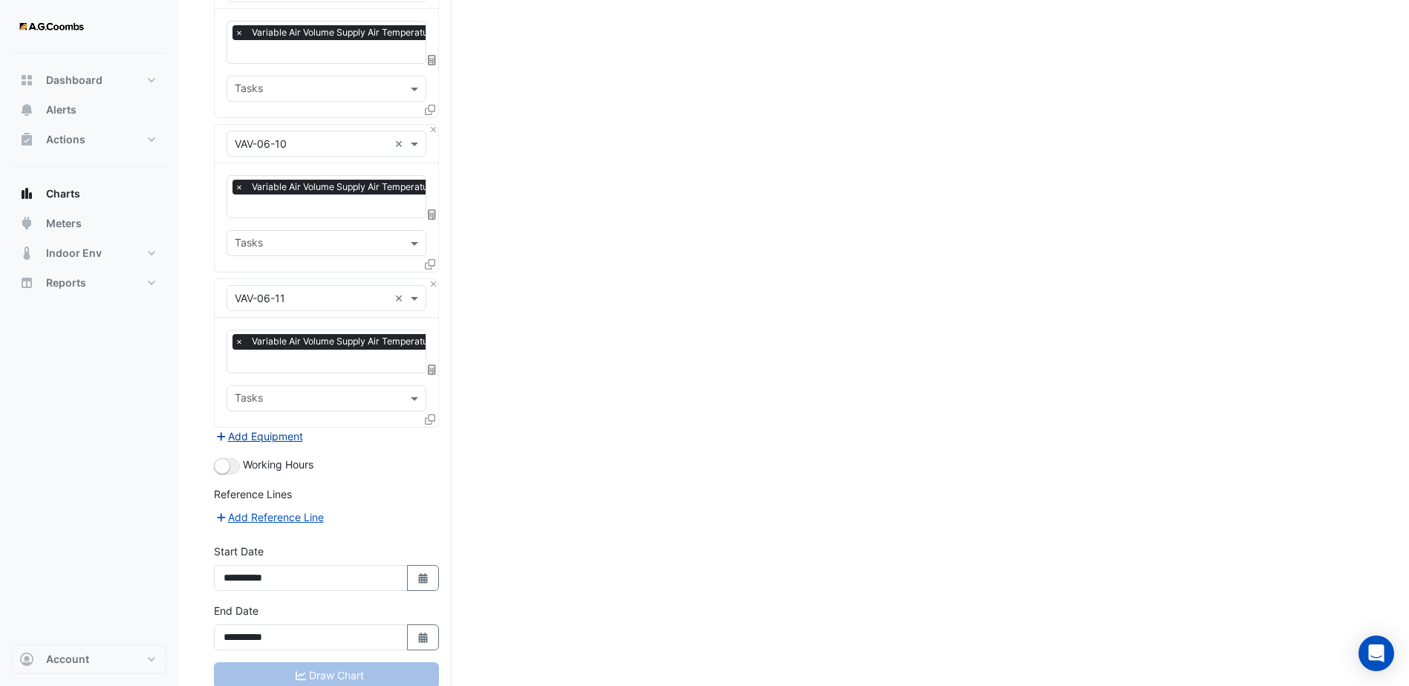
click at [286, 428] on button "Add Equipment" at bounding box center [259, 436] width 90 height 17
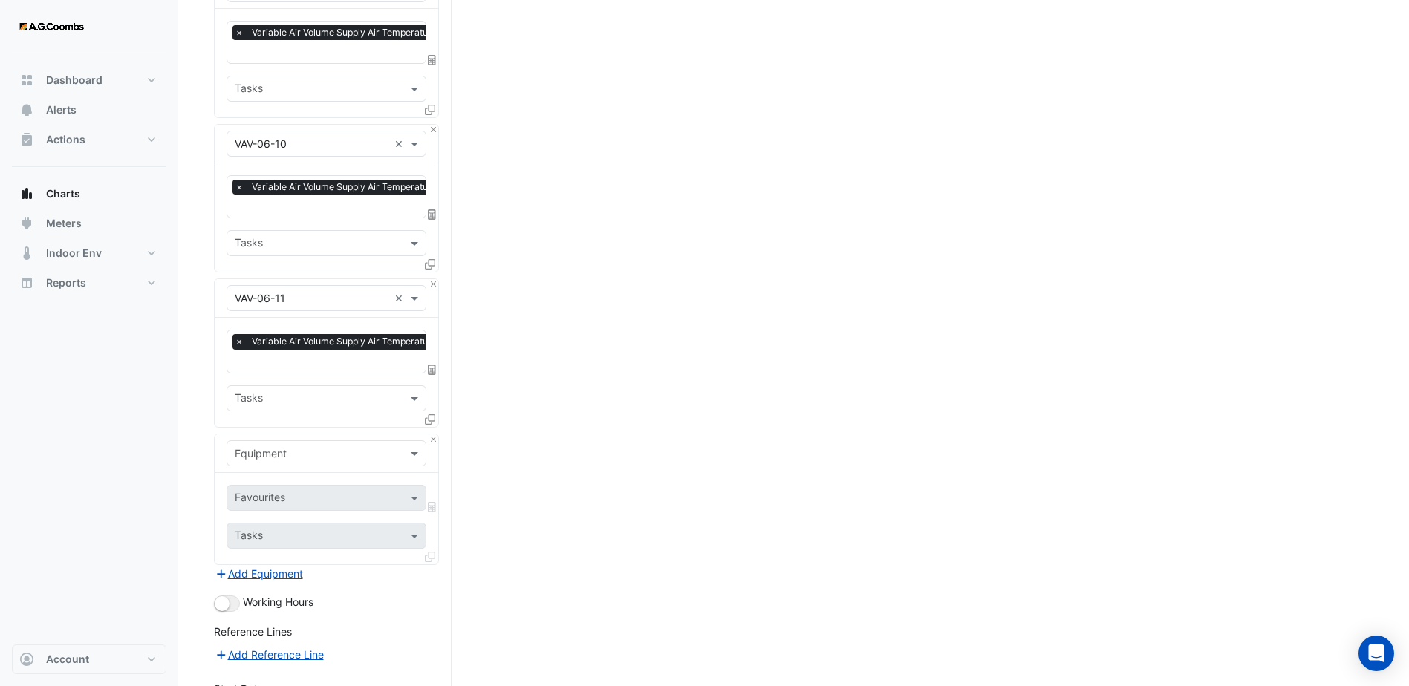
click at [389, 445] on div at bounding box center [326, 453] width 198 height 17
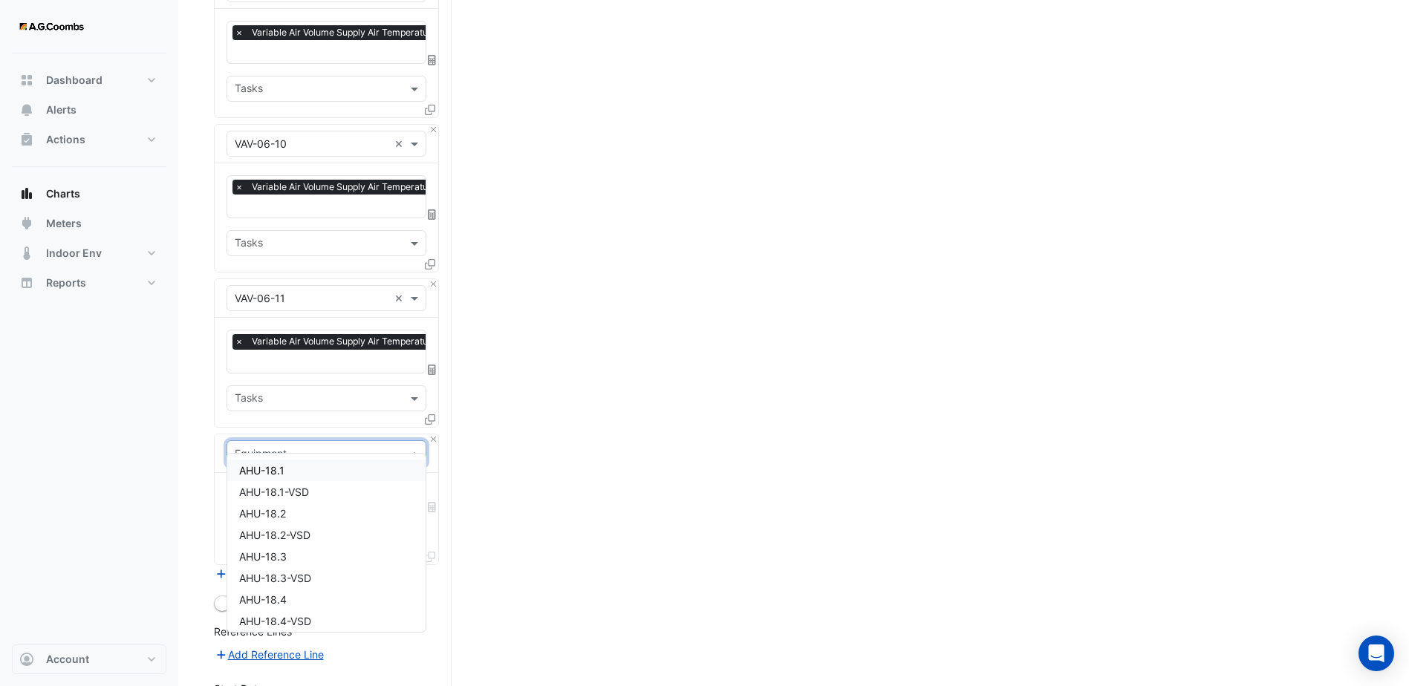
paste input "********"
type input "********"
click at [331, 517] on div "VAV-06-12" at bounding box center [326, 514] width 198 height 22
click at [370, 492] on input "text" at bounding box center [318, 500] width 166 height 16
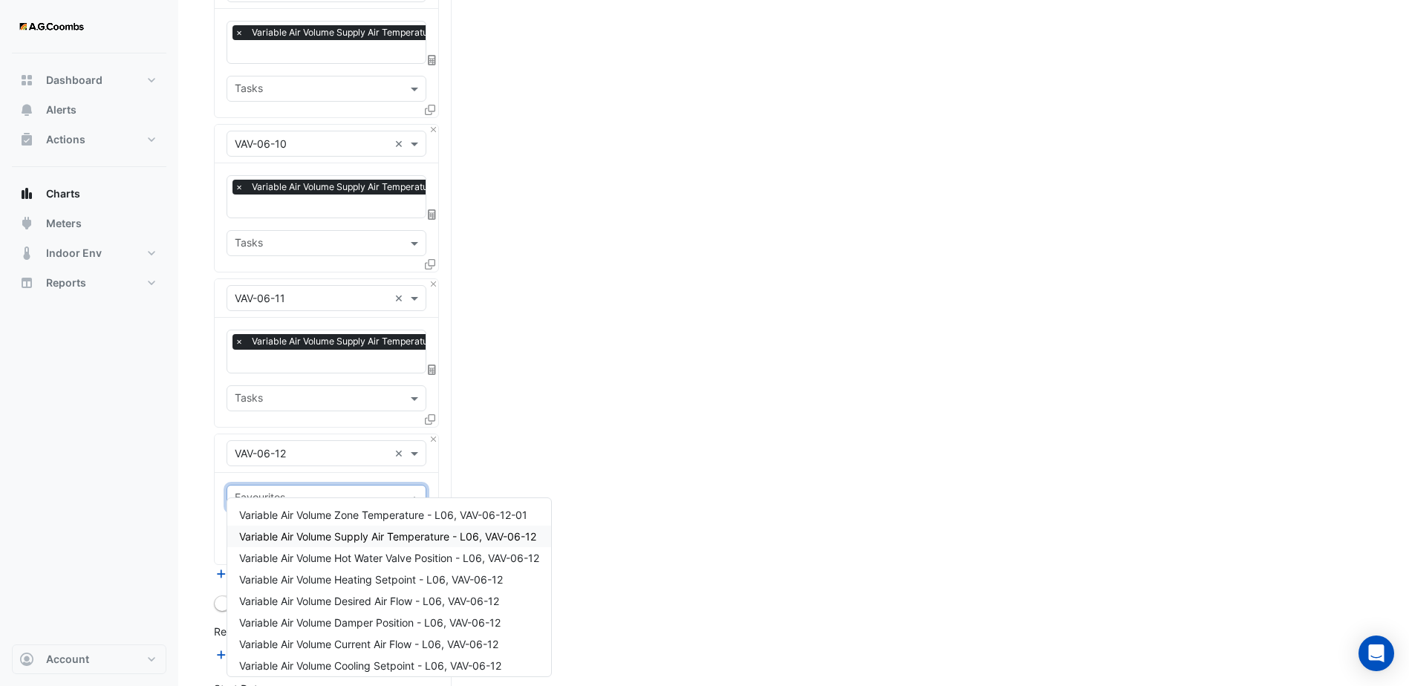
click at [344, 538] on span "Variable Air Volume Supply Air Temperature - L06, VAV-06-12" at bounding box center [387, 536] width 297 height 13
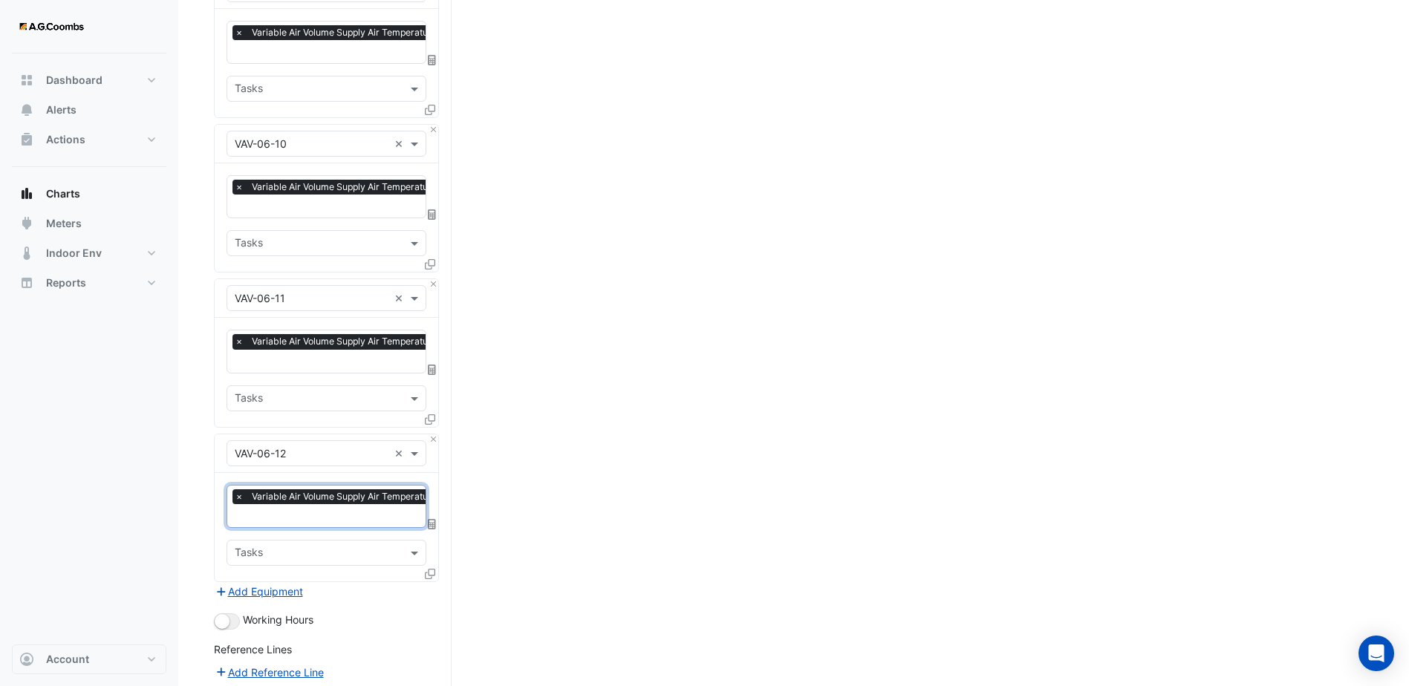
click at [278, 583] on button "Add Equipment" at bounding box center [259, 591] width 90 height 17
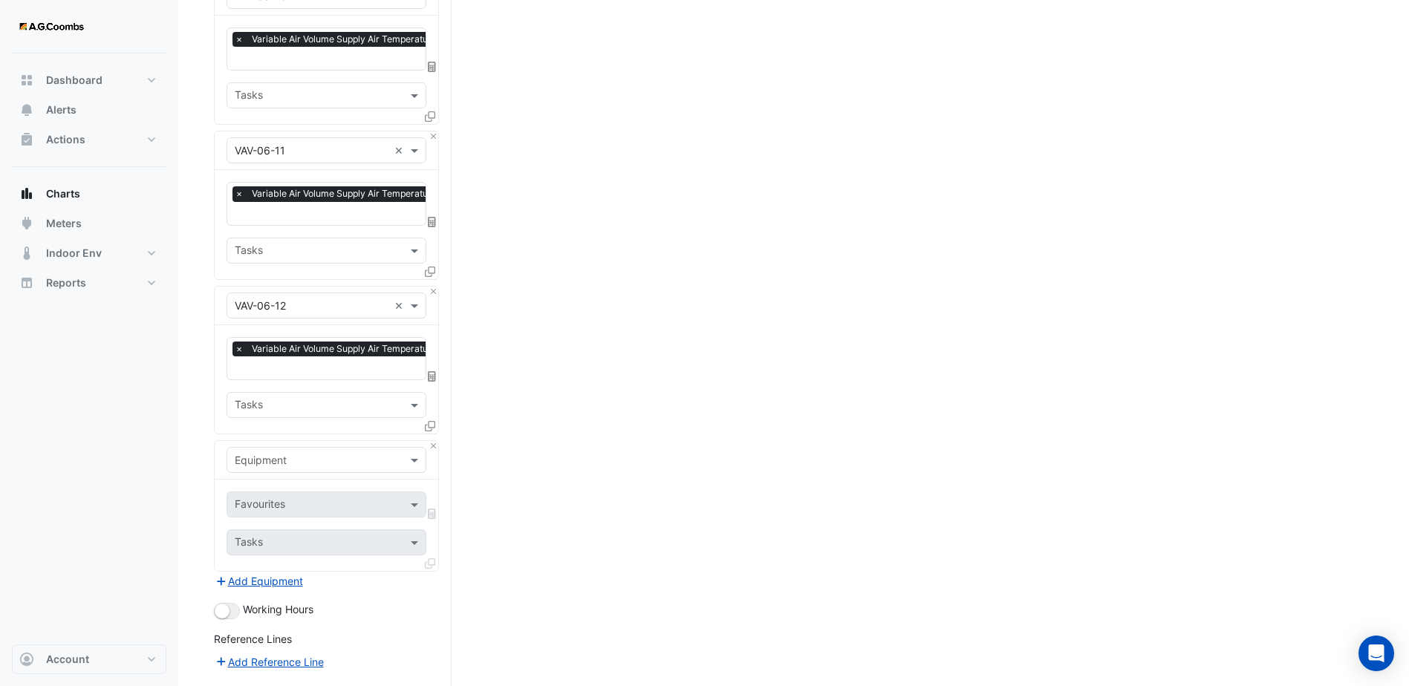
scroll to position [1559, 0]
click at [395, 451] on div at bounding box center [326, 459] width 198 height 17
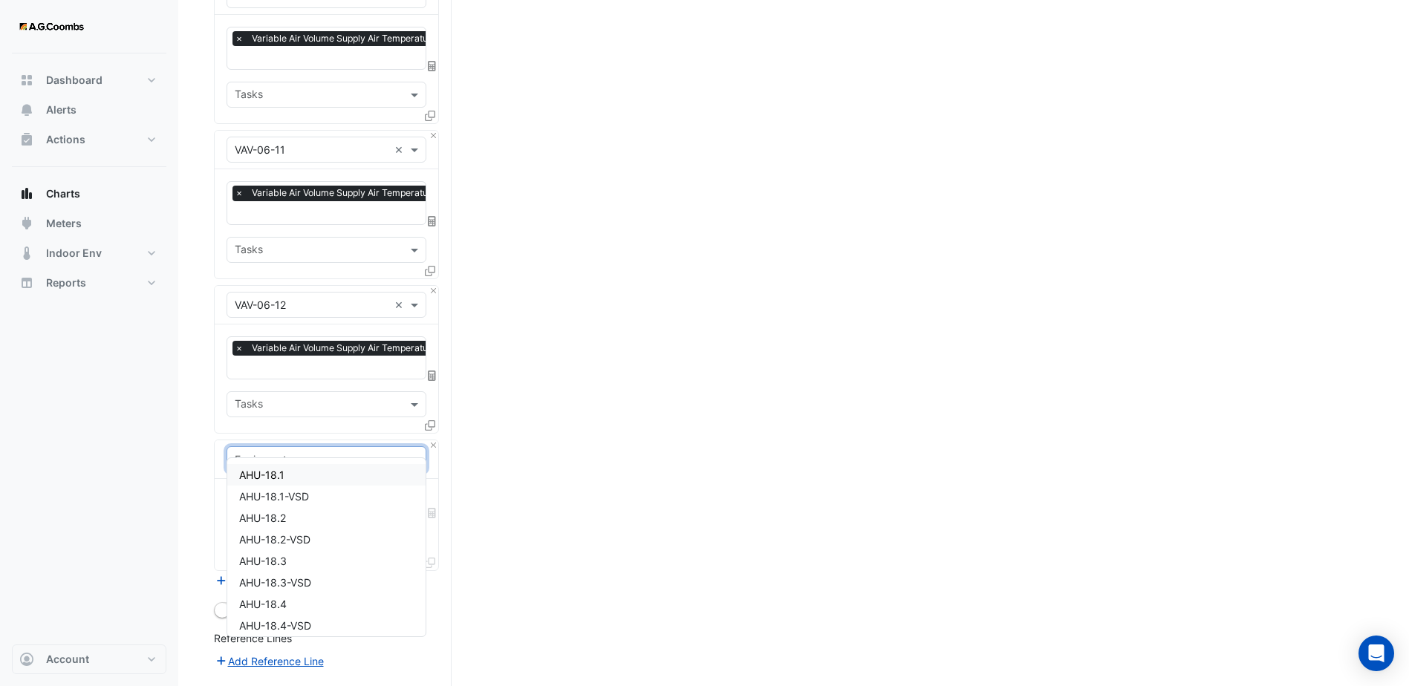
paste input "********"
type input "********"
click at [291, 532] on div "VAV-06-13" at bounding box center [326, 540] width 198 height 22
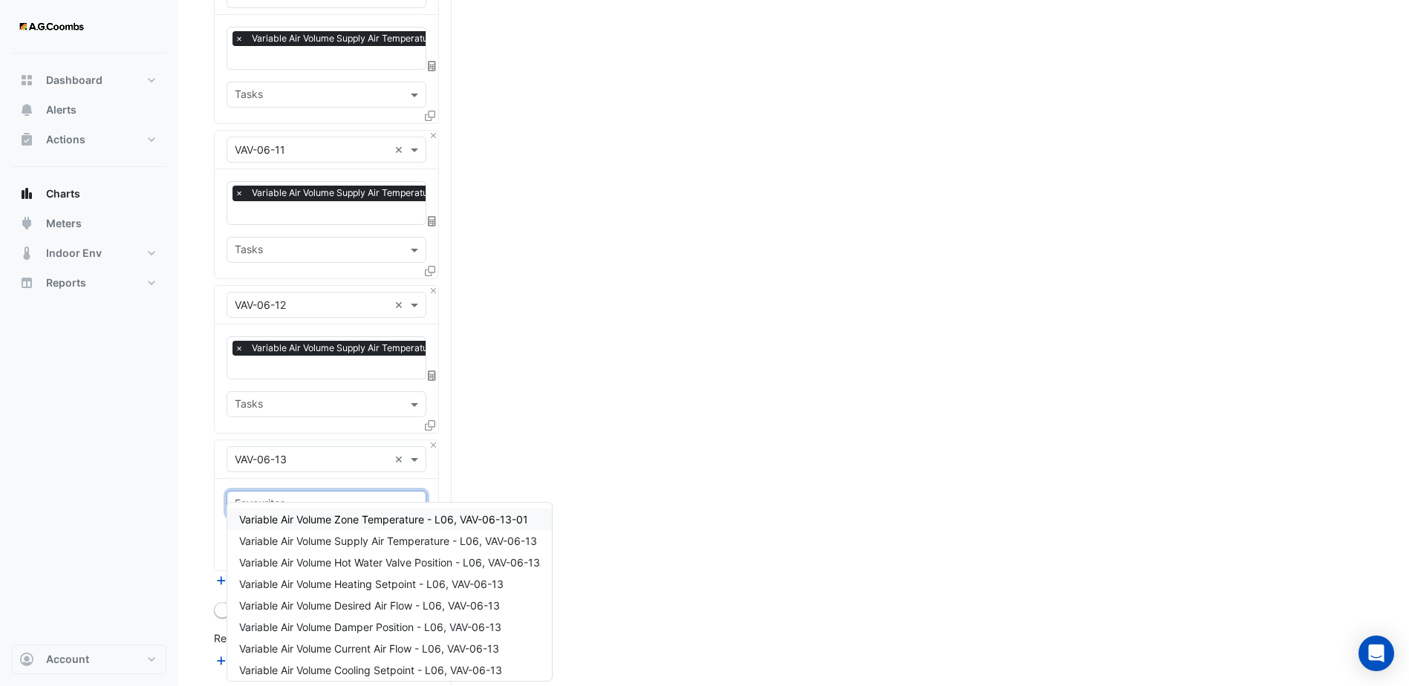
click at [365, 498] on input "text" at bounding box center [318, 506] width 166 height 16
click at [365, 541] on span "Variable Air Volume Supply Air Temperature - L06, VAV-06-13" at bounding box center [388, 541] width 298 height 13
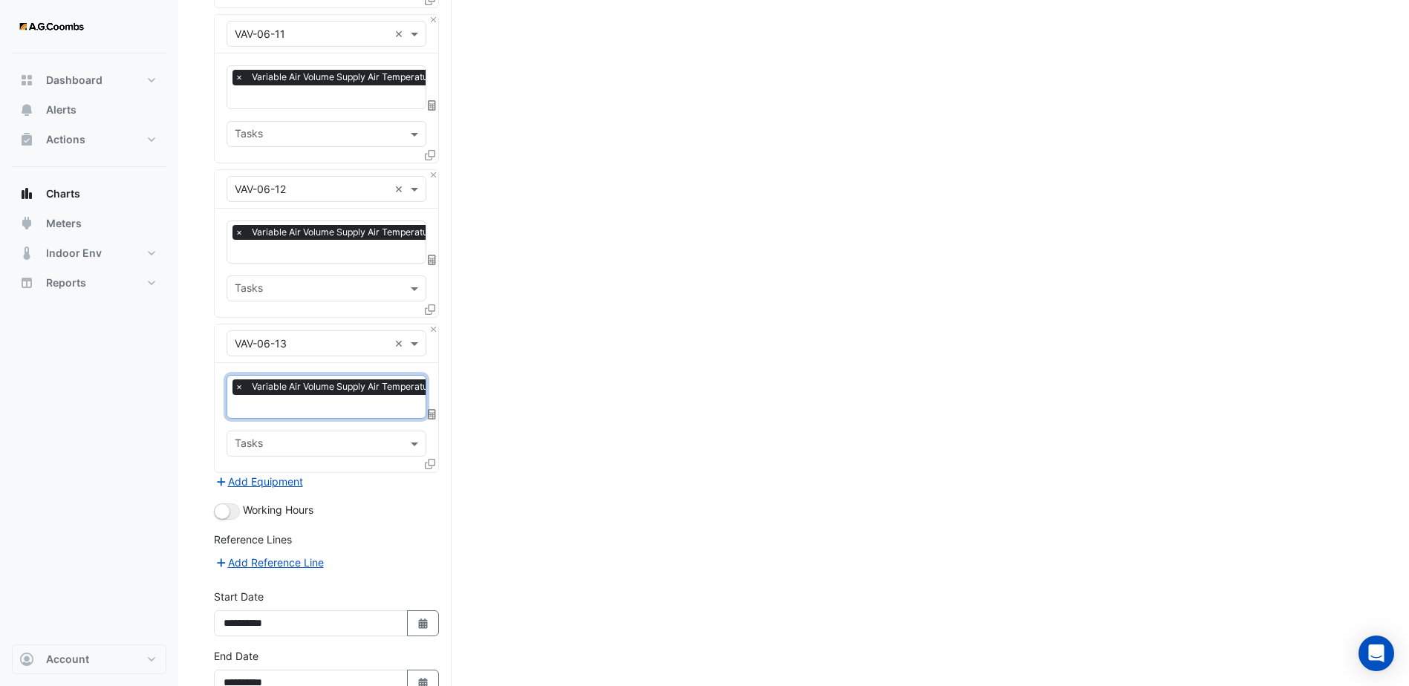
scroll to position [1708, 0]
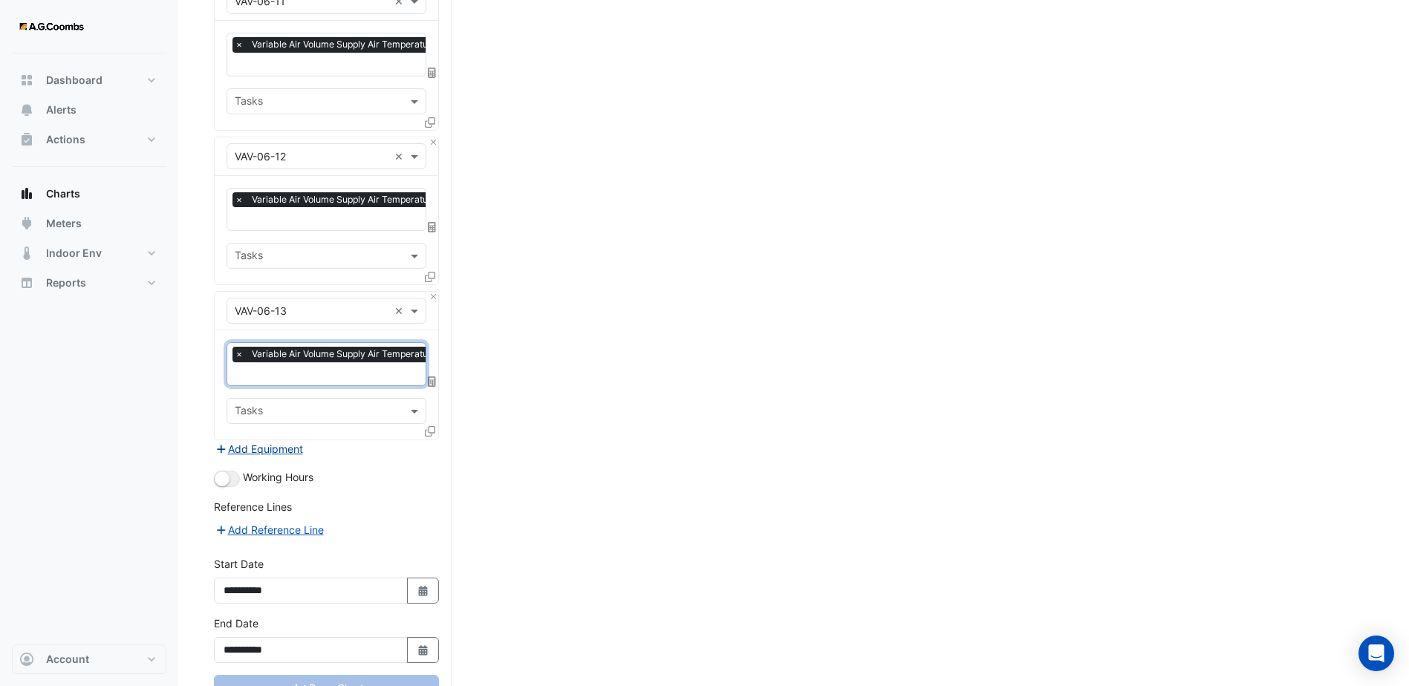
click at [287, 440] on button "Add Equipment" at bounding box center [259, 448] width 90 height 17
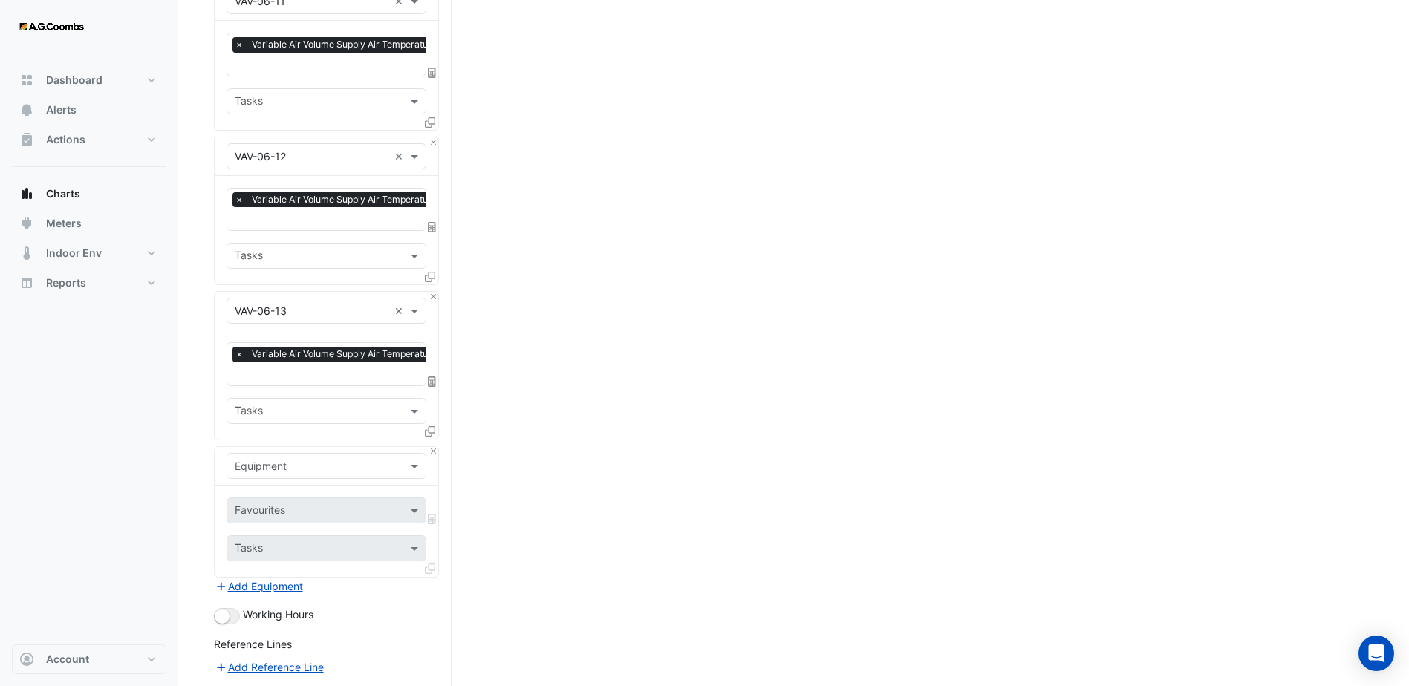
click at [305, 459] on input "text" at bounding box center [312, 467] width 154 height 16
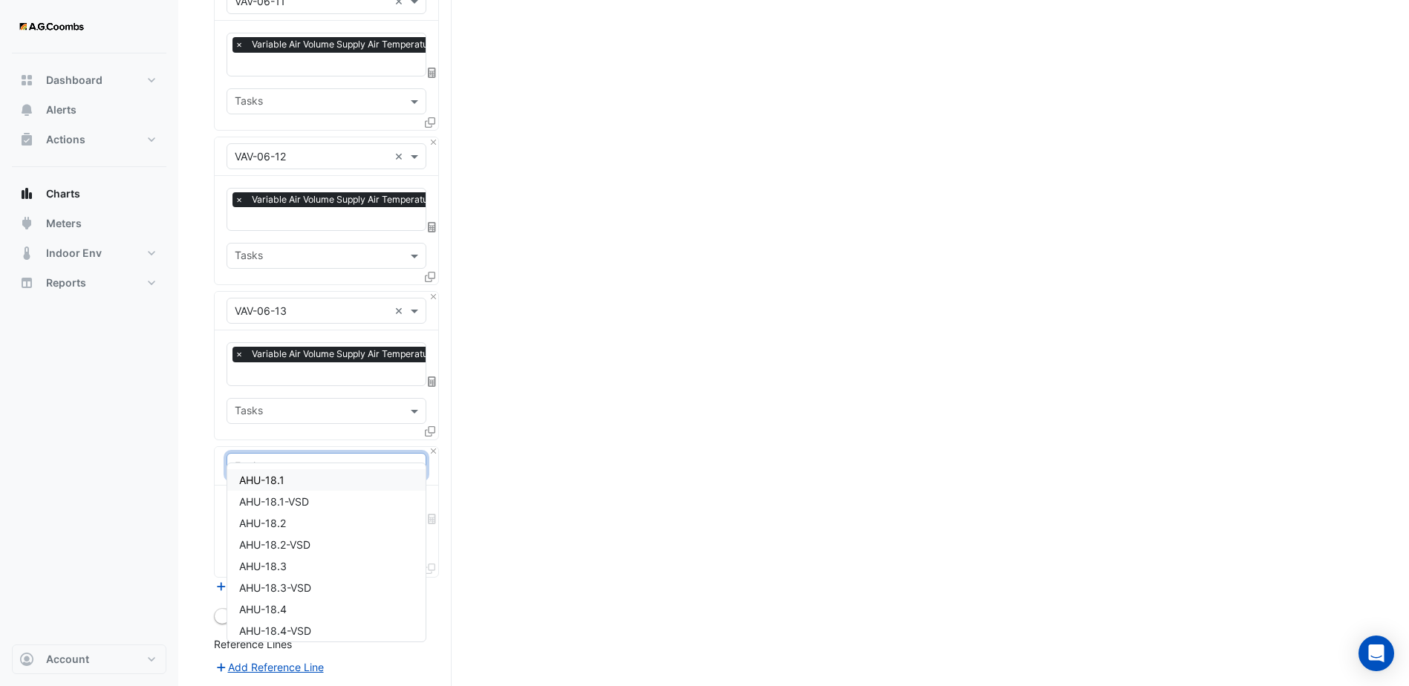
paste input "********"
type input "********"
click at [313, 566] on div "VAV-06-14" at bounding box center [326, 566] width 198 height 22
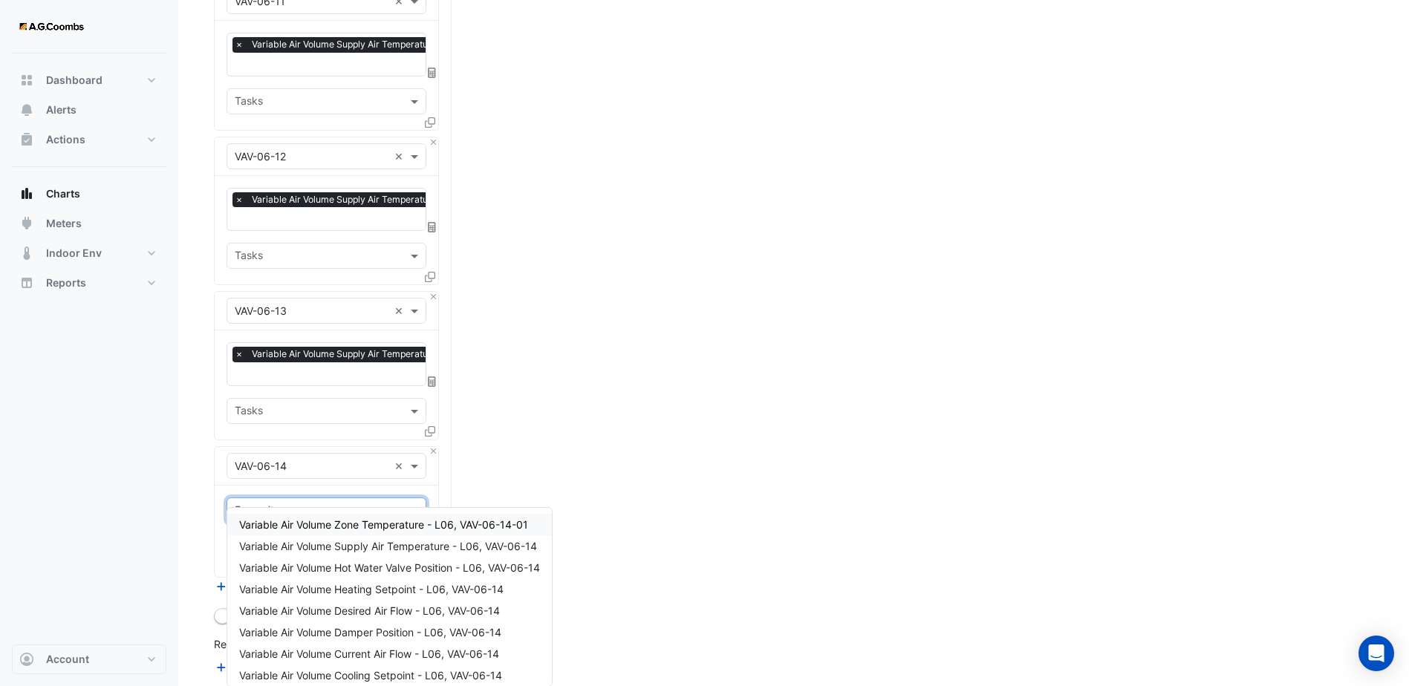
click at [356, 504] on input "text" at bounding box center [318, 512] width 166 height 16
click at [339, 541] on span "Variable Air Volume Supply Air Temperature - L06, VAV-06-14" at bounding box center [388, 546] width 298 height 13
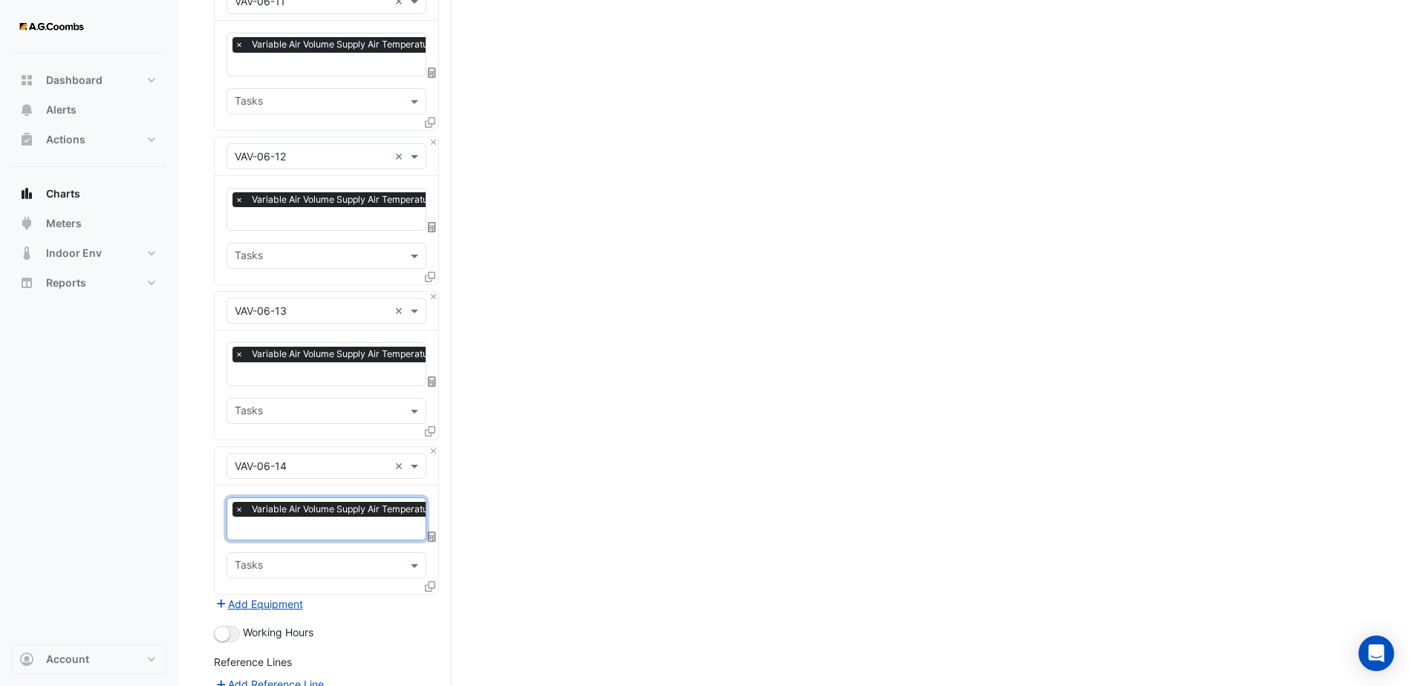
drag, startPoint x: 175, startPoint y: 350, endPoint x: 166, endPoint y: 350, distance: 8.9
drag, startPoint x: 166, startPoint y: 350, endPoint x: 193, endPoint y: 454, distance: 108.1
click at [286, 596] on button "Add Equipment" at bounding box center [259, 604] width 90 height 17
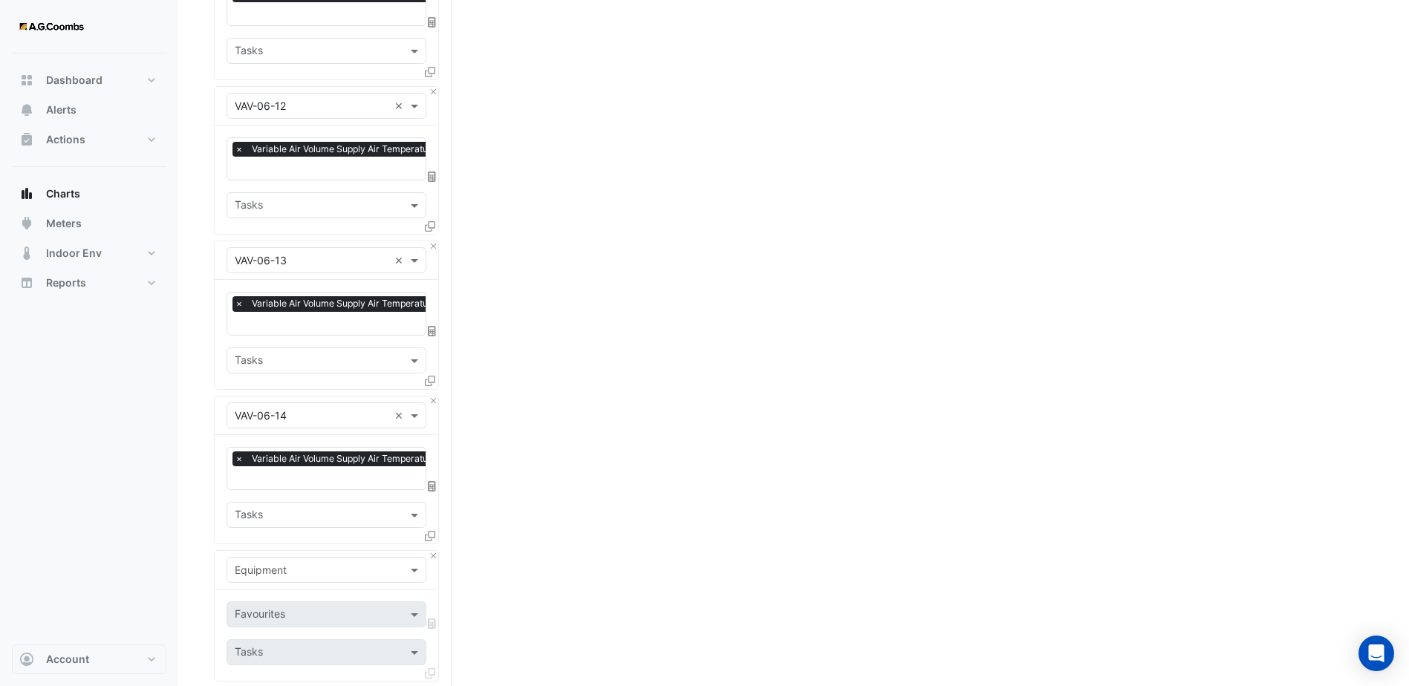
scroll to position [1782, 0]
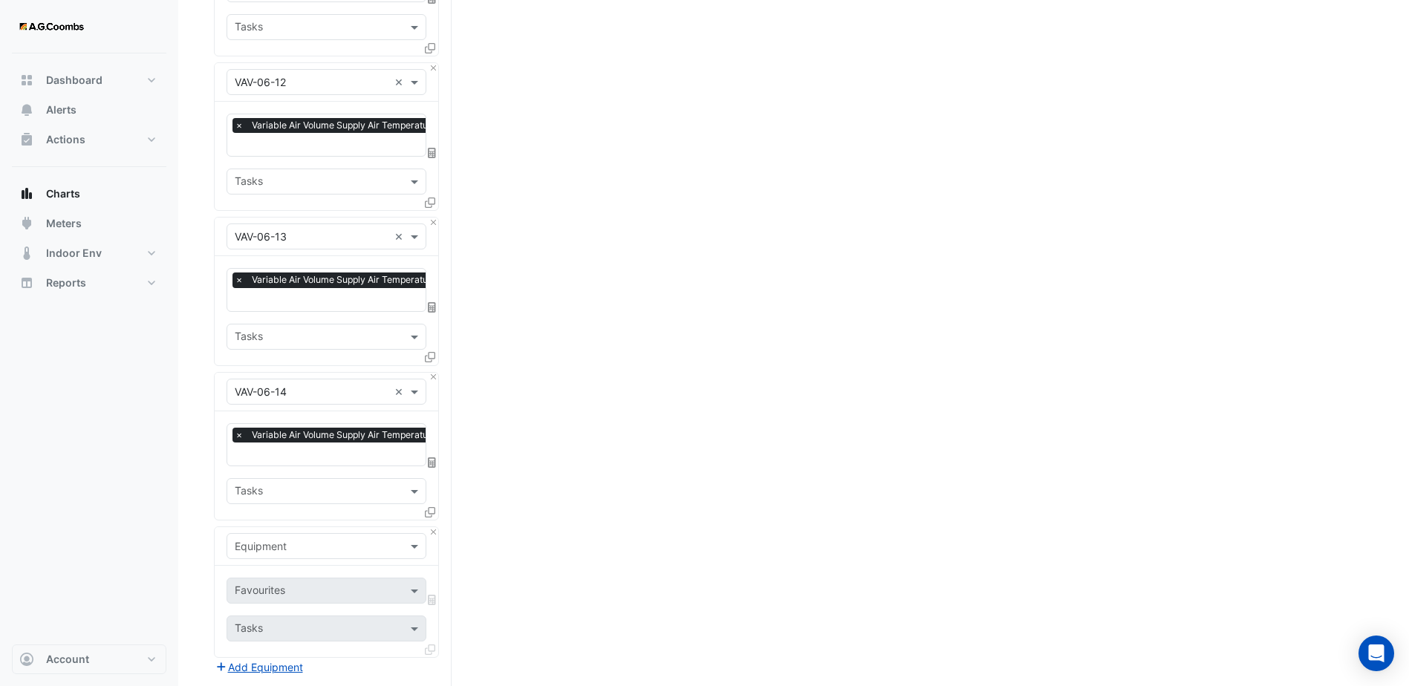
click at [364, 539] on input "text" at bounding box center [312, 547] width 154 height 16
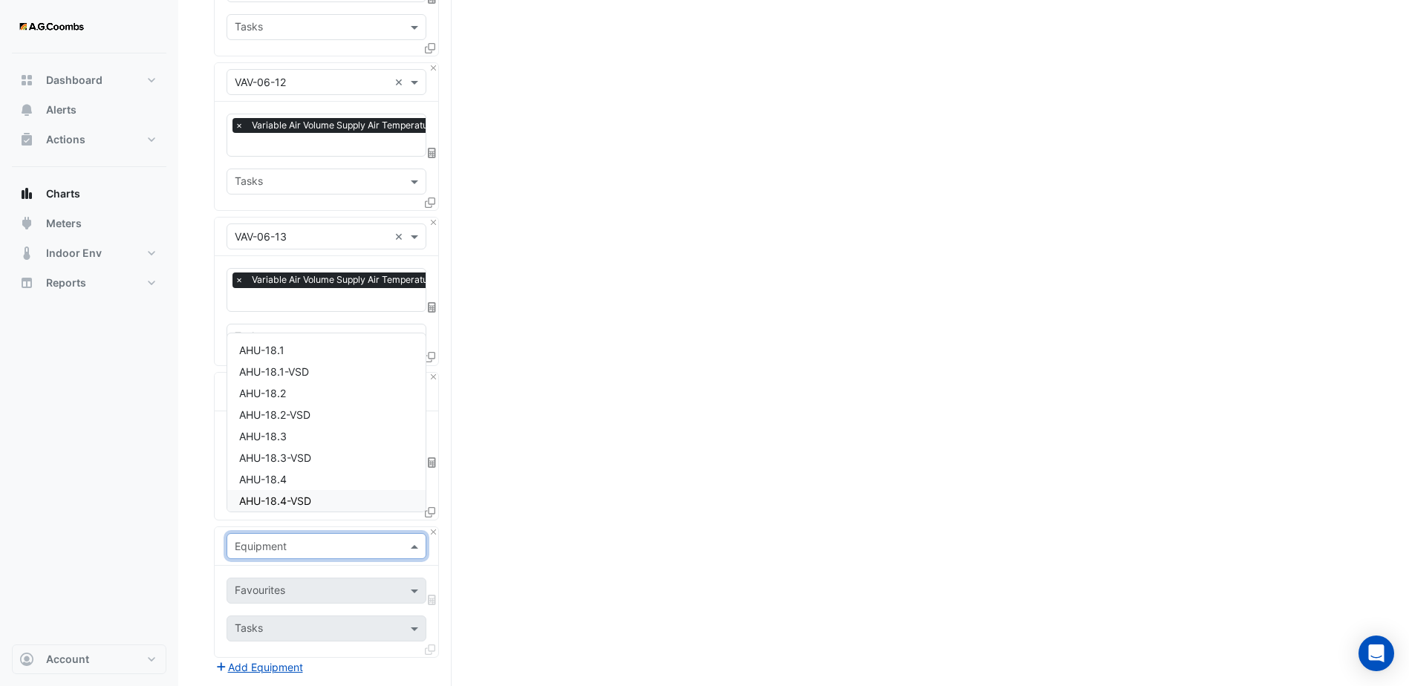
paste input "********"
type input "********"
click at [333, 475] on div "VAV-06-15" at bounding box center [326, 474] width 198 height 22
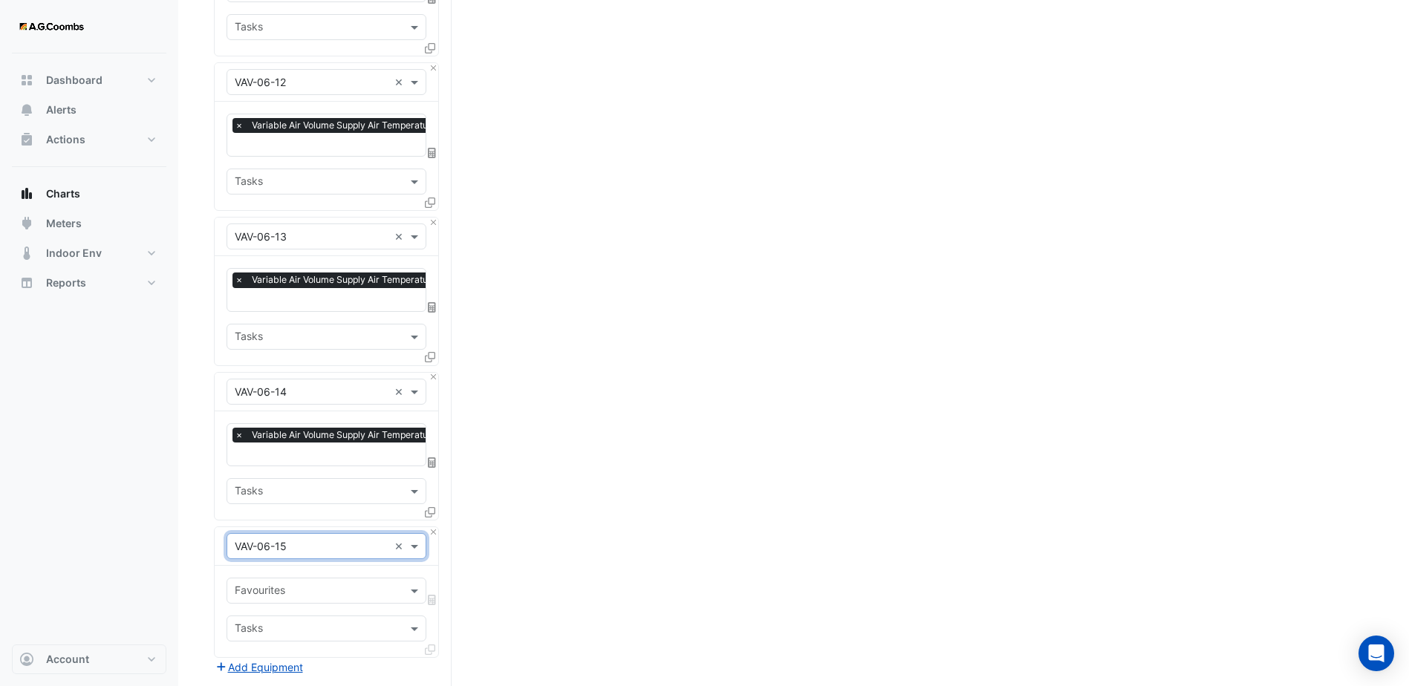
click at [352, 584] on input "text" at bounding box center [318, 592] width 166 height 16
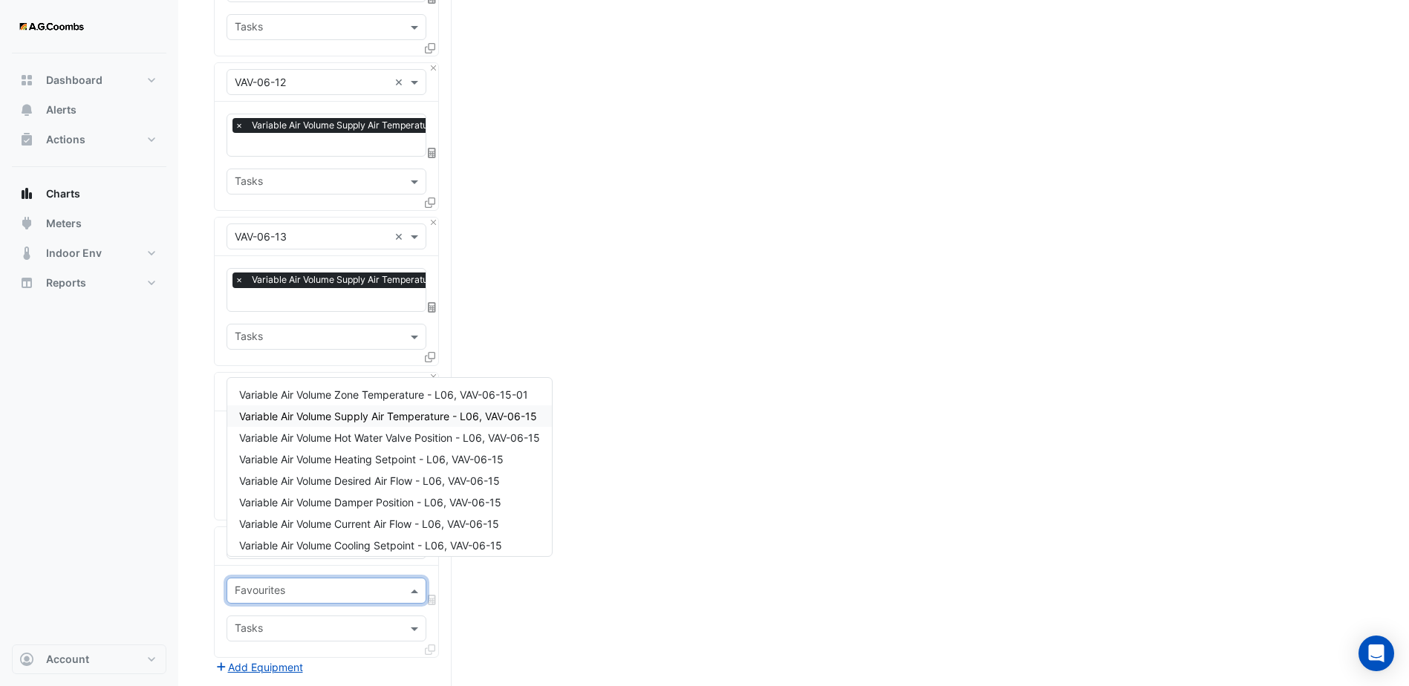
click at [384, 411] on span "Variable Air Volume Supply Air Temperature - L06, VAV-06-15" at bounding box center [388, 416] width 298 height 13
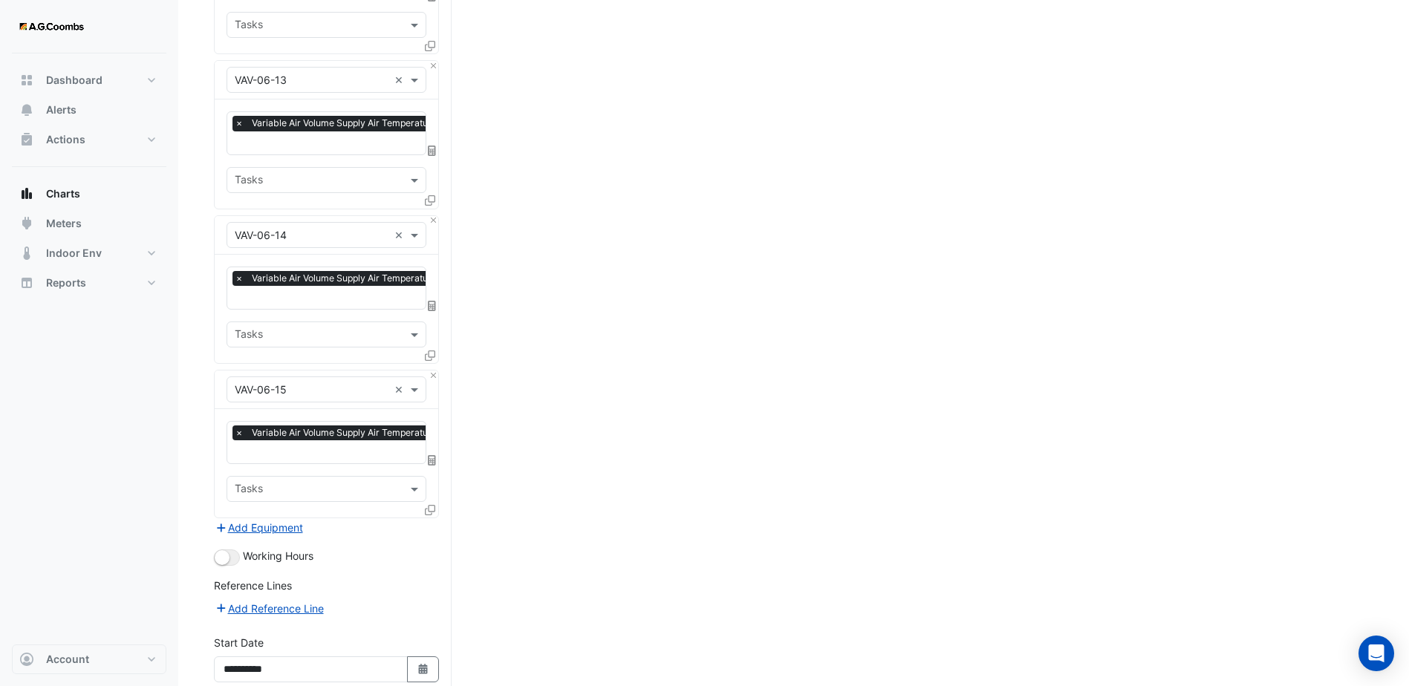
scroll to position [2052, 0]
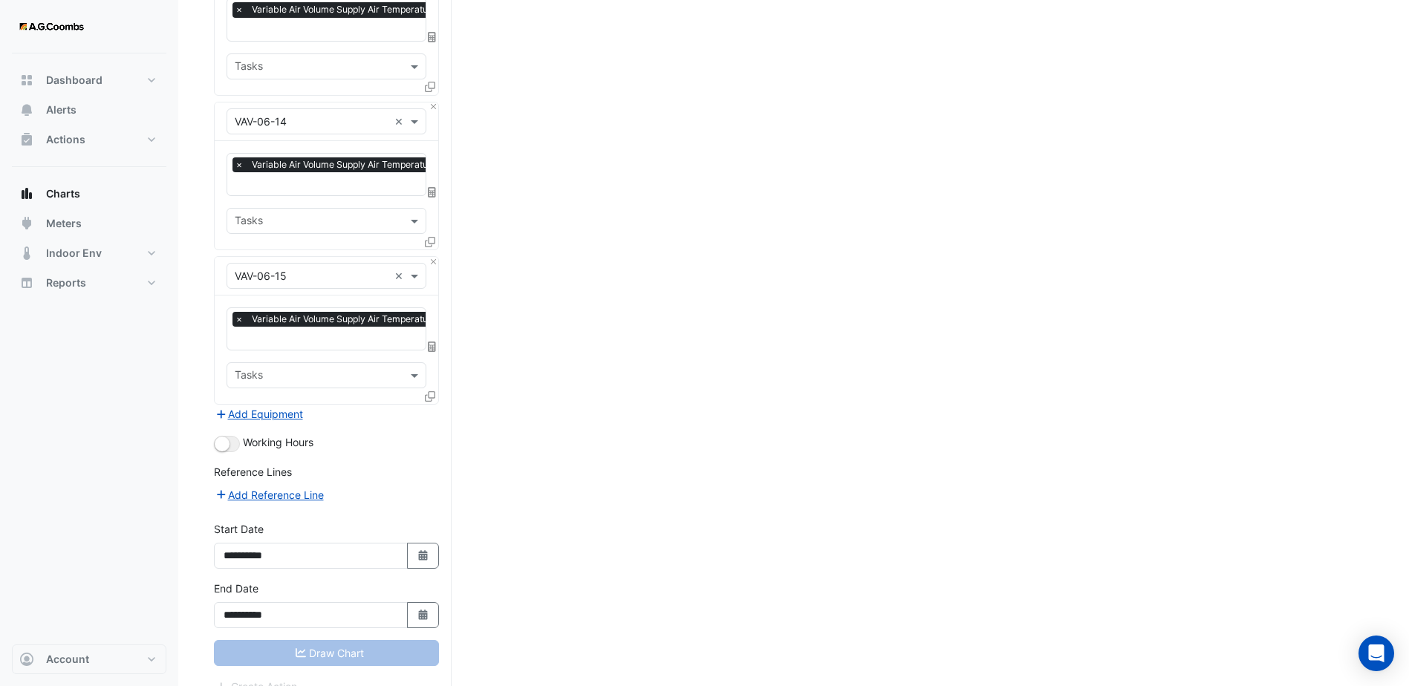
click at [417, 365] on div "Tasks" at bounding box center [326, 375] width 200 height 26
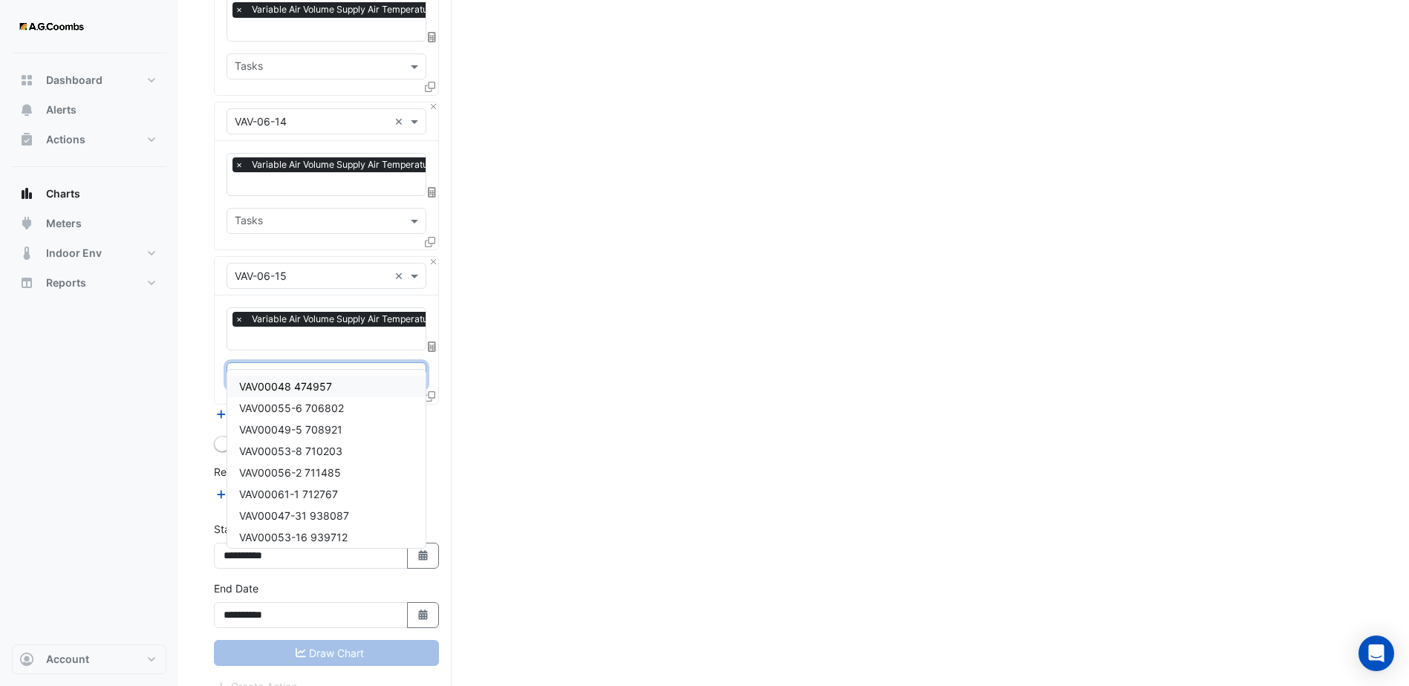
click at [417, 368] on span at bounding box center [416, 376] width 19 height 16
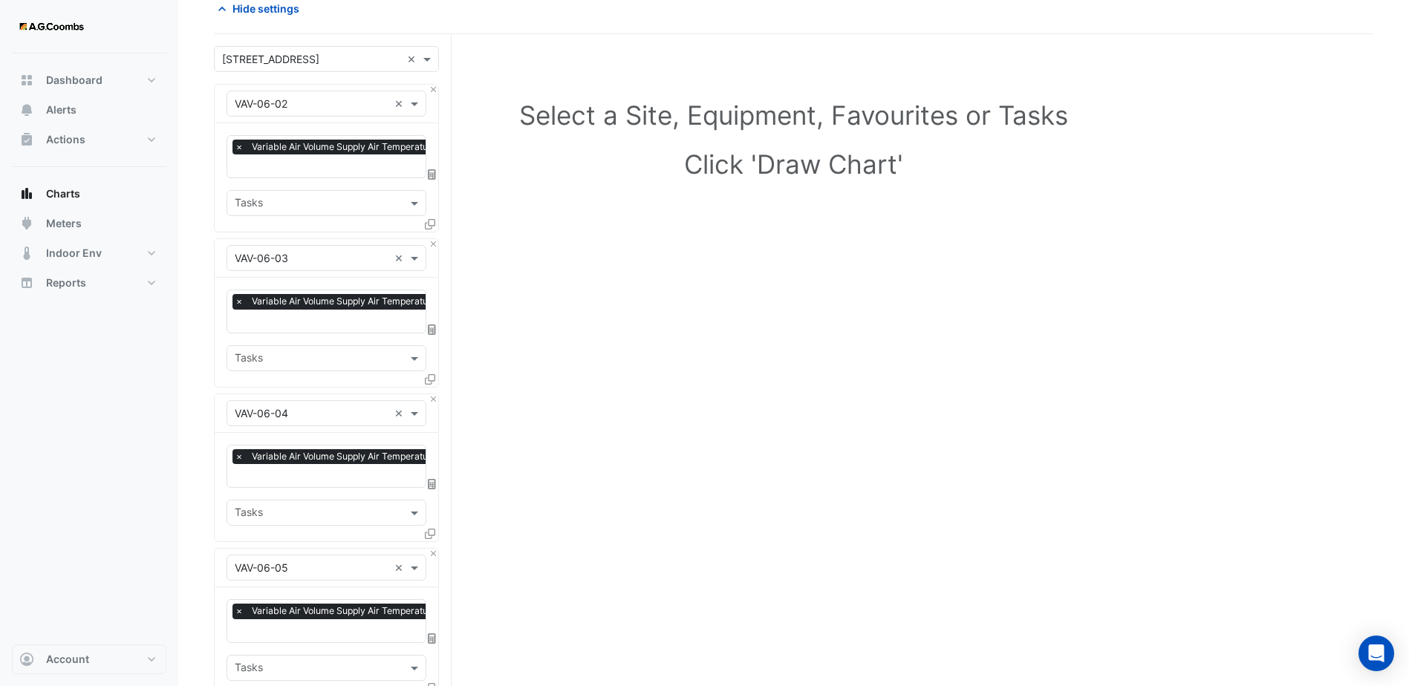
scroll to position [74, 0]
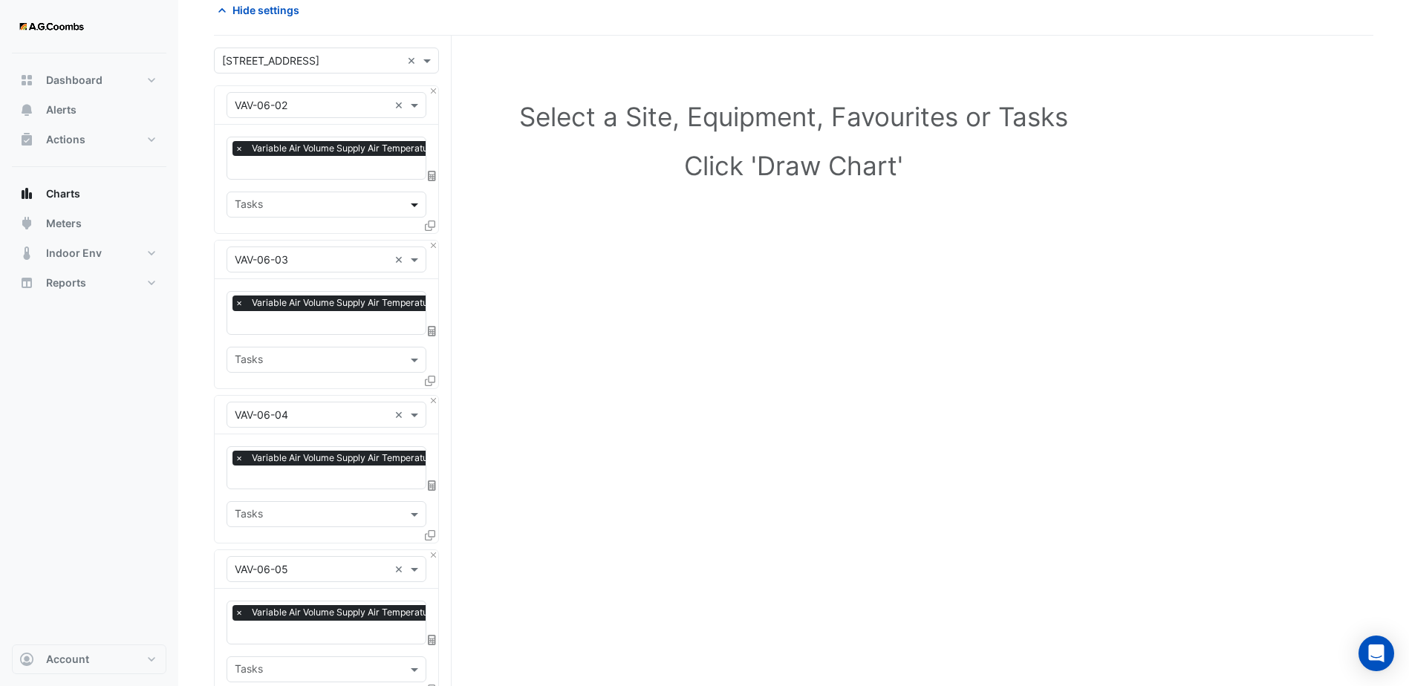
click at [416, 203] on span at bounding box center [416, 205] width 19 height 16
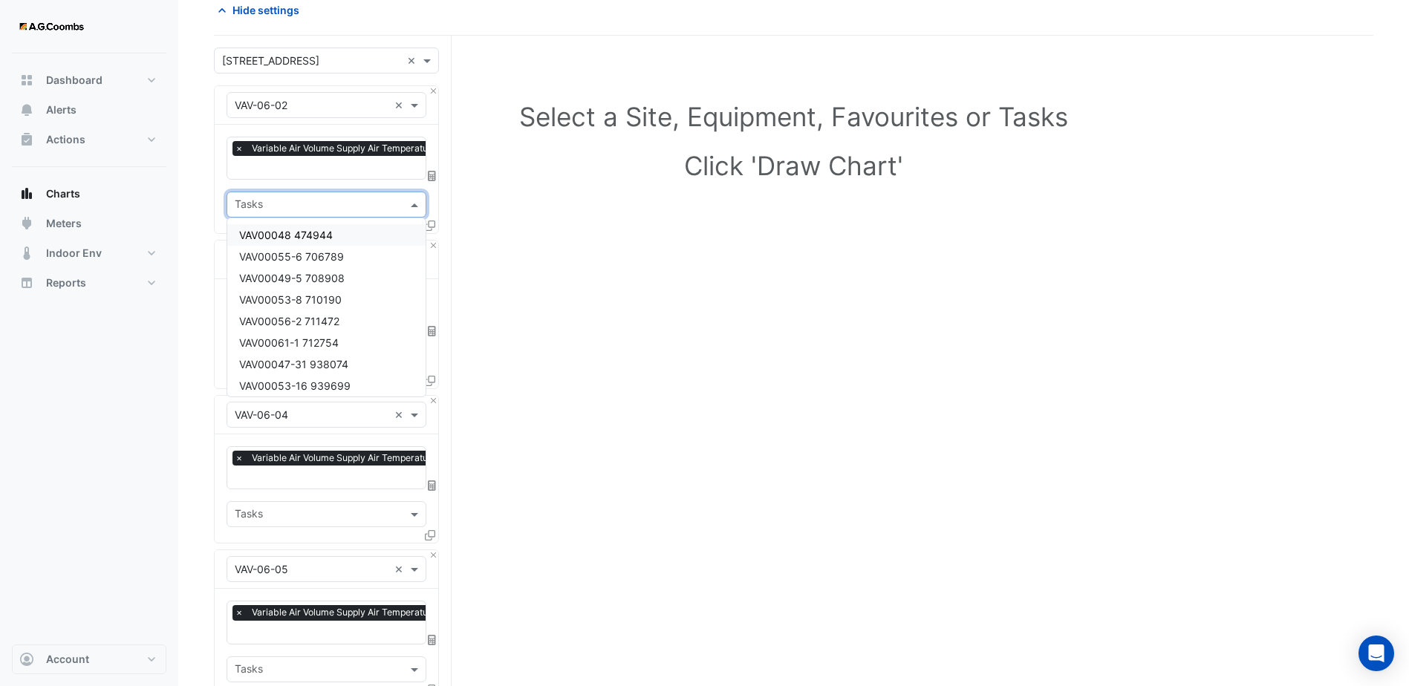
click at [416, 203] on span at bounding box center [416, 205] width 19 height 16
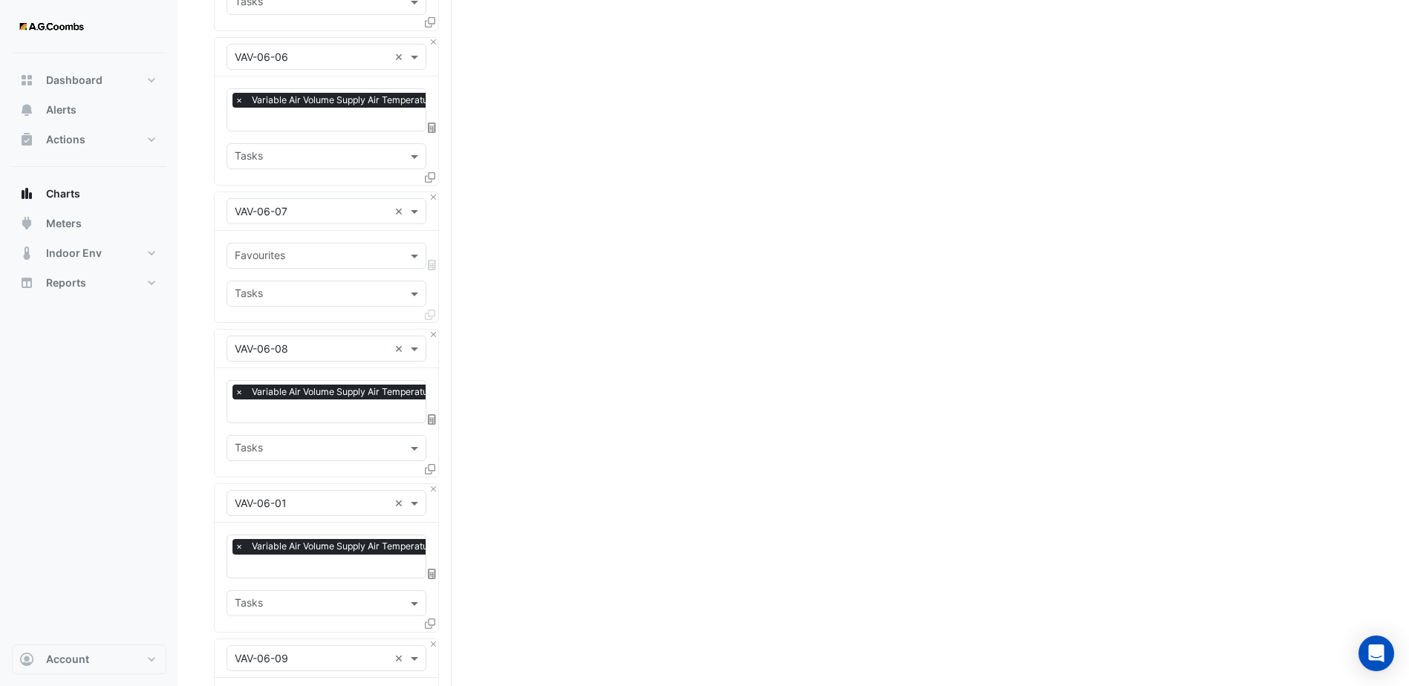
scroll to position [743, 0]
click at [411, 247] on span at bounding box center [416, 255] width 19 height 16
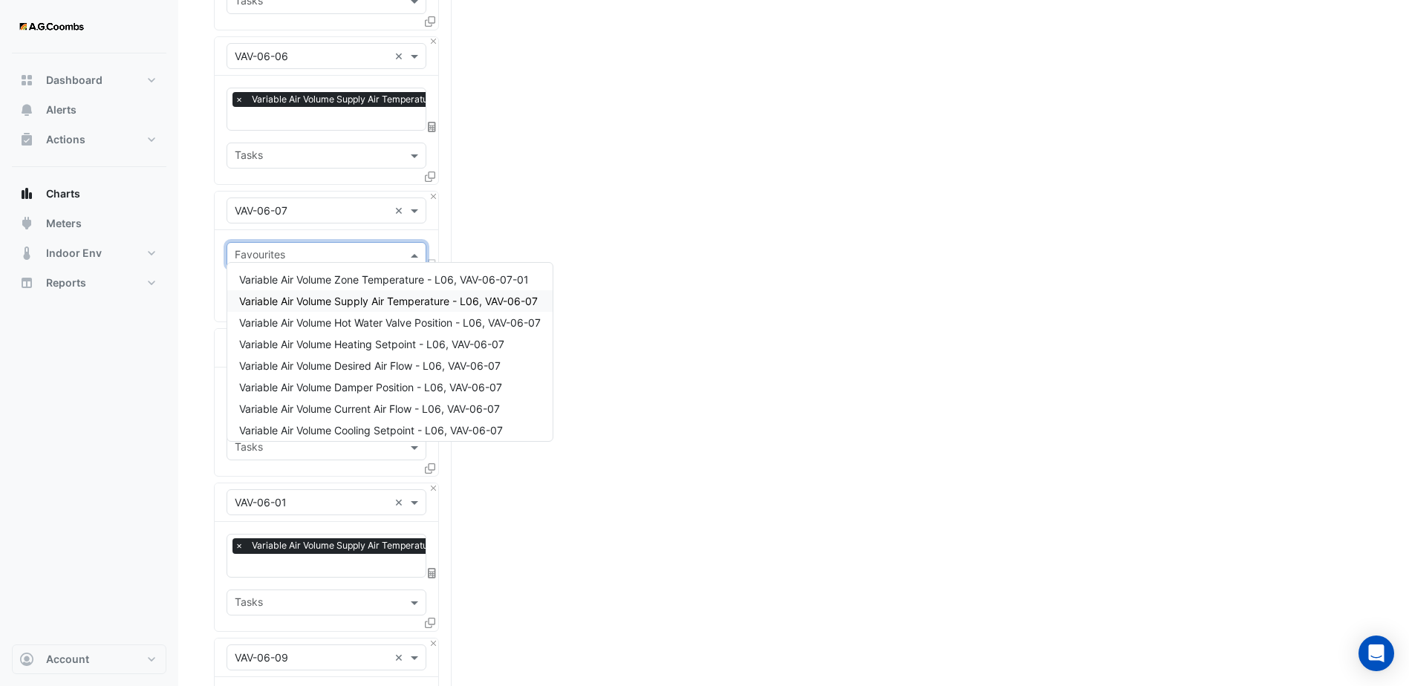
click at [395, 298] on span "Variable Air Volume Supply Air Temperature - L06, VAV-06-07" at bounding box center [388, 301] width 299 height 13
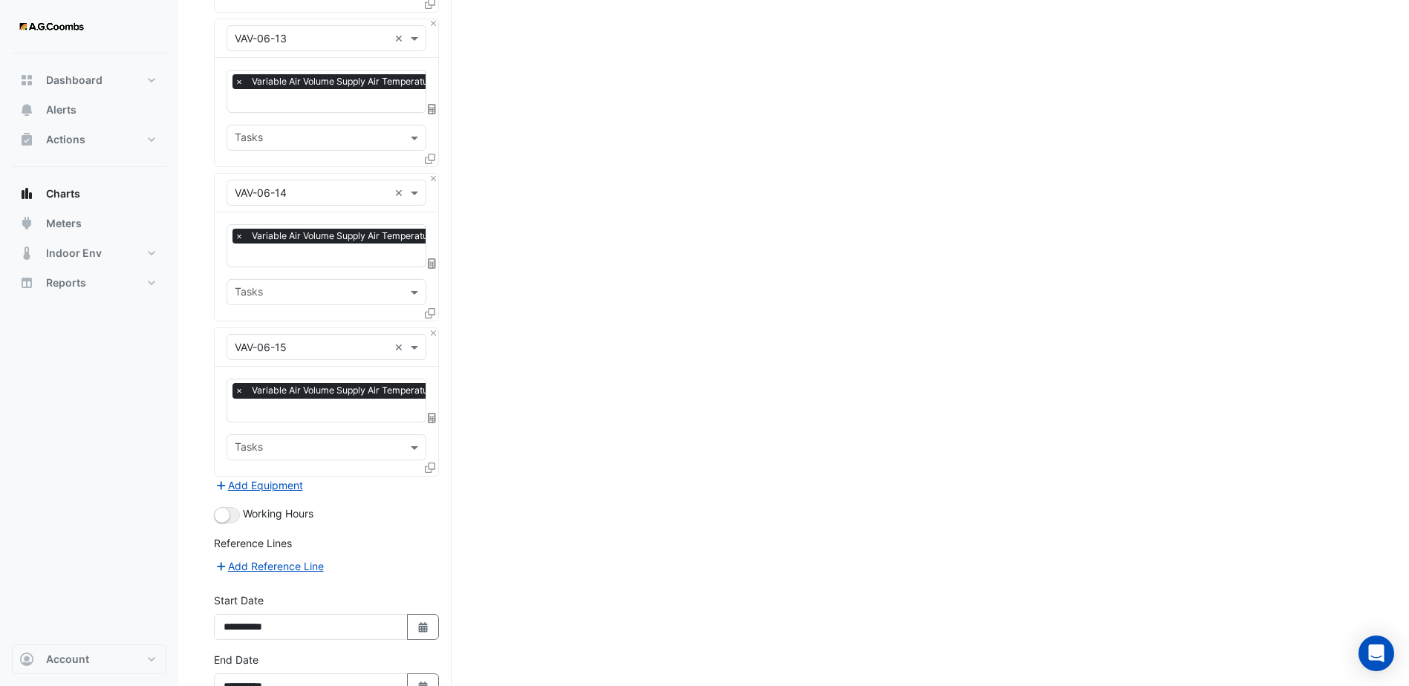
scroll to position [2069, 0]
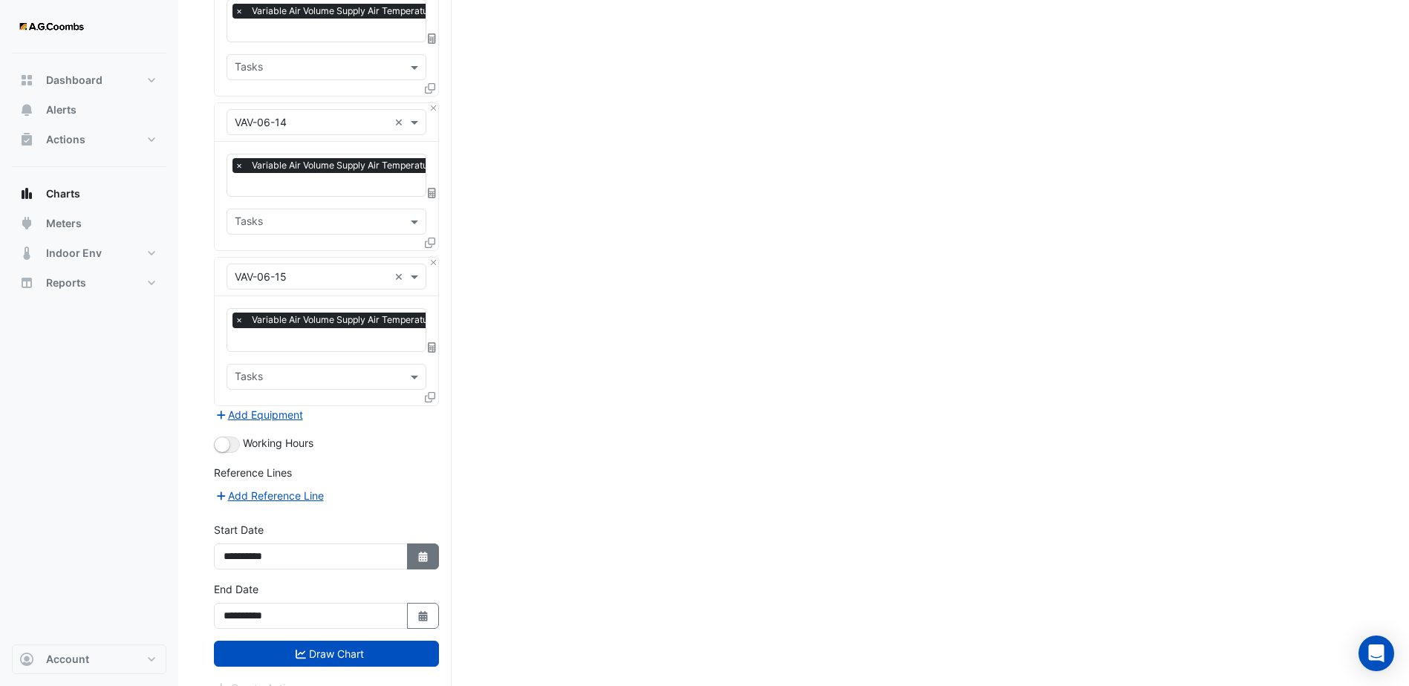
click at [426, 552] on icon "button" at bounding box center [422, 557] width 9 height 10
select select "*"
select select "****"
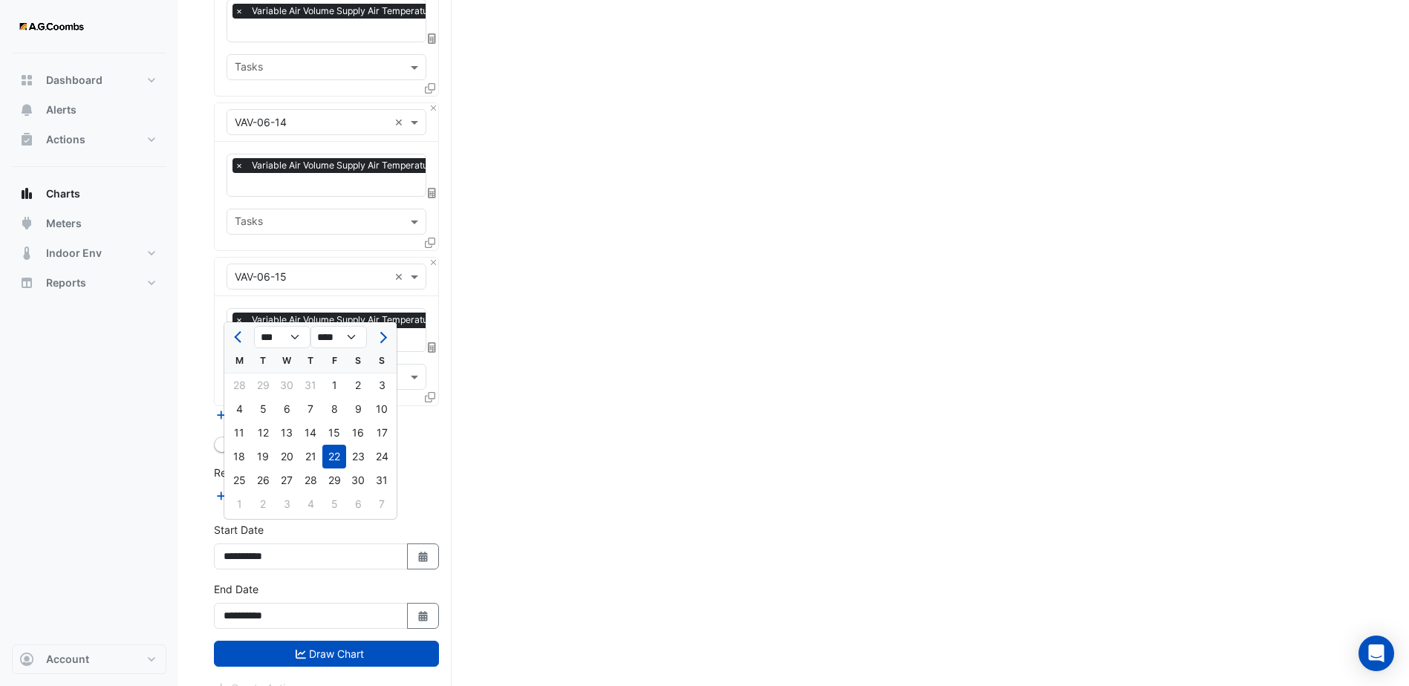
click at [384, 331] on button "Next month" at bounding box center [382, 337] width 18 height 24
select select "*"
click at [337, 389] on div "5" at bounding box center [334, 386] width 24 height 24
type input "**********"
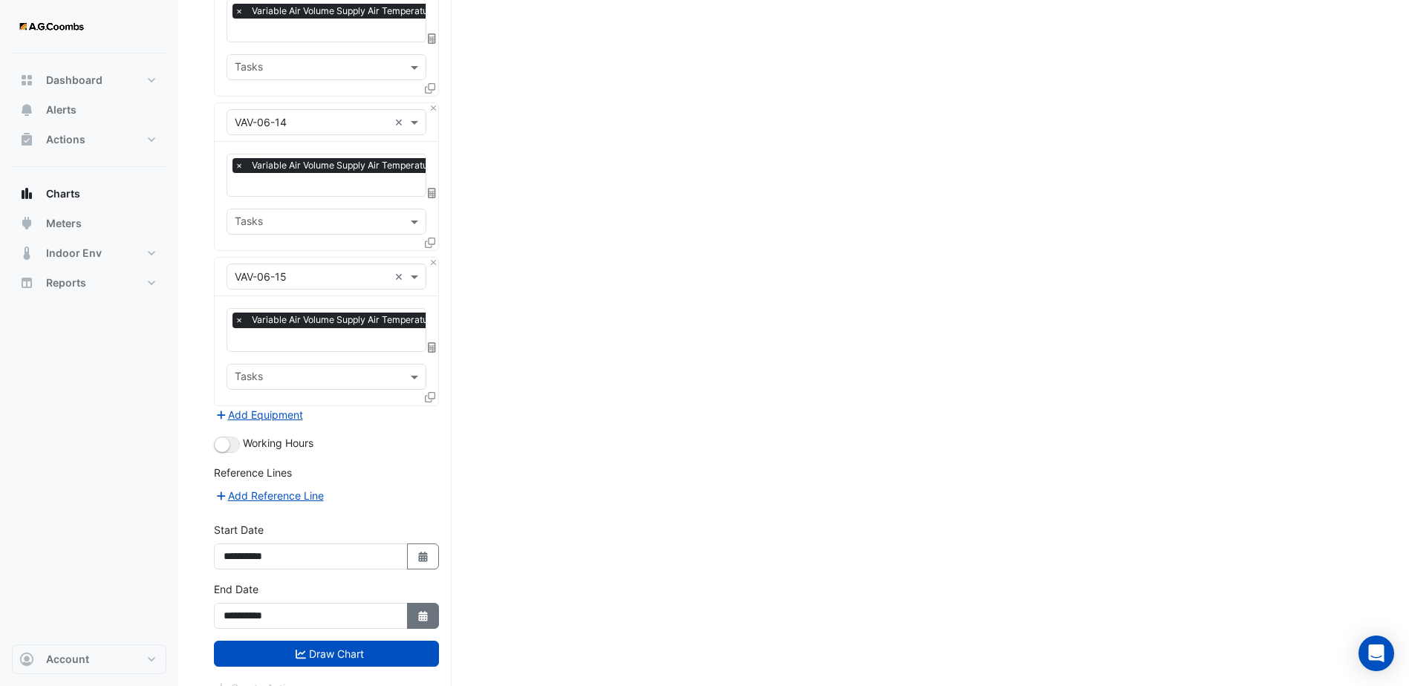
click at [418, 611] on icon "Select Date" at bounding box center [423, 616] width 13 height 10
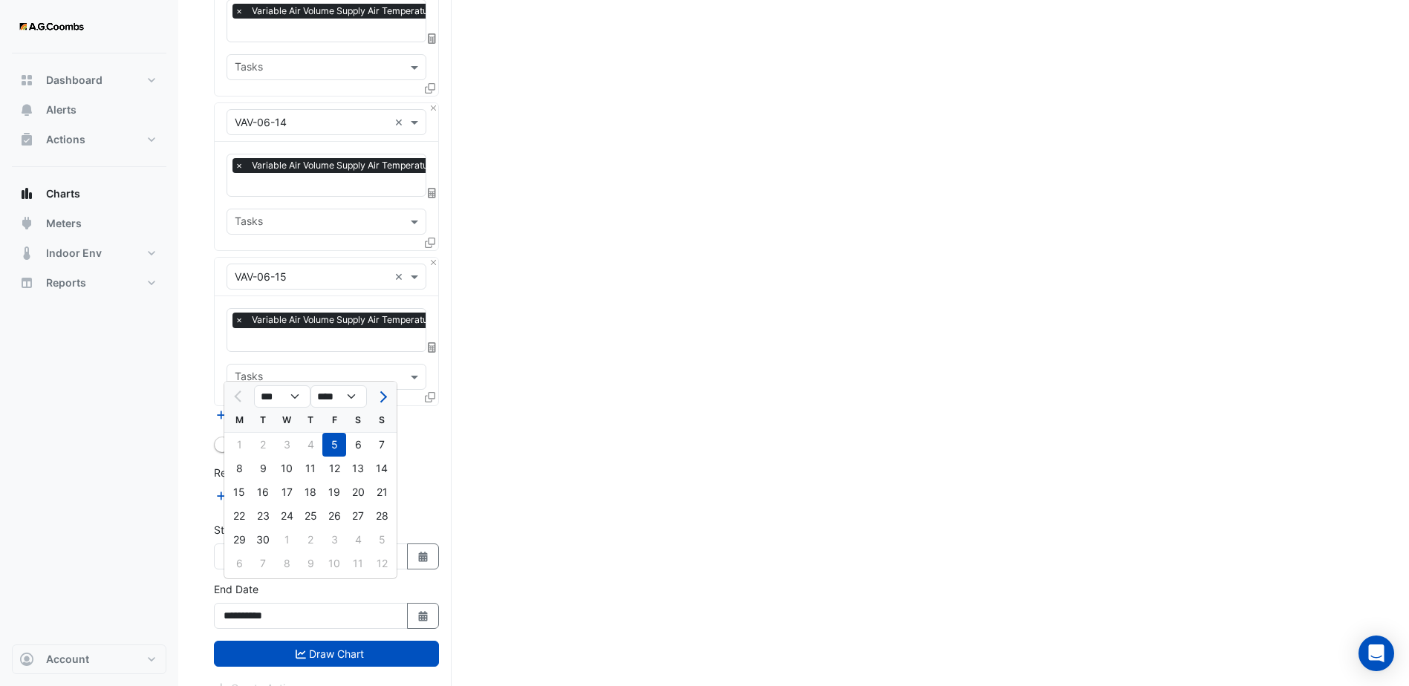
click at [336, 446] on div "5" at bounding box center [334, 445] width 24 height 24
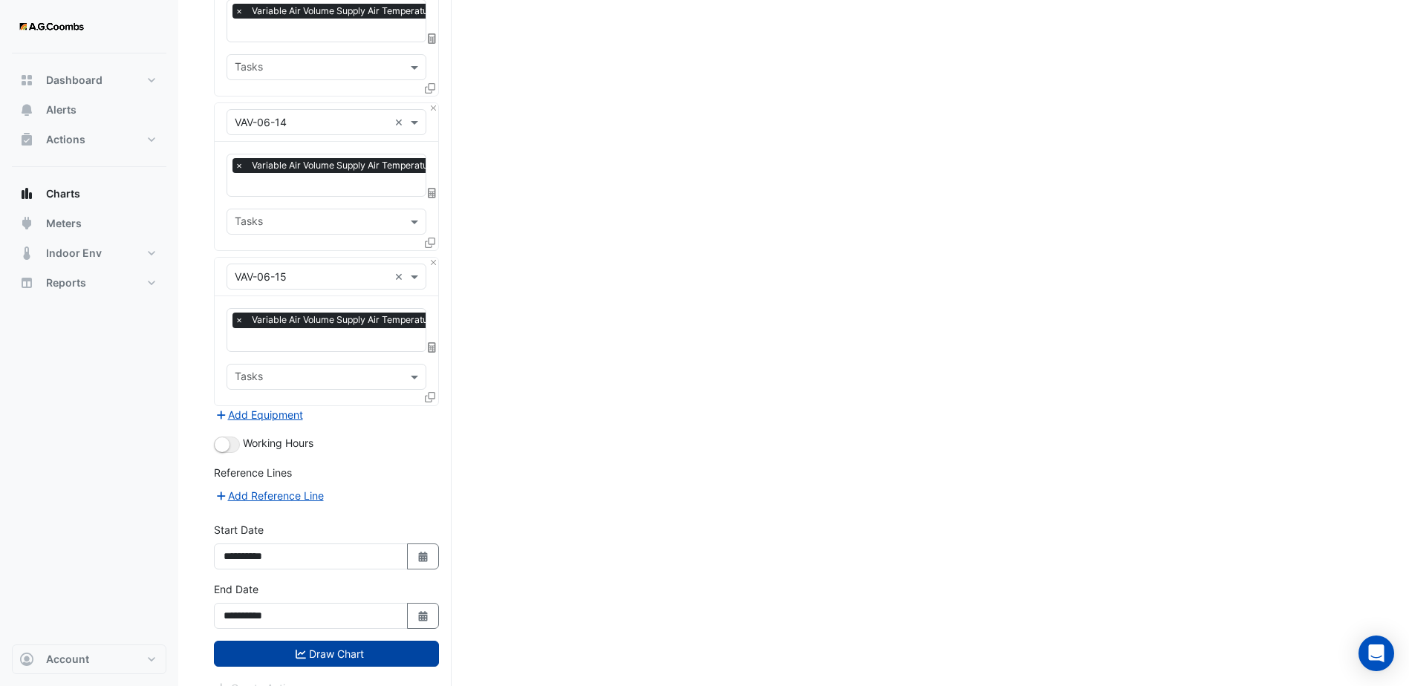
click at [324, 641] on button "Draw Chart" at bounding box center [326, 654] width 225 height 26
